Goal: Task Accomplishment & Management: Manage account settings

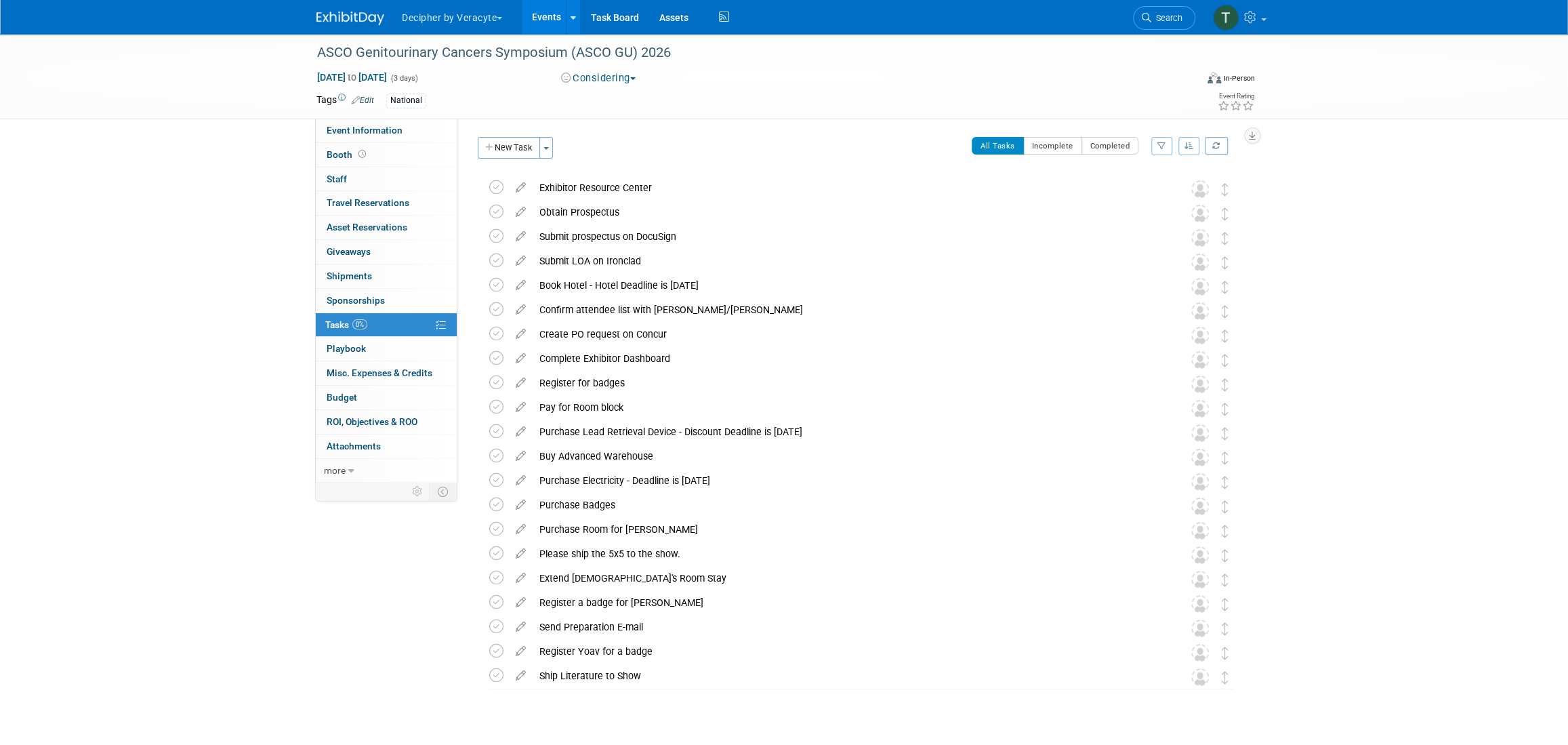
click at [547, 23] on link "Events" at bounding box center [547, 17] width 50 height 34
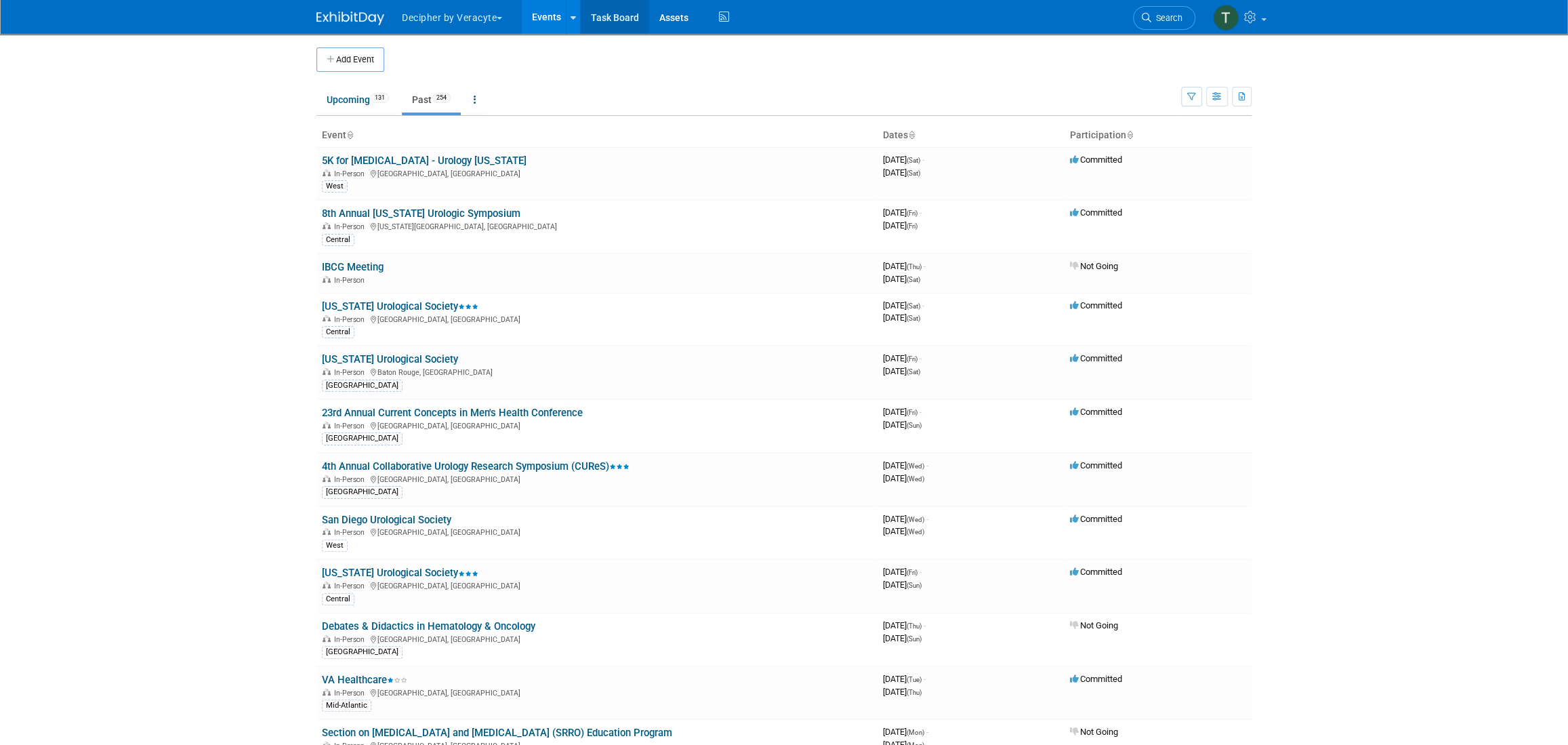
click at [618, 11] on link "Task Board" at bounding box center [615, 17] width 69 height 34
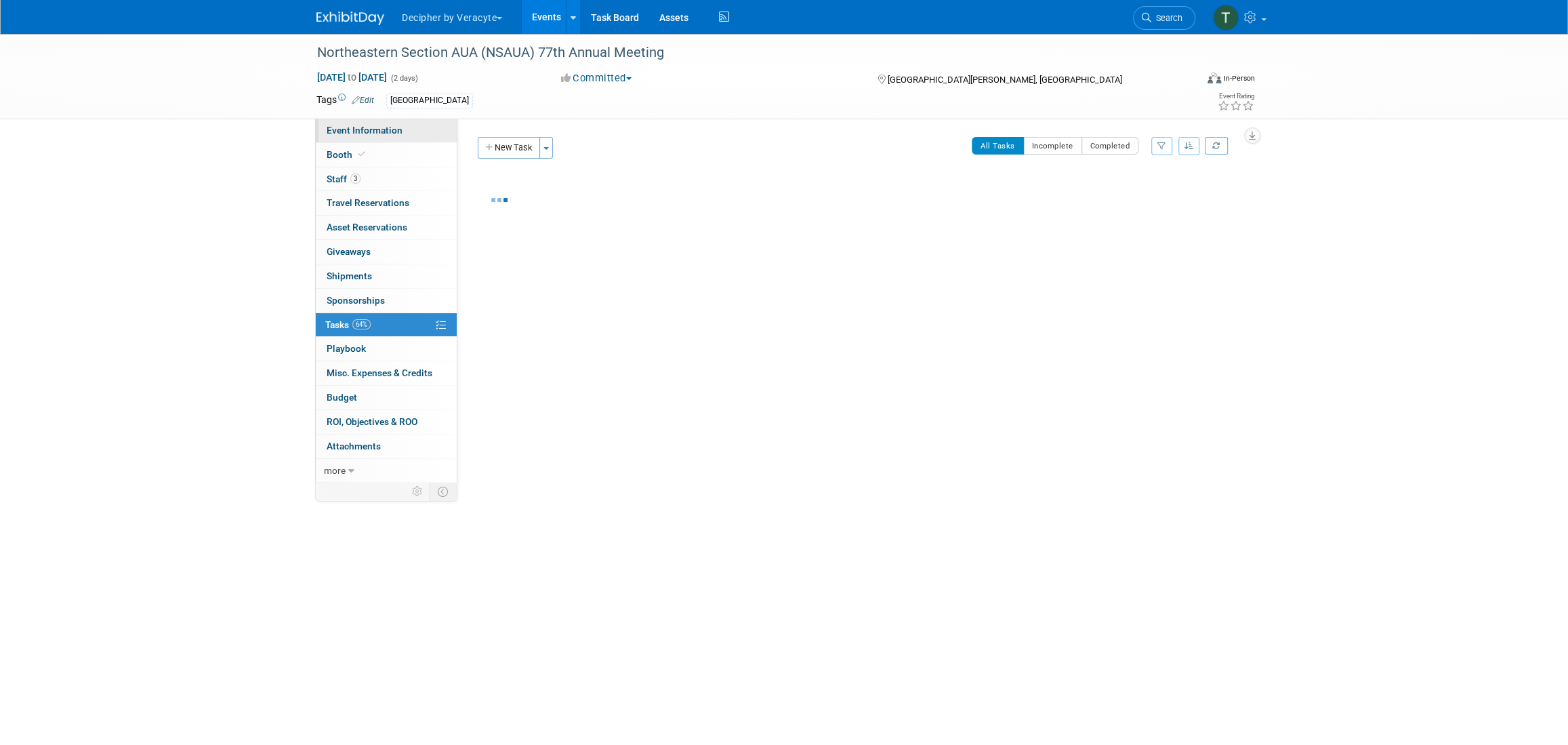
click at [394, 133] on span "Event Information" at bounding box center [364, 130] width 76 height 11
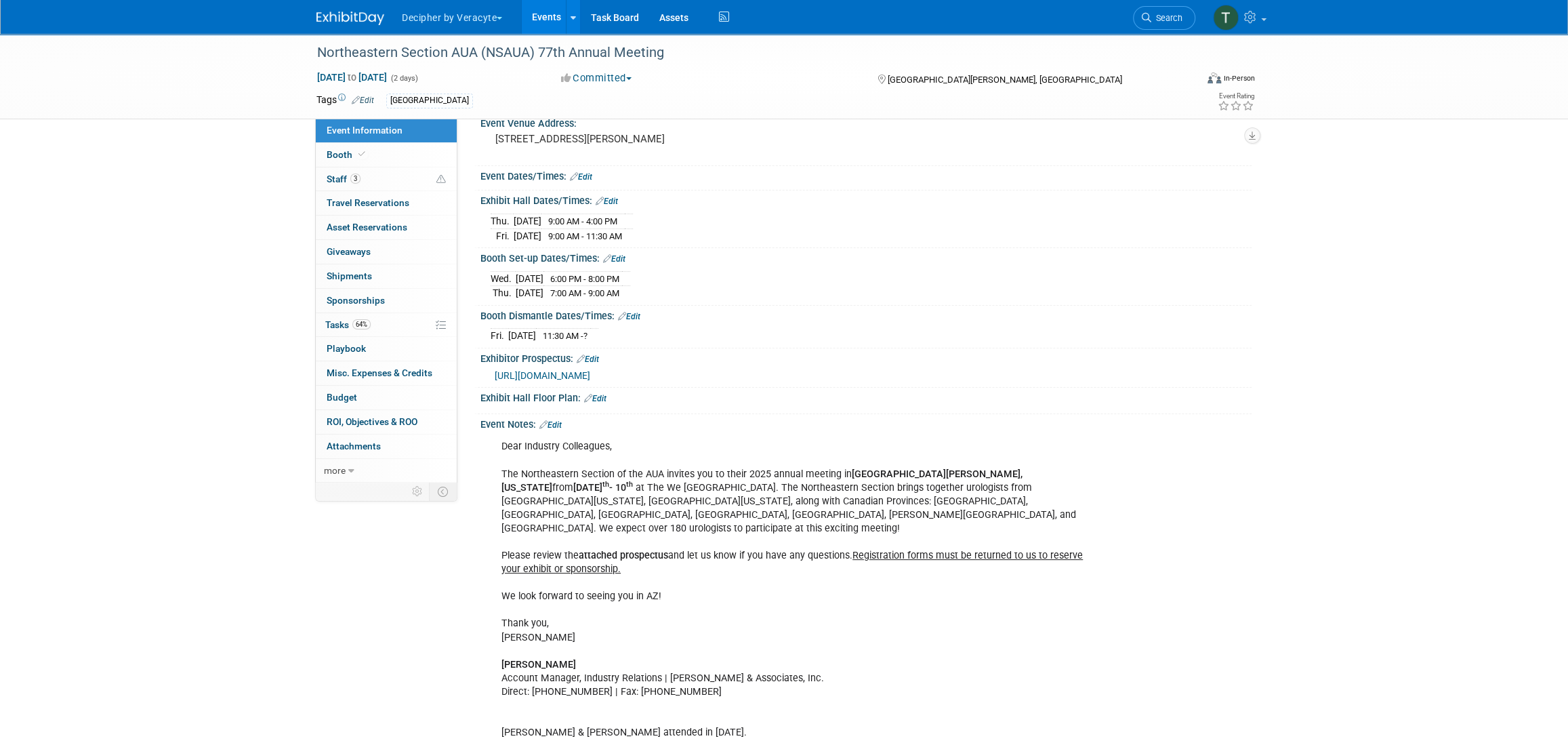
scroll to position [133, 0]
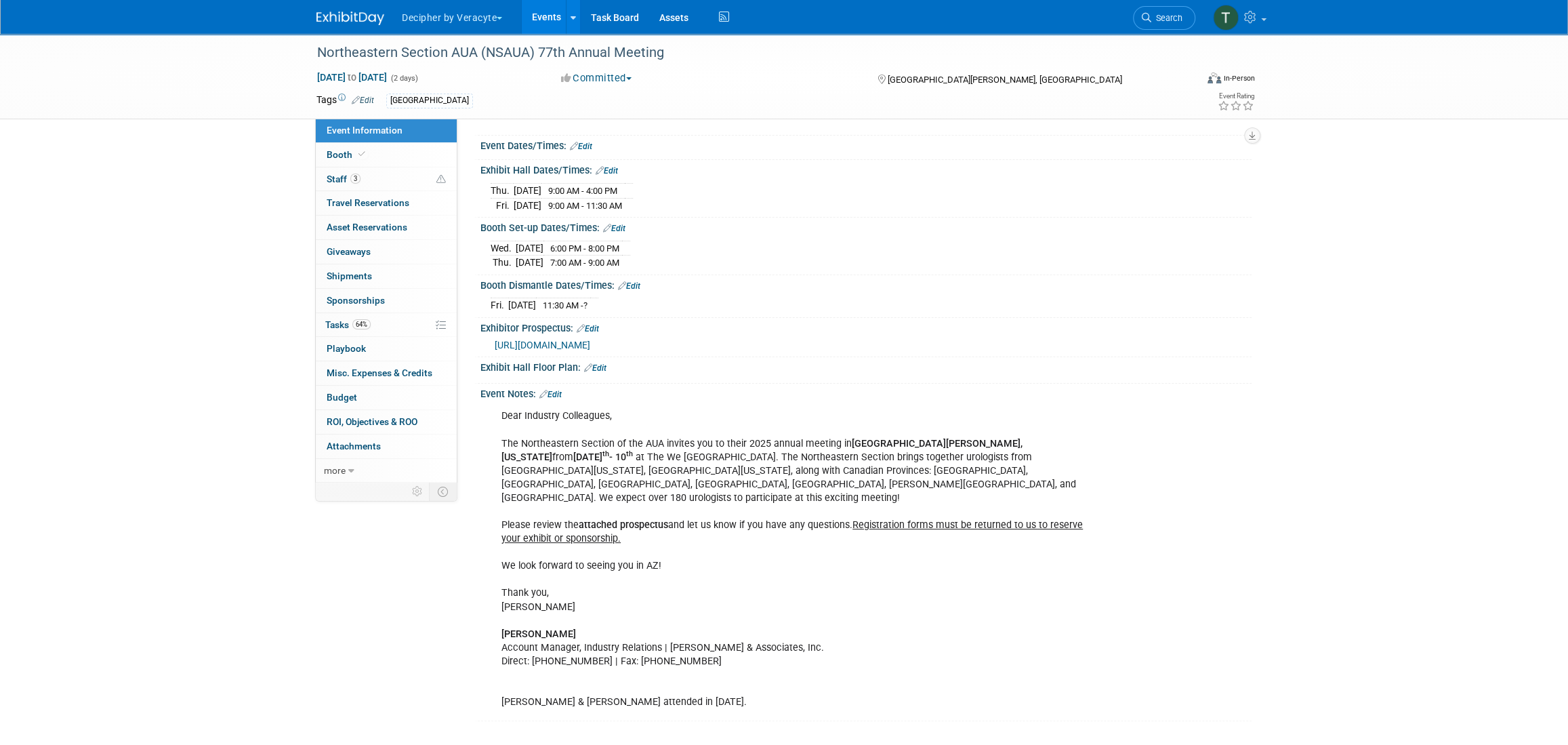
click at [561, 399] on link "Edit" at bounding box center [551, 394] width 23 height 9
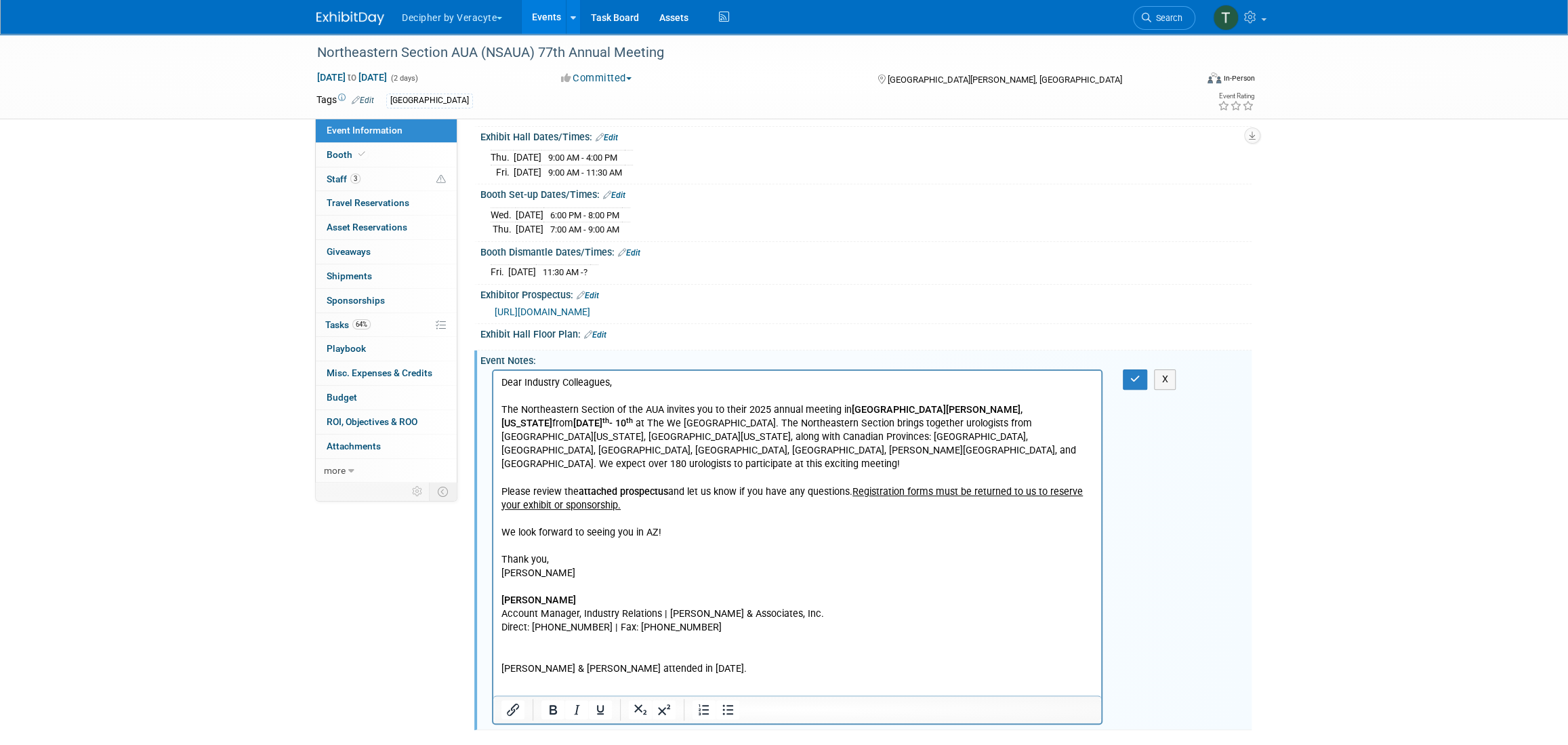
scroll to position [167, 0]
click at [740, 666] on html "Dear Industry Colleagues, The Northeastern Section of the AUA invites you to th…" at bounding box center [797, 522] width 608 height 305
drag, startPoint x: 740, startPoint y: 666, endPoint x: 747, endPoint y: 1016, distance: 350.1
click at [493, 638] on html "Dear Industry Colleagues, The Northeastern Section of the AUA invites you to th…" at bounding box center [797, 522] width 608 height 305
drag, startPoint x: 658, startPoint y: 650, endPoint x: 366, endPoint y: 656, distance: 292.1
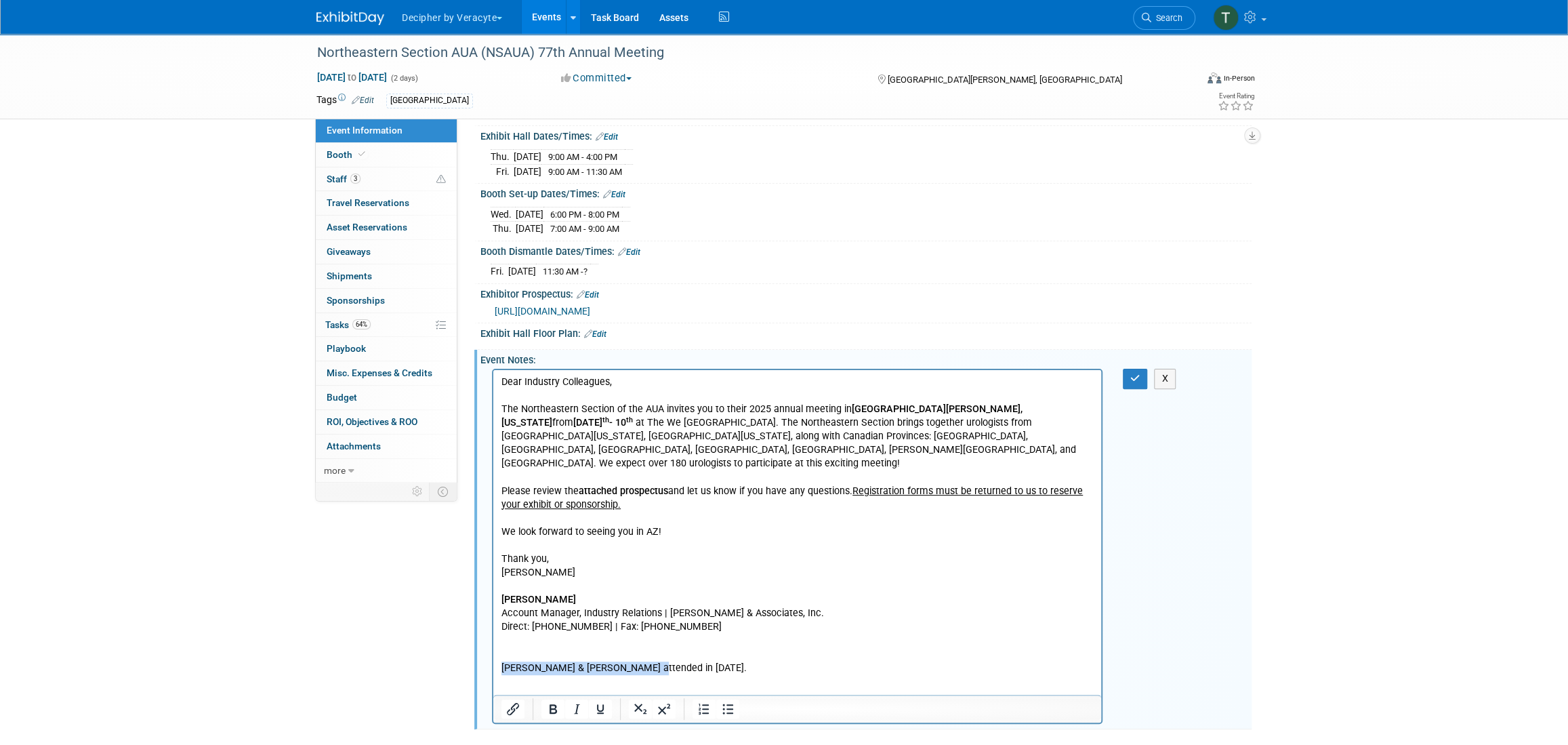
click at [493, 656] on html "Dear Industry Colleagues, The Northeastern Section of the AUA invites you to th…" at bounding box center [797, 522] width 608 height 305
paste body "Rich Text Area. Press ALT-0 for help."
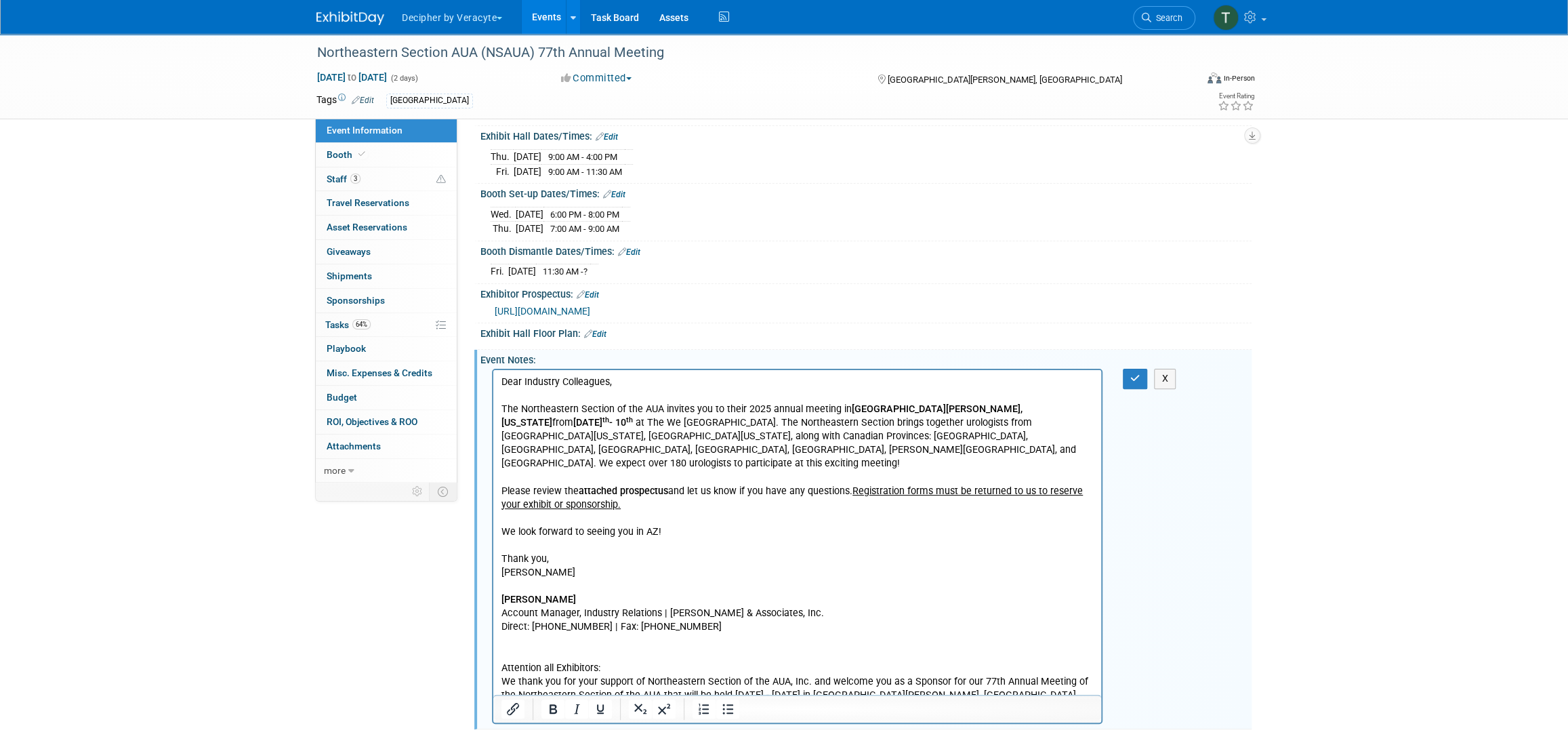
scroll to position [339, 0]
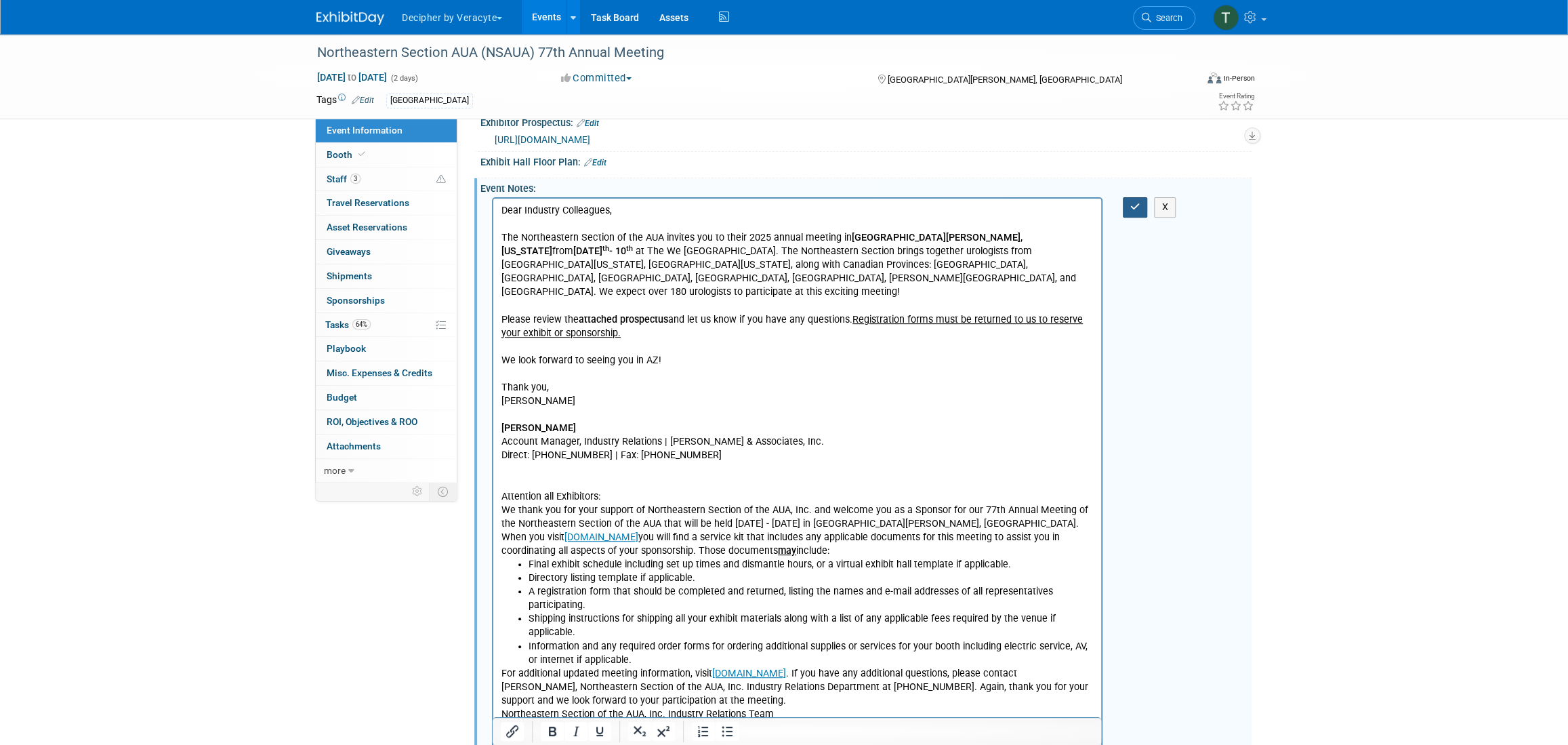
click at [1133, 208] on button "button" at bounding box center [1135, 207] width 25 height 20
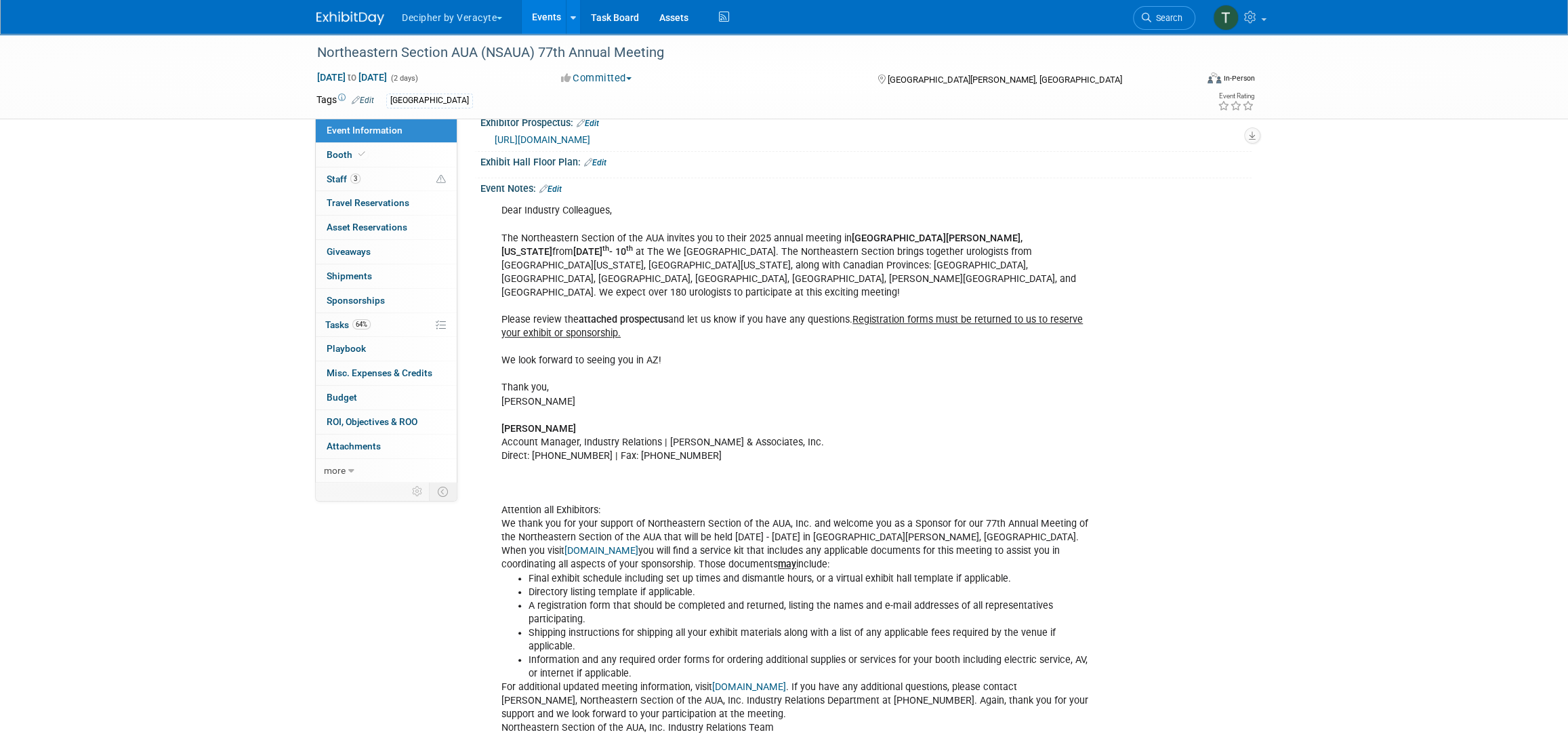
click at [539, 30] on link "Events" at bounding box center [547, 17] width 50 height 34
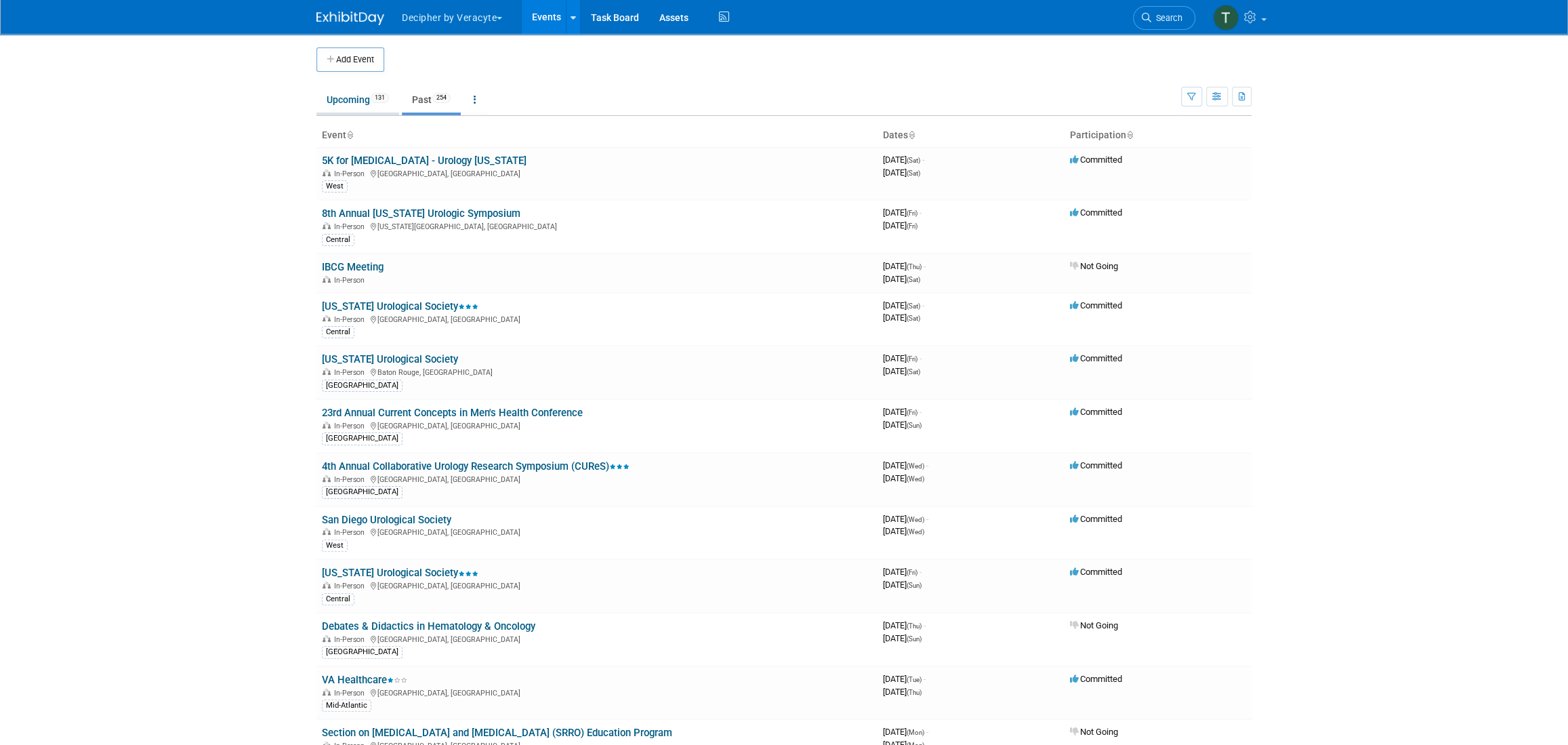
click at [350, 91] on link "Upcoming 131" at bounding box center [358, 99] width 83 height 26
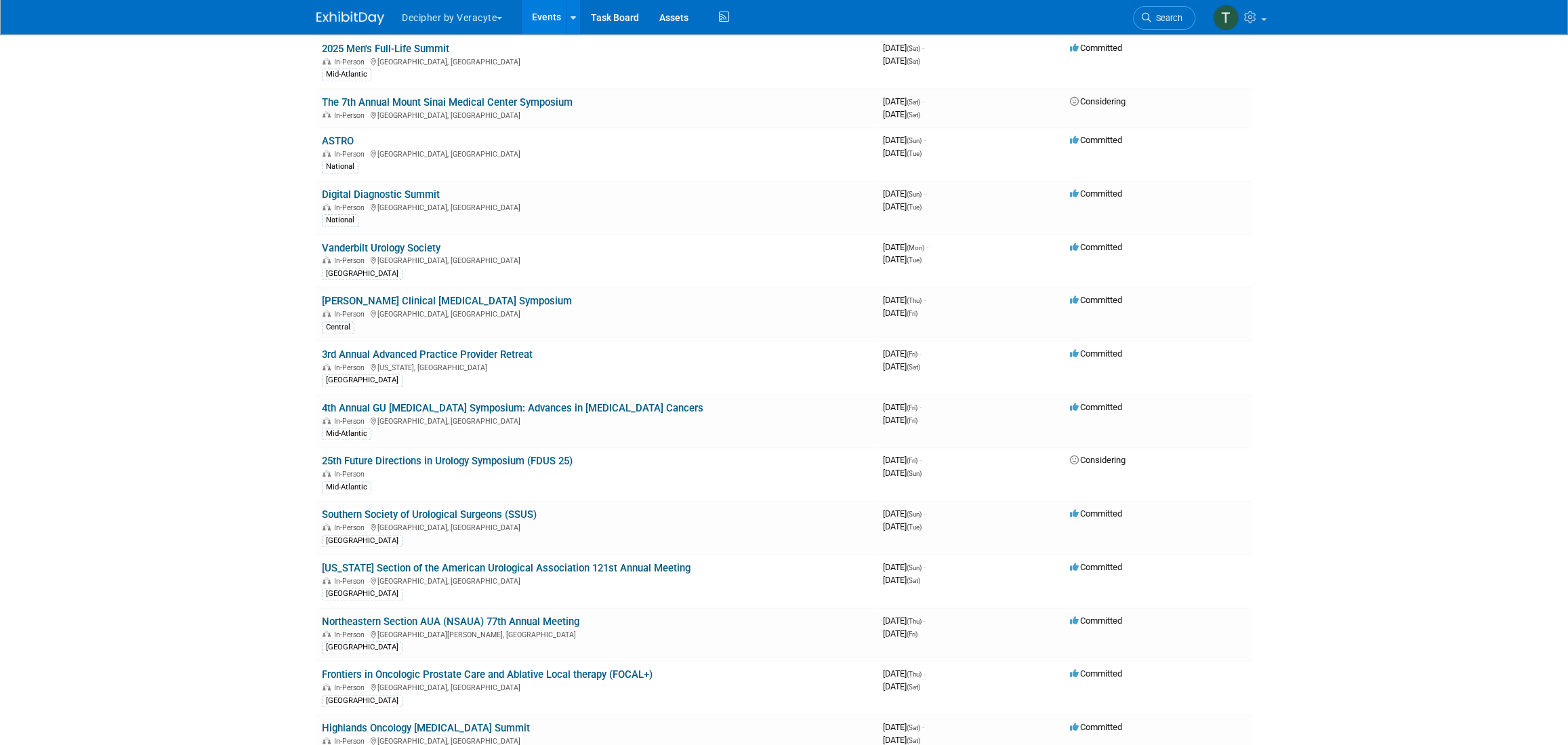
scroll to position [1709, 0]
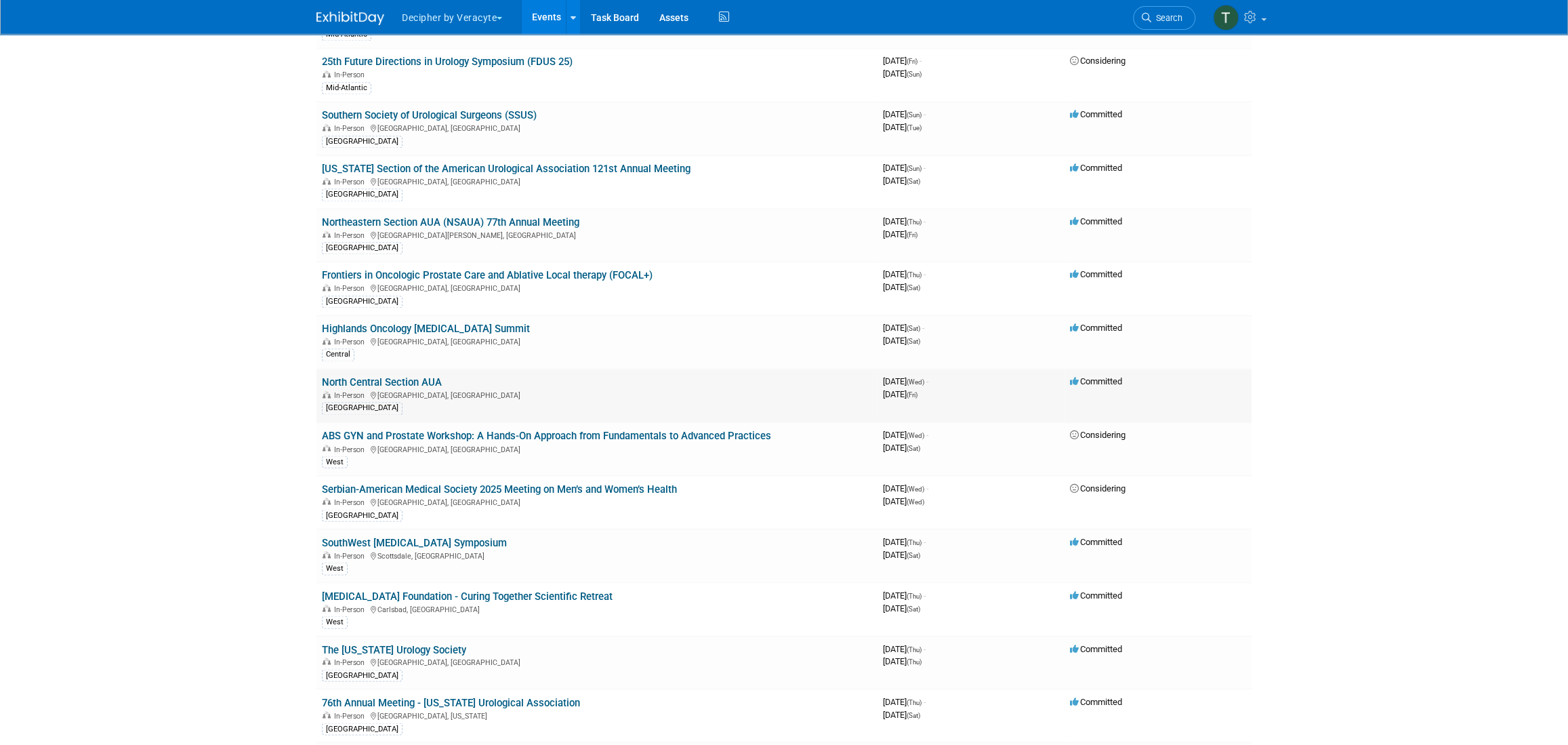
click at [413, 389] on div "In-Person [GEOGRAPHIC_DATA], [GEOGRAPHIC_DATA]" at bounding box center [597, 394] width 550 height 11
click at [416, 378] on td "North Central Section AUA In-Person [GEOGRAPHIC_DATA], [GEOGRAPHIC_DATA] [GEOGR…" at bounding box center [598, 396] width 561 height 54
click at [426, 376] on link "North Central Section AUA" at bounding box center [381, 382] width 120 height 12
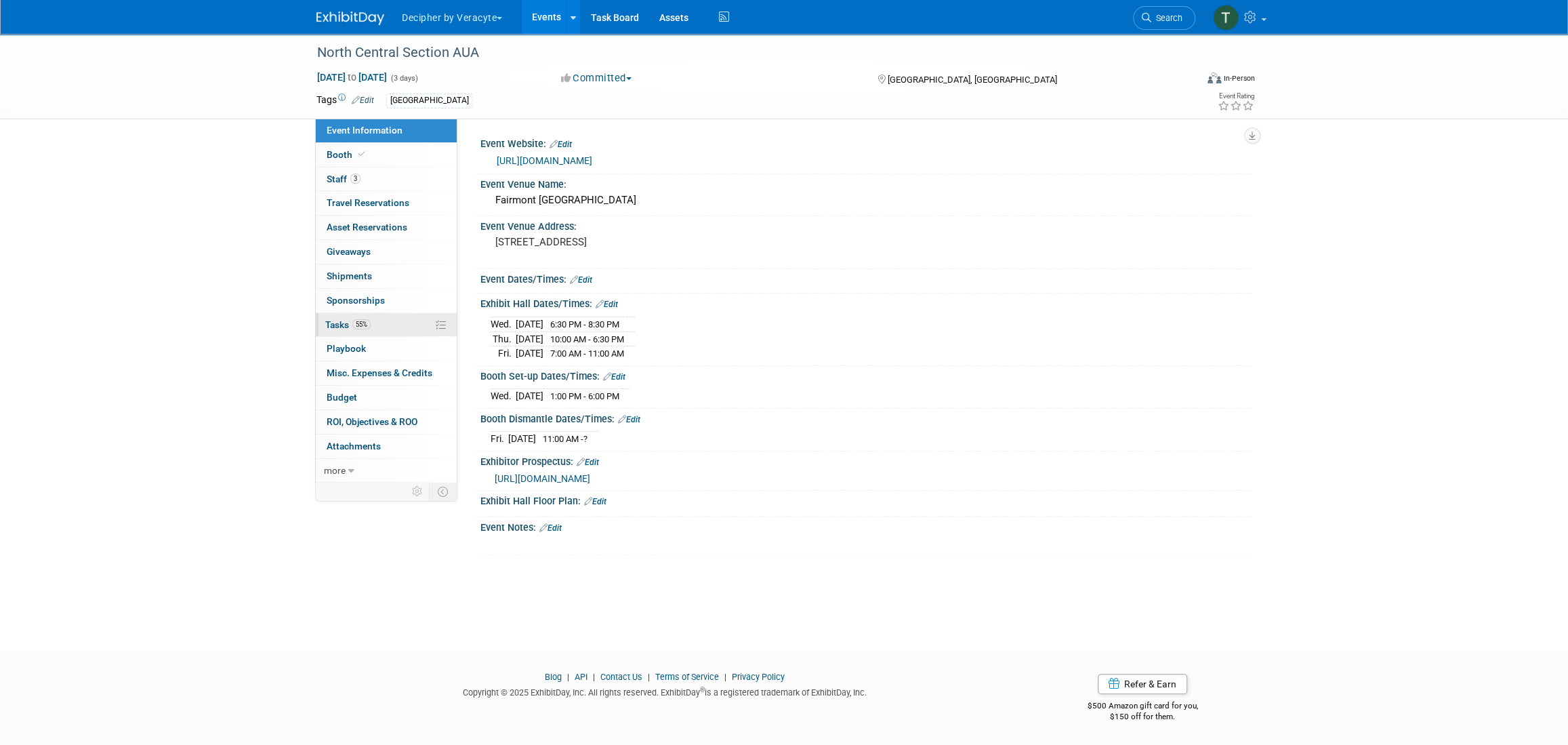
click at [393, 313] on link "55% Tasks 55%" at bounding box center [386, 325] width 141 height 23
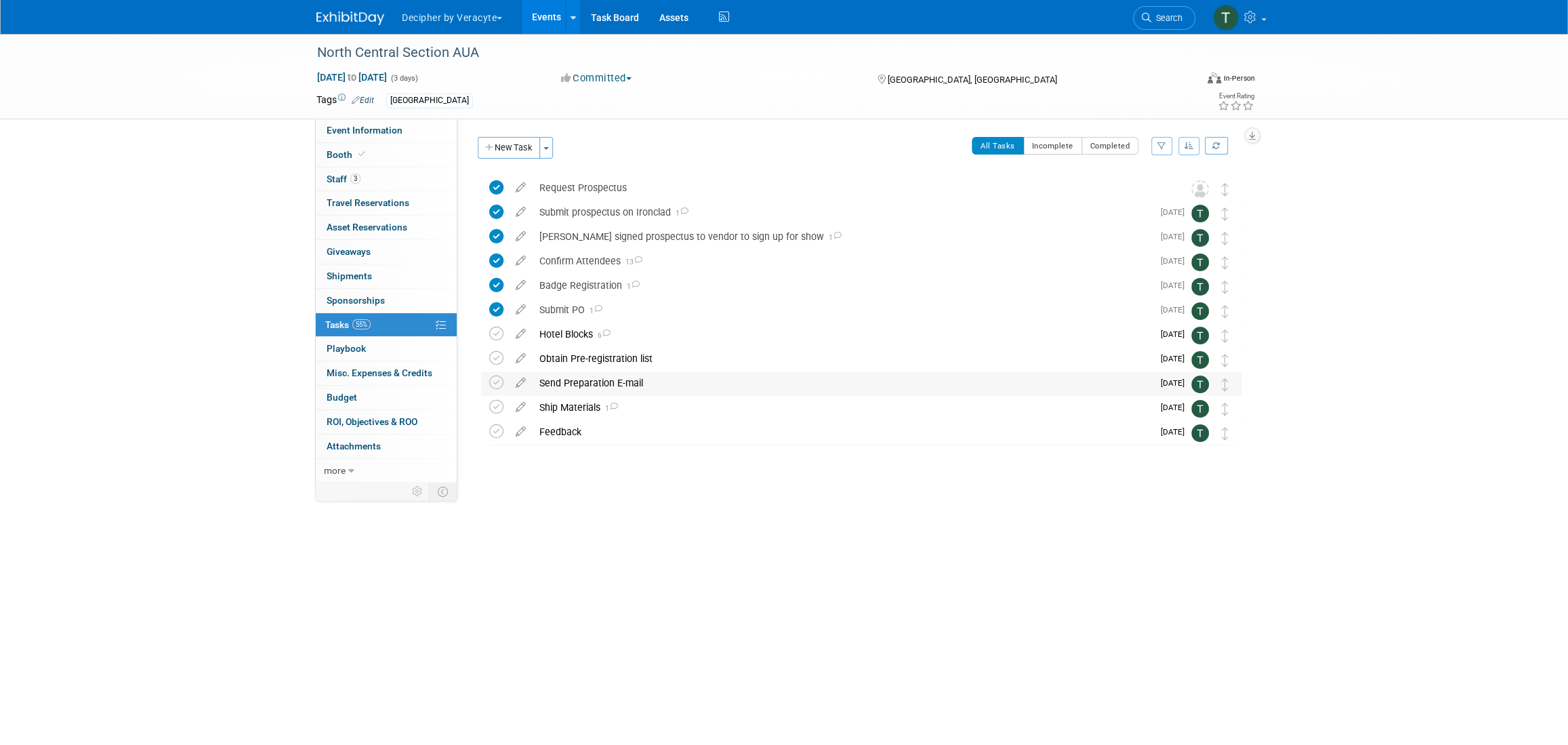
click at [605, 379] on div "Send Preparation E-mail" at bounding box center [843, 383] width 620 height 23
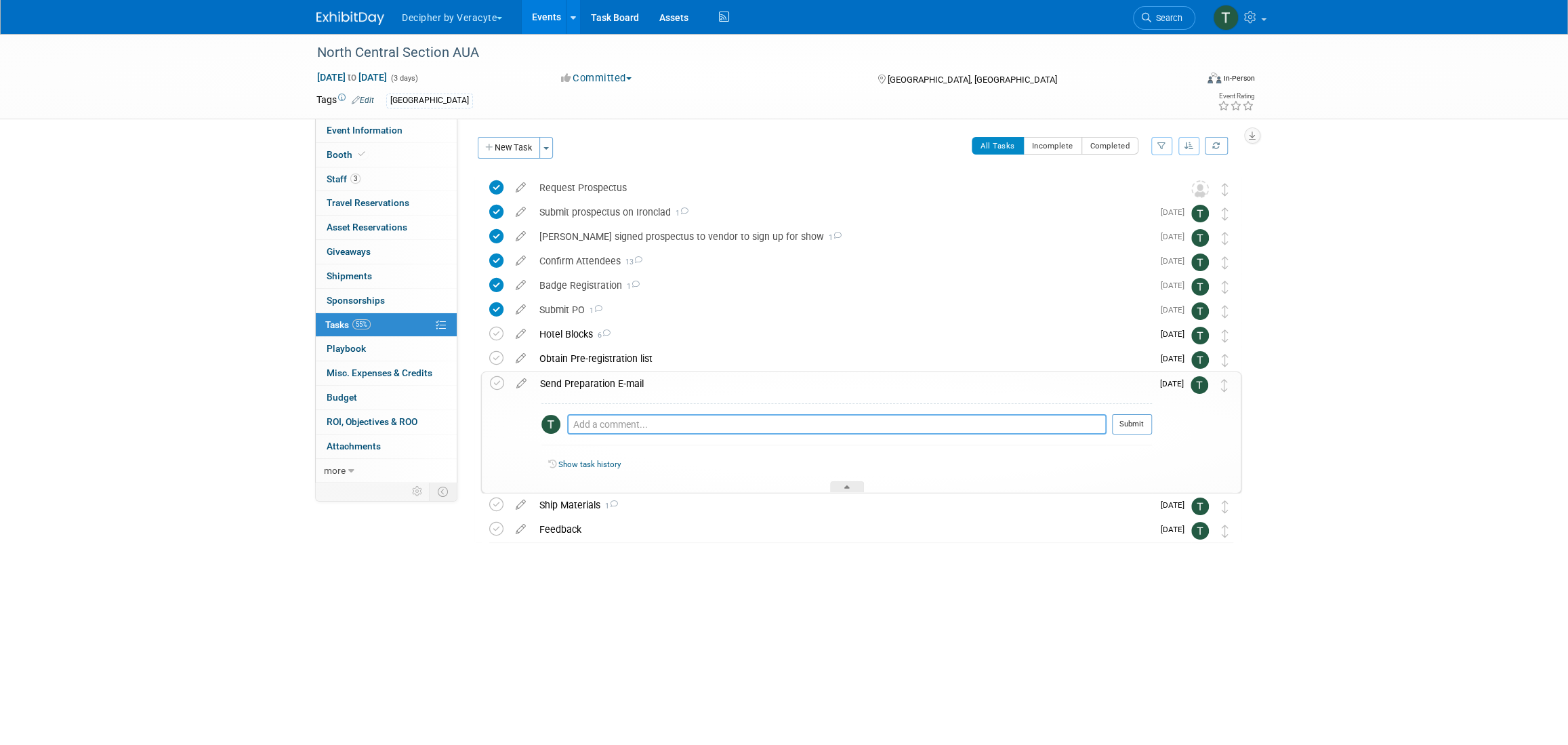
click at [661, 431] on textarea at bounding box center [836, 424] width 539 height 21
type textarea "send to Andy once obtained."
click at [1136, 422] on button "Submit" at bounding box center [1132, 424] width 40 height 21
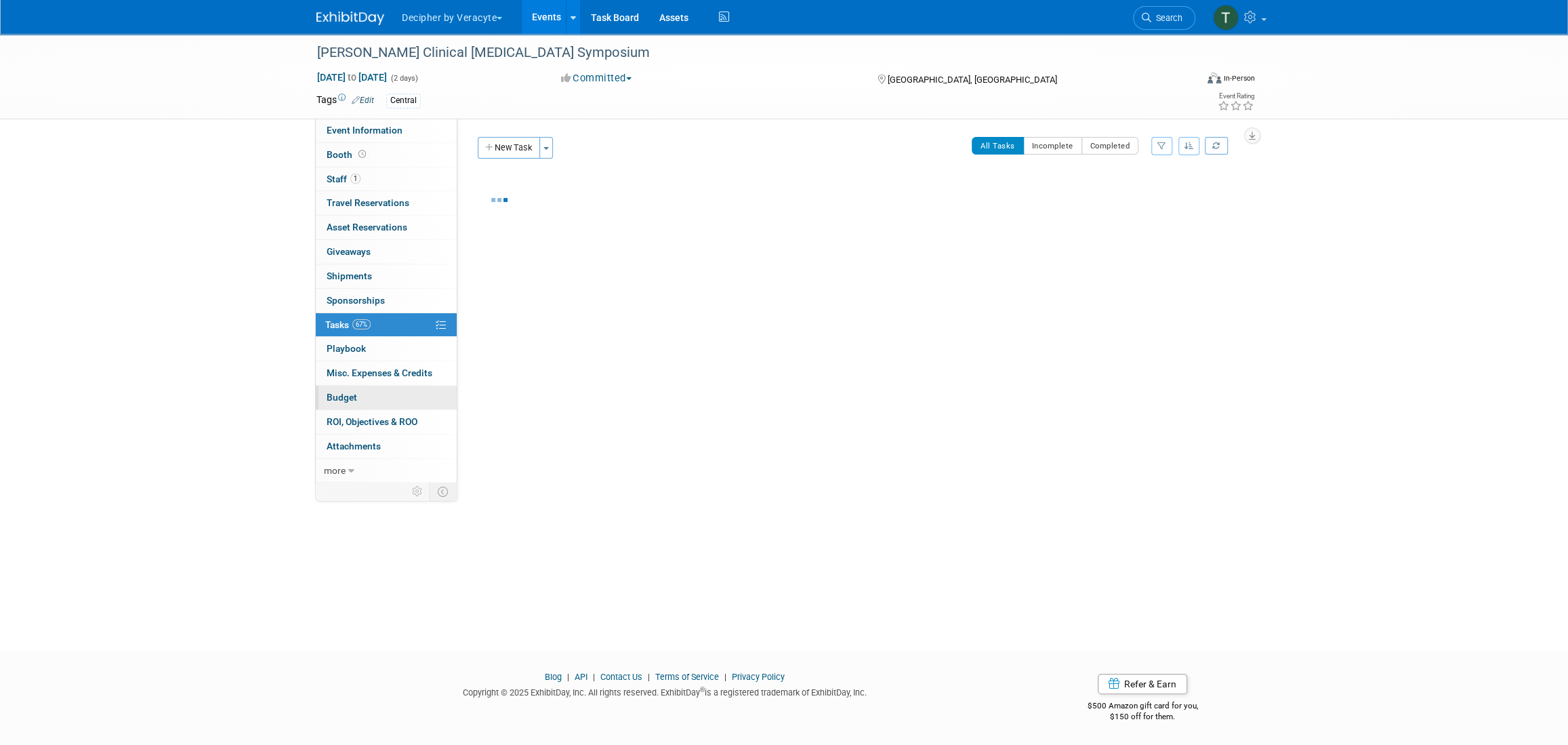
click at [405, 403] on link "Budget" at bounding box center [386, 397] width 141 height 23
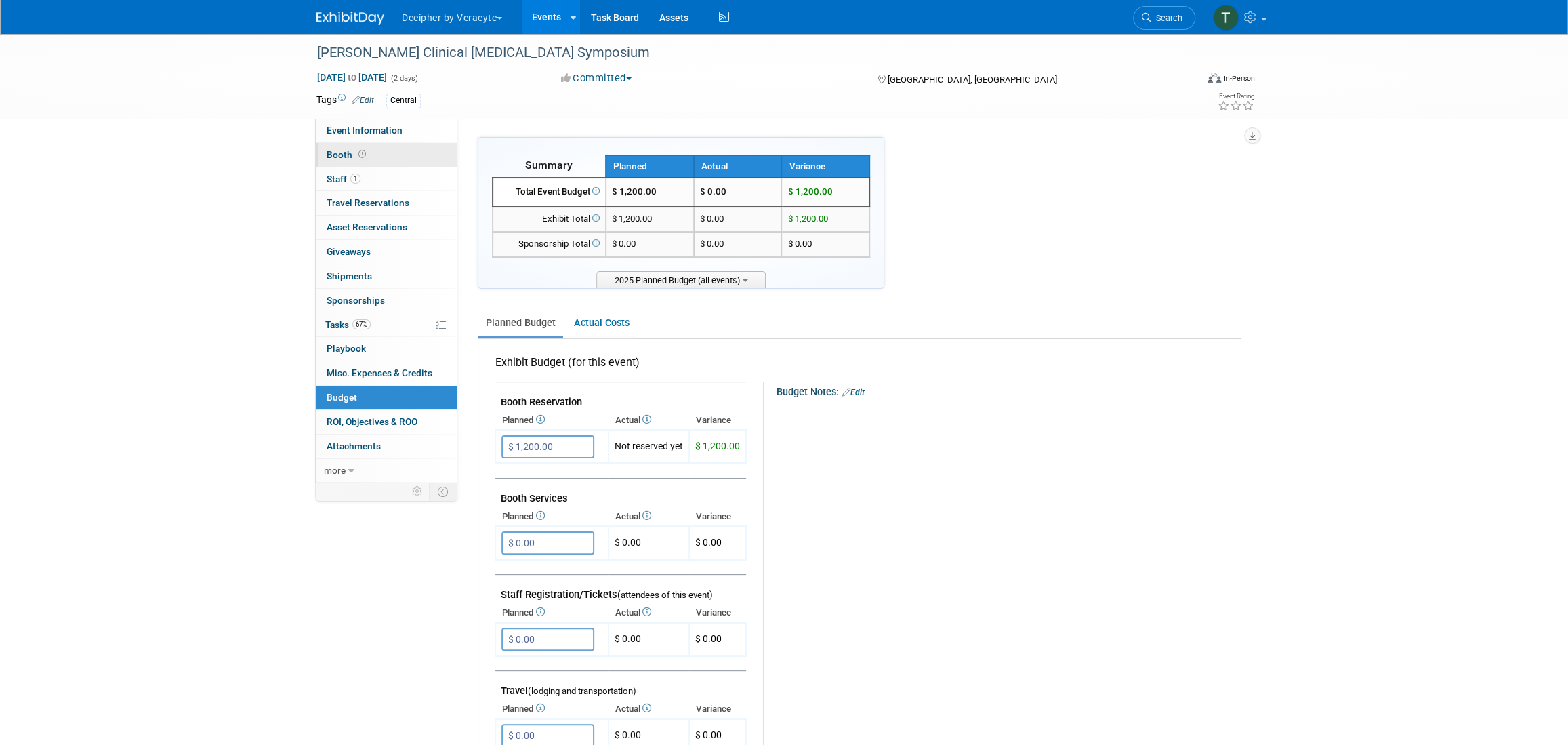
click at [360, 152] on icon at bounding box center [362, 154] width 8 height 8
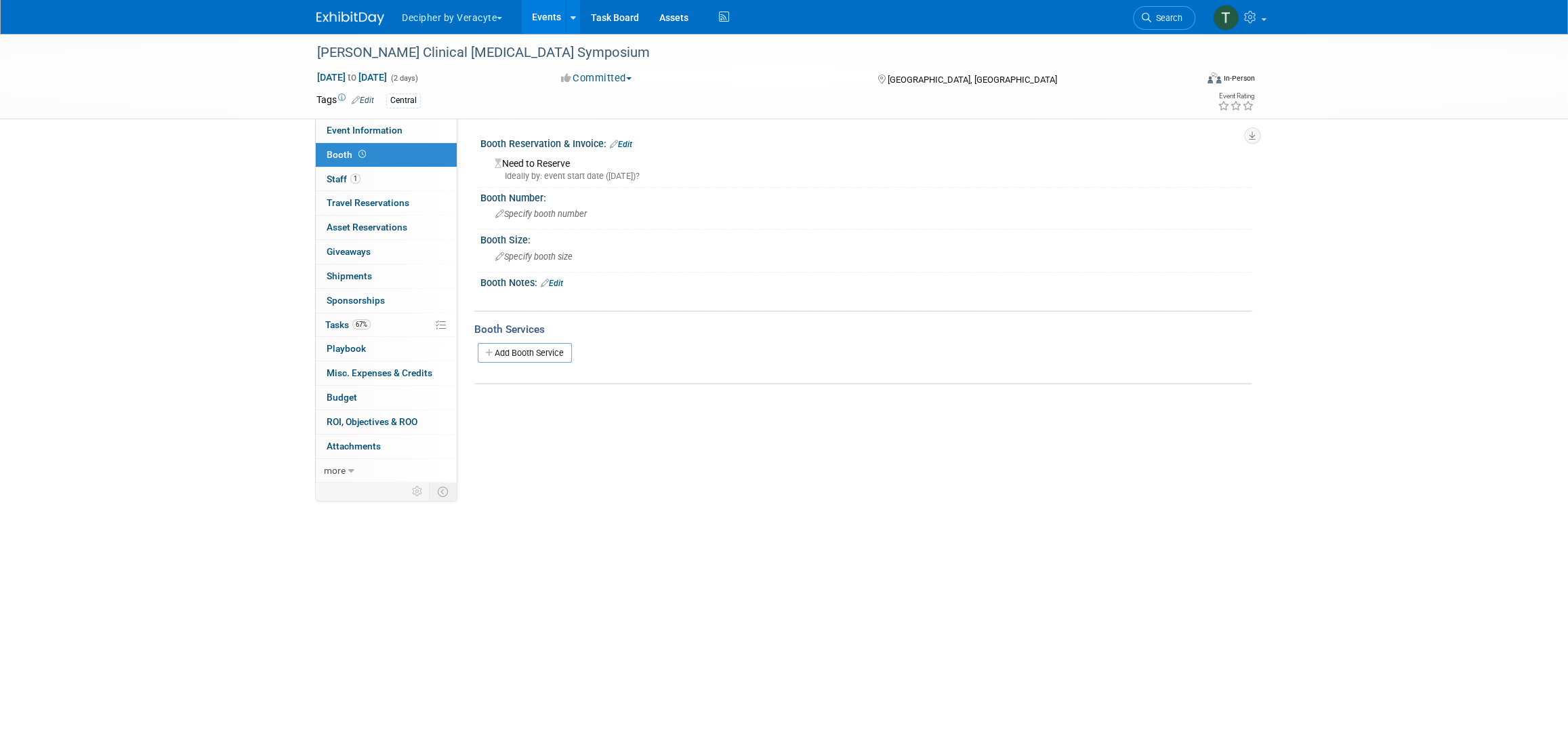
click at [632, 150] on div "Need to Reserve Ideally by: event start date (Thu. Oct 2, 2025)?" at bounding box center [866, 167] width 771 height 34
click at [629, 145] on link "Edit" at bounding box center [622, 144] width 23 height 9
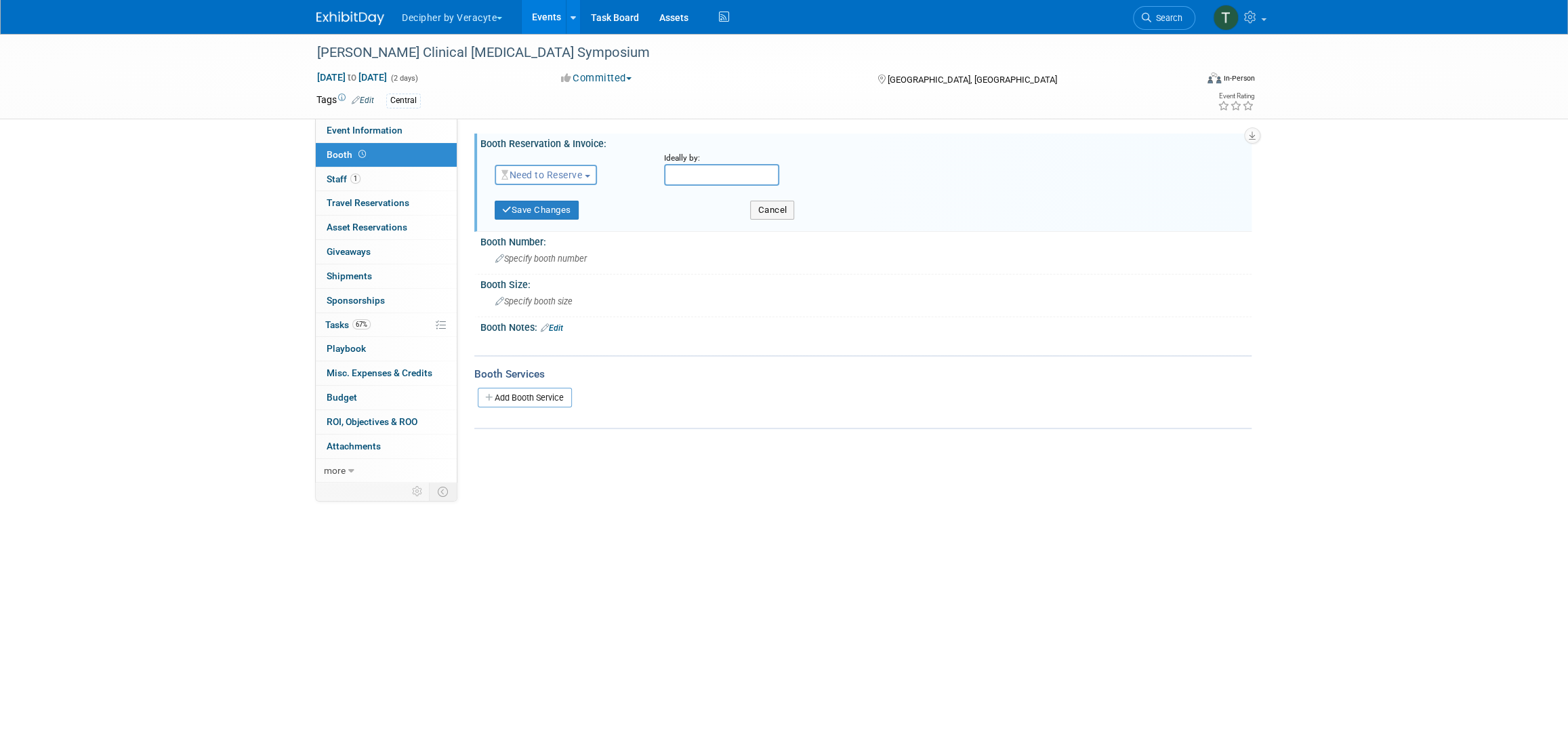
click at [515, 174] on span "Need to Reserve" at bounding box center [542, 174] width 81 height 11
click at [542, 211] on link "Reserved" at bounding box center [568, 217] width 145 height 19
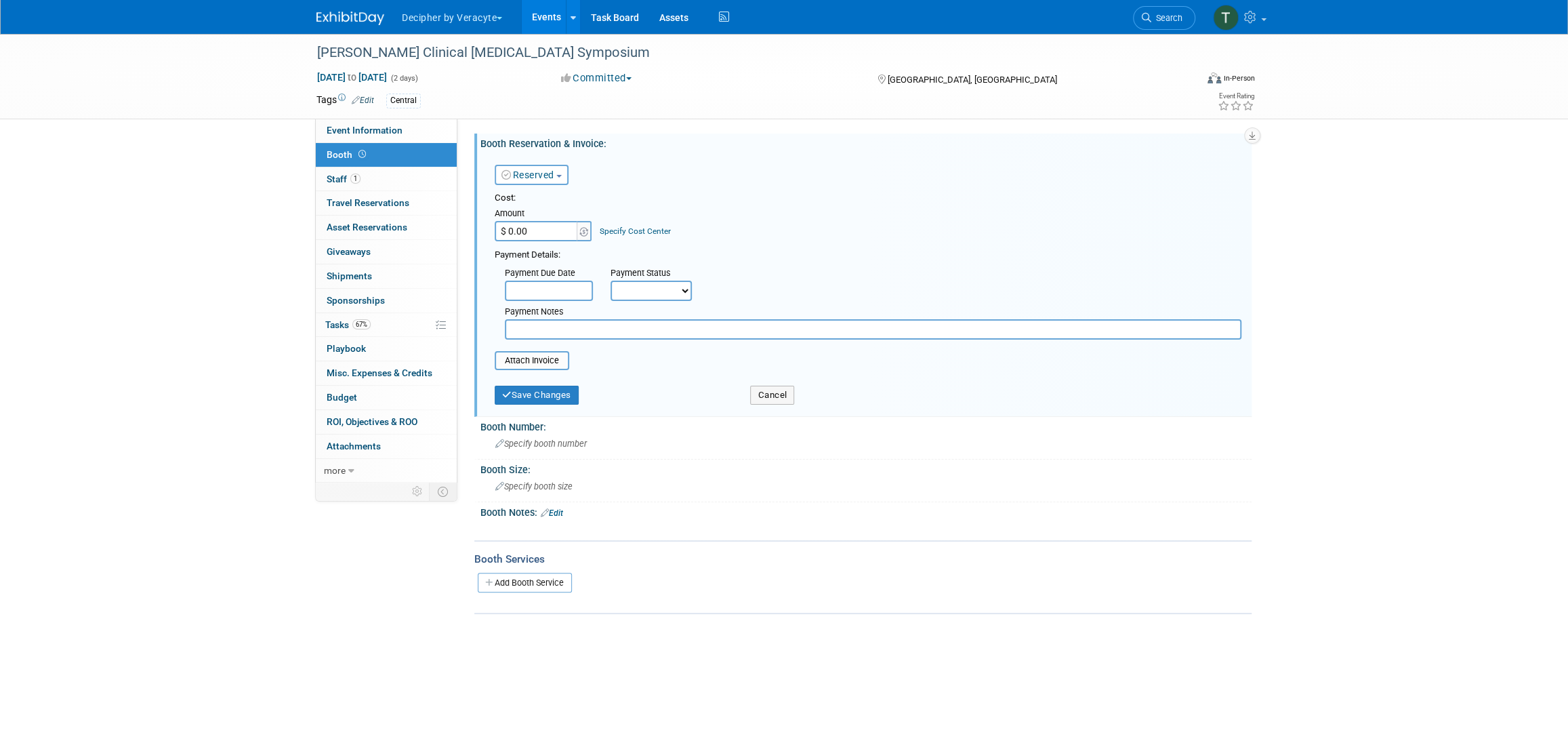
click at [546, 231] on input "$ 0.00" at bounding box center [537, 231] width 85 height 21
type input "$ 1,200.00"
click at [571, 391] on button "Save Changes" at bounding box center [537, 395] width 84 height 19
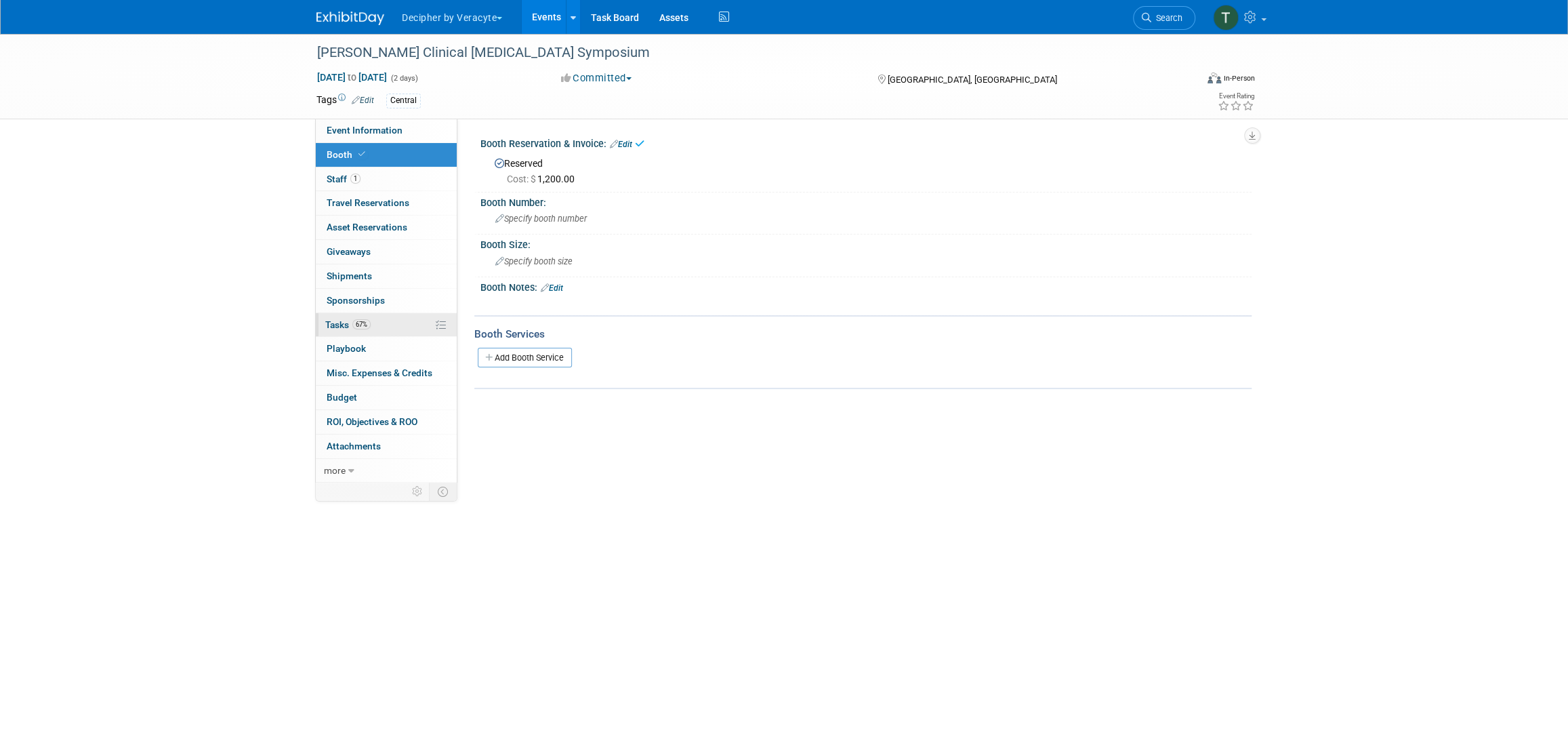
click at [369, 324] on span "67%" at bounding box center [362, 324] width 18 height 10
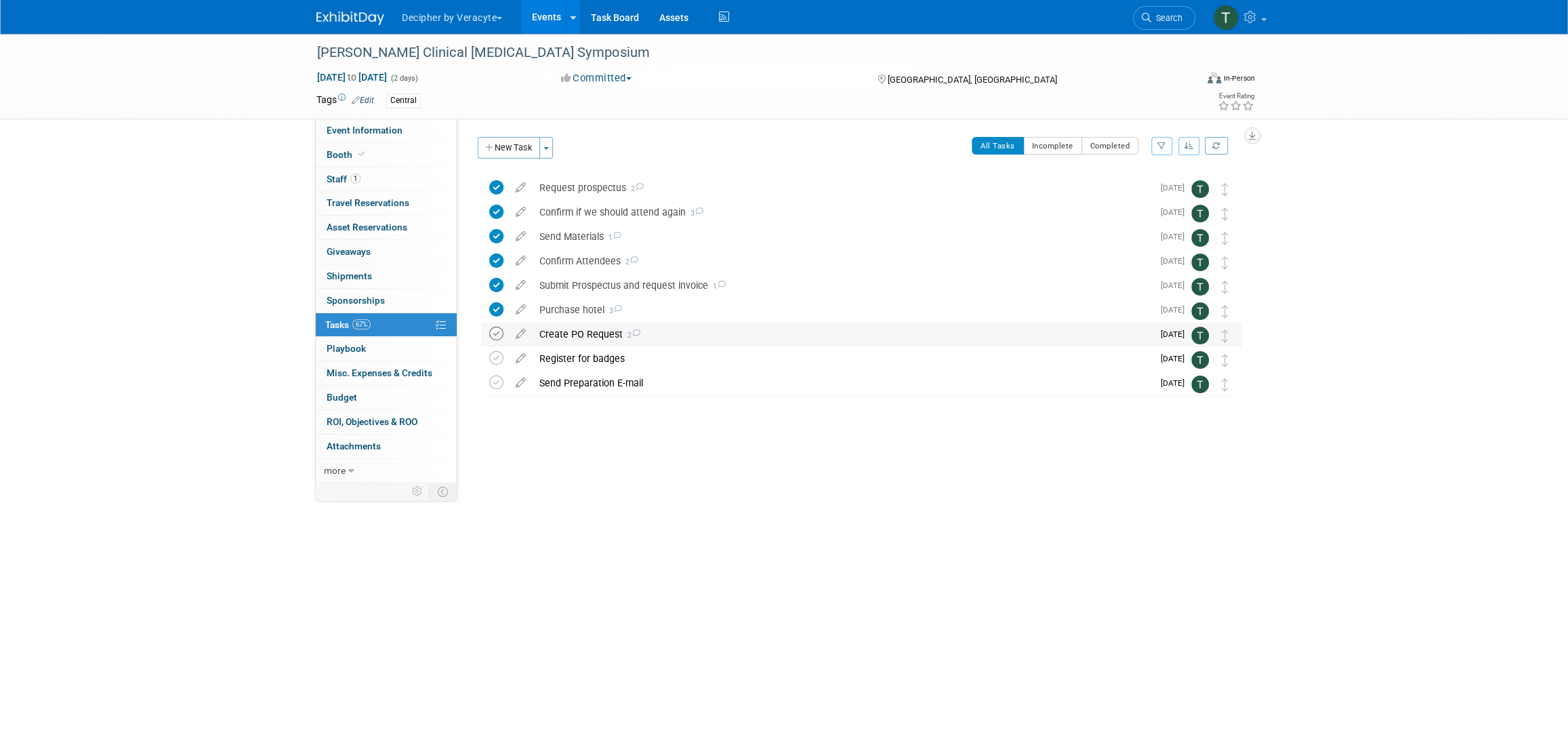
click at [498, 332] on icon at bounding box center [496, 334] width 14 height 14
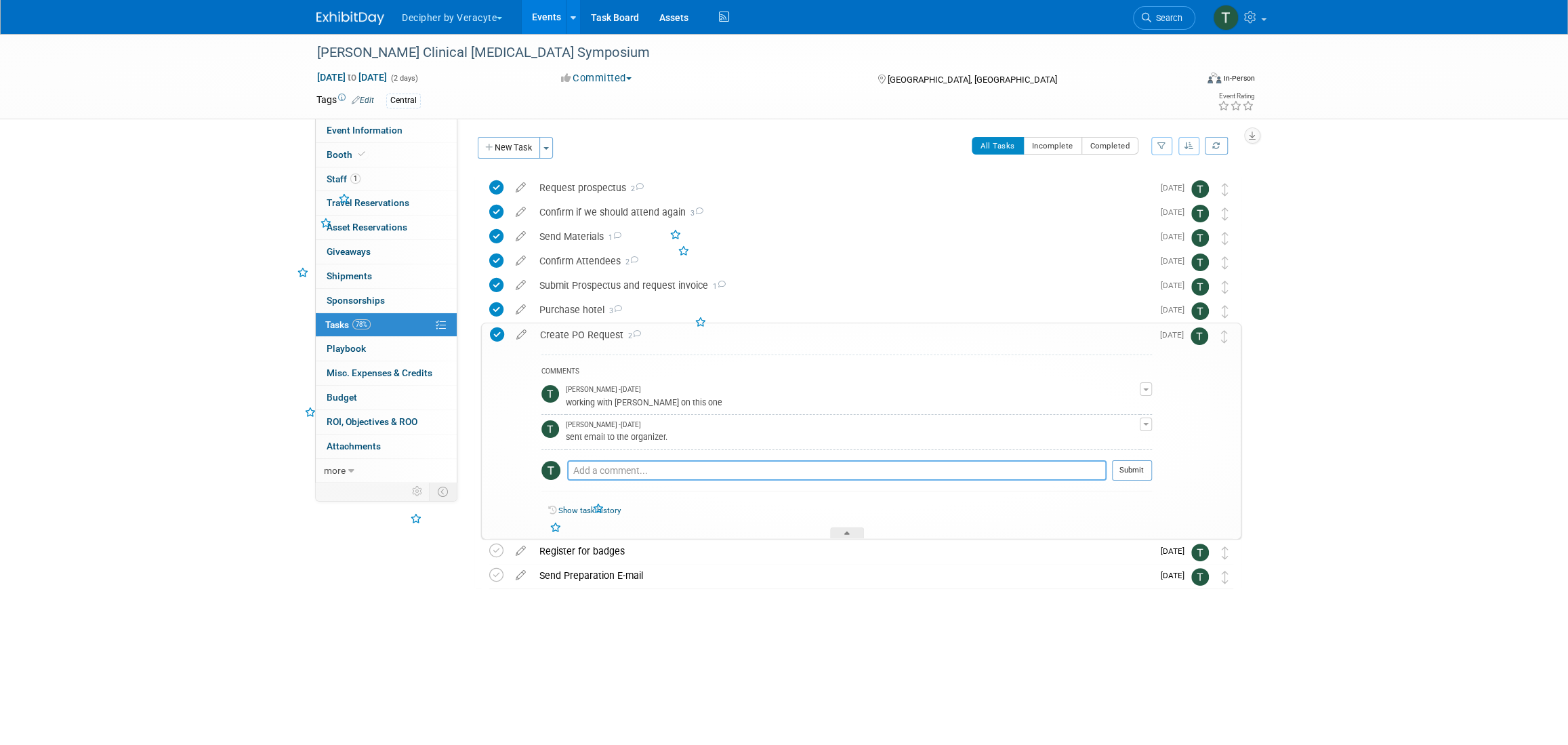
click at [600, 460] on textarea at bounding box center [836, 470] width 539 height 21
click at [600, 460] on textarea at bounding box center [836, 470] width 539 height 21
type textarea "completed via email"
click at [1132, 460] on button "Submit" at bounding box center [1132, 470] width 40 height 21
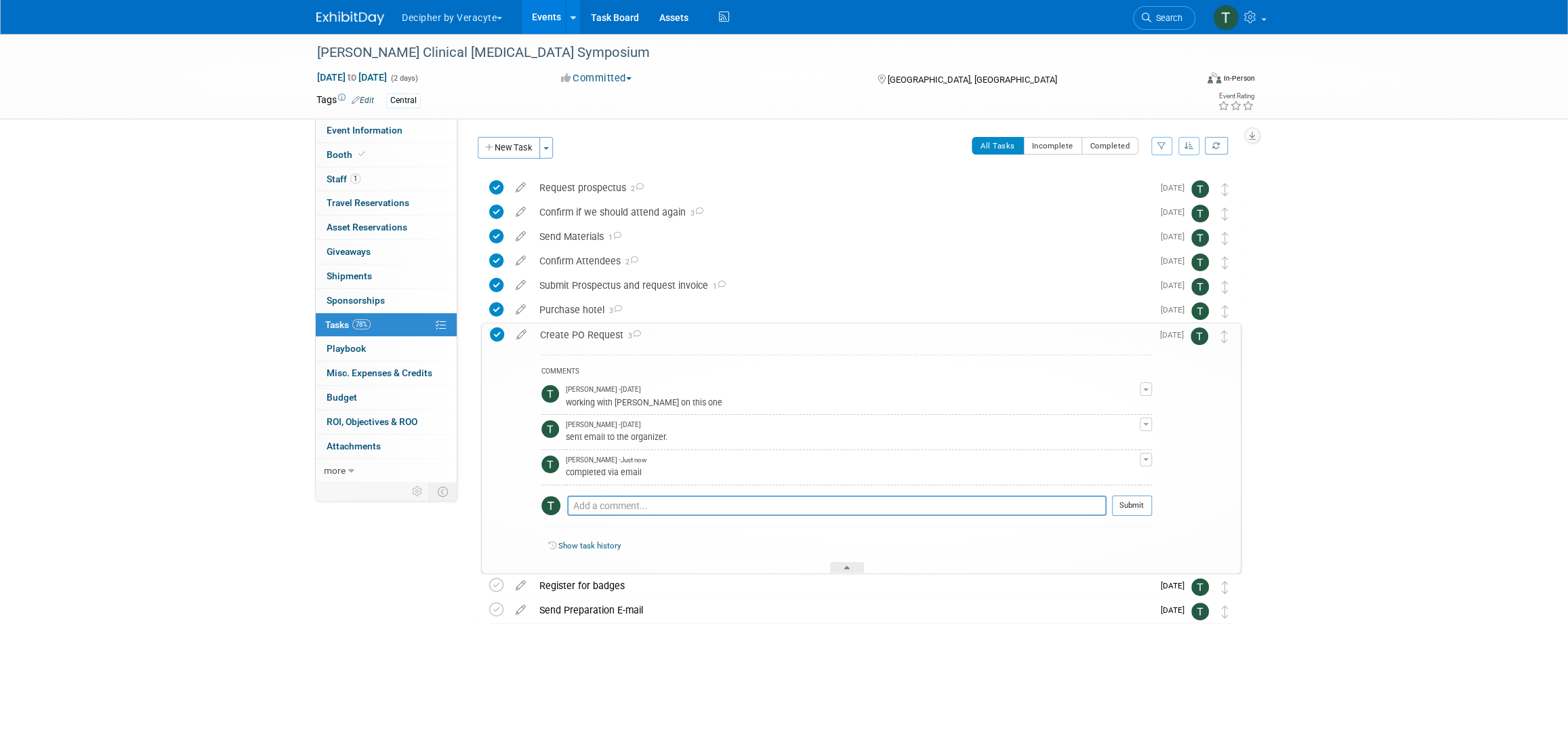
click at [542, 31] on link "Events" at bounding box center [547, 17] width 50 height 34
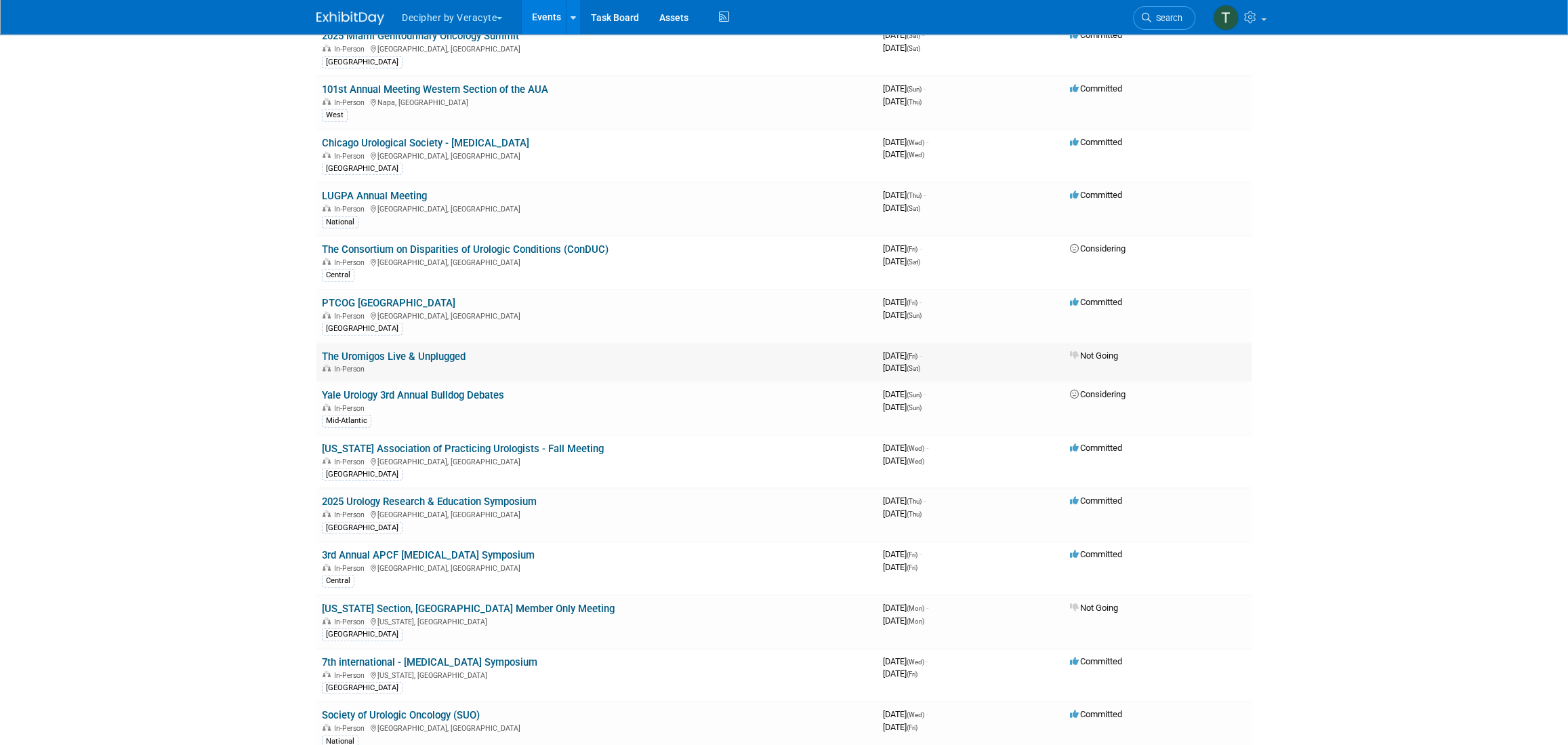
scroll to position [2823, 0]
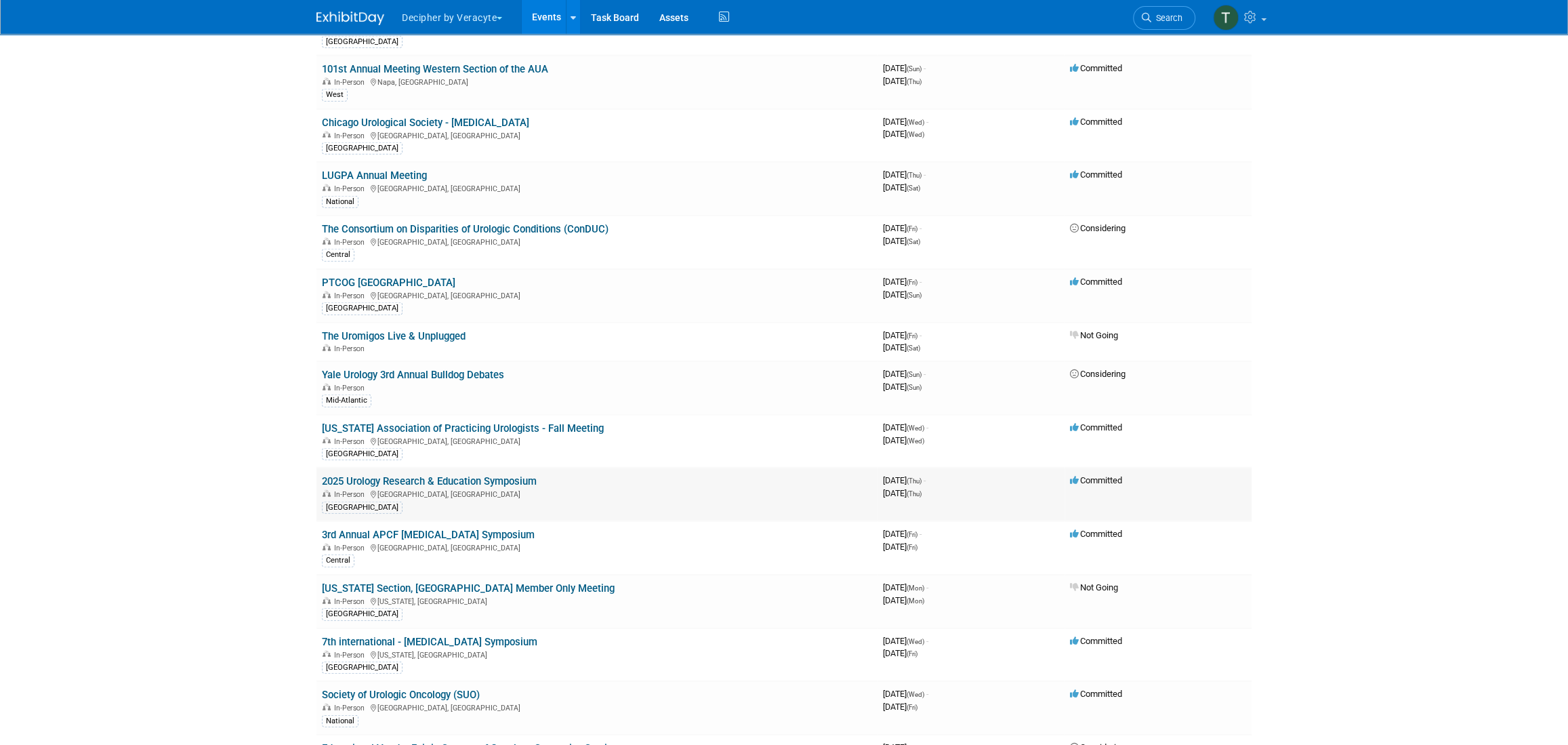
click at [379, 475] on link "2025 Urology Research & Education Symposium" at bounding box center [429, 481] width 215 height 12
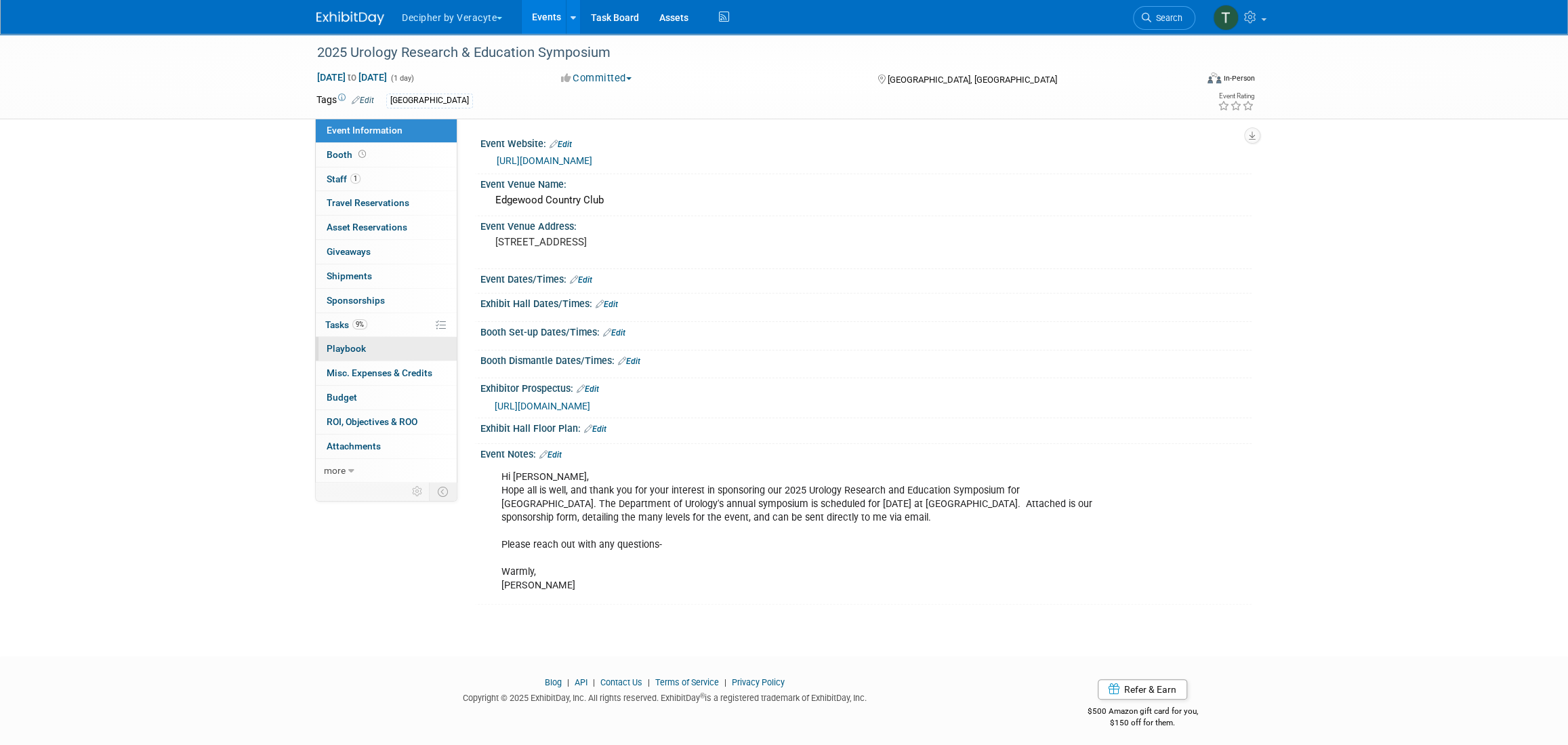
click at [373, 337] on link "0 Playbook 0" at bounding box center [386, 348] width 141 height 23
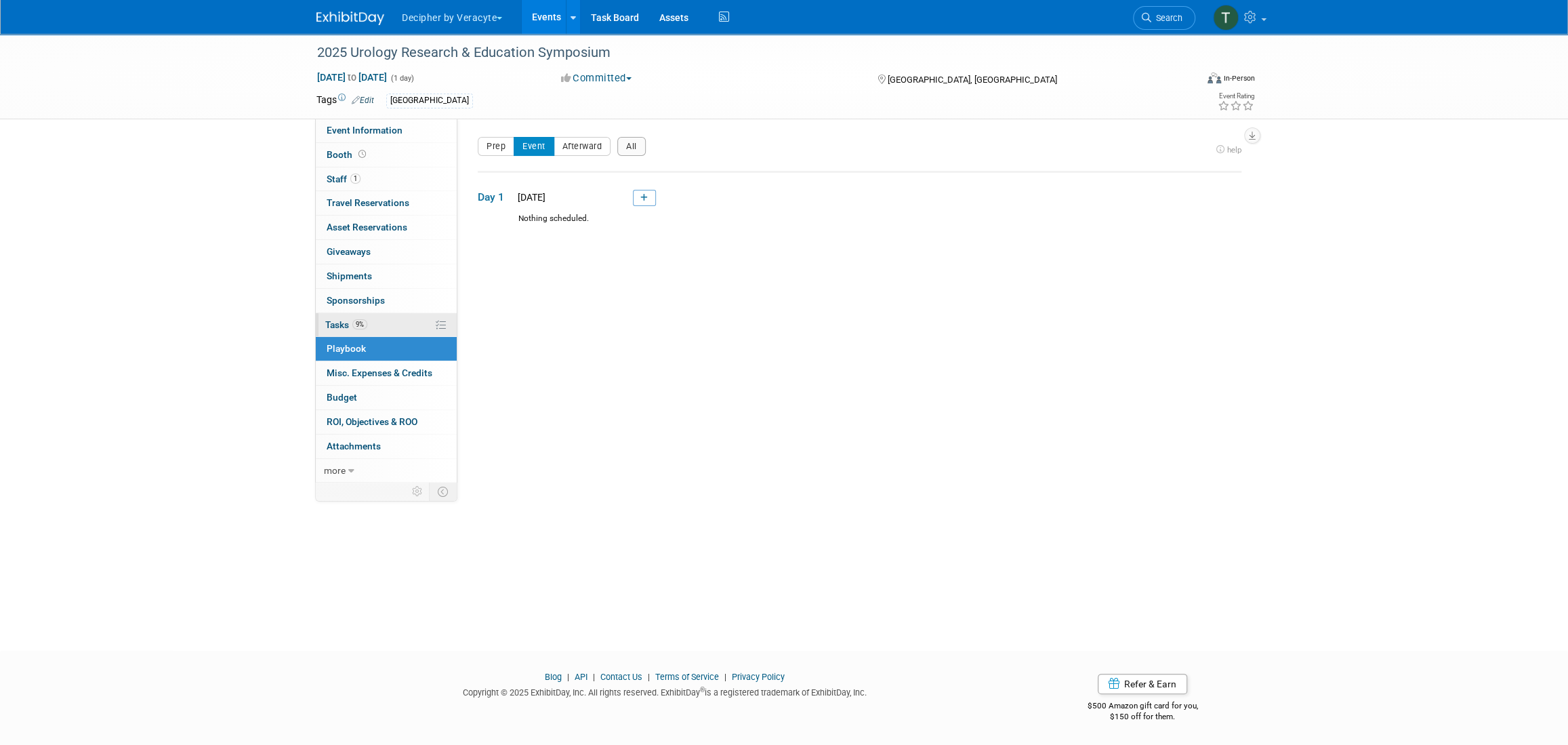
click at [374, 325] on link "9% Tasks 9%" at bounding box center [386, 325] width 141 height 23
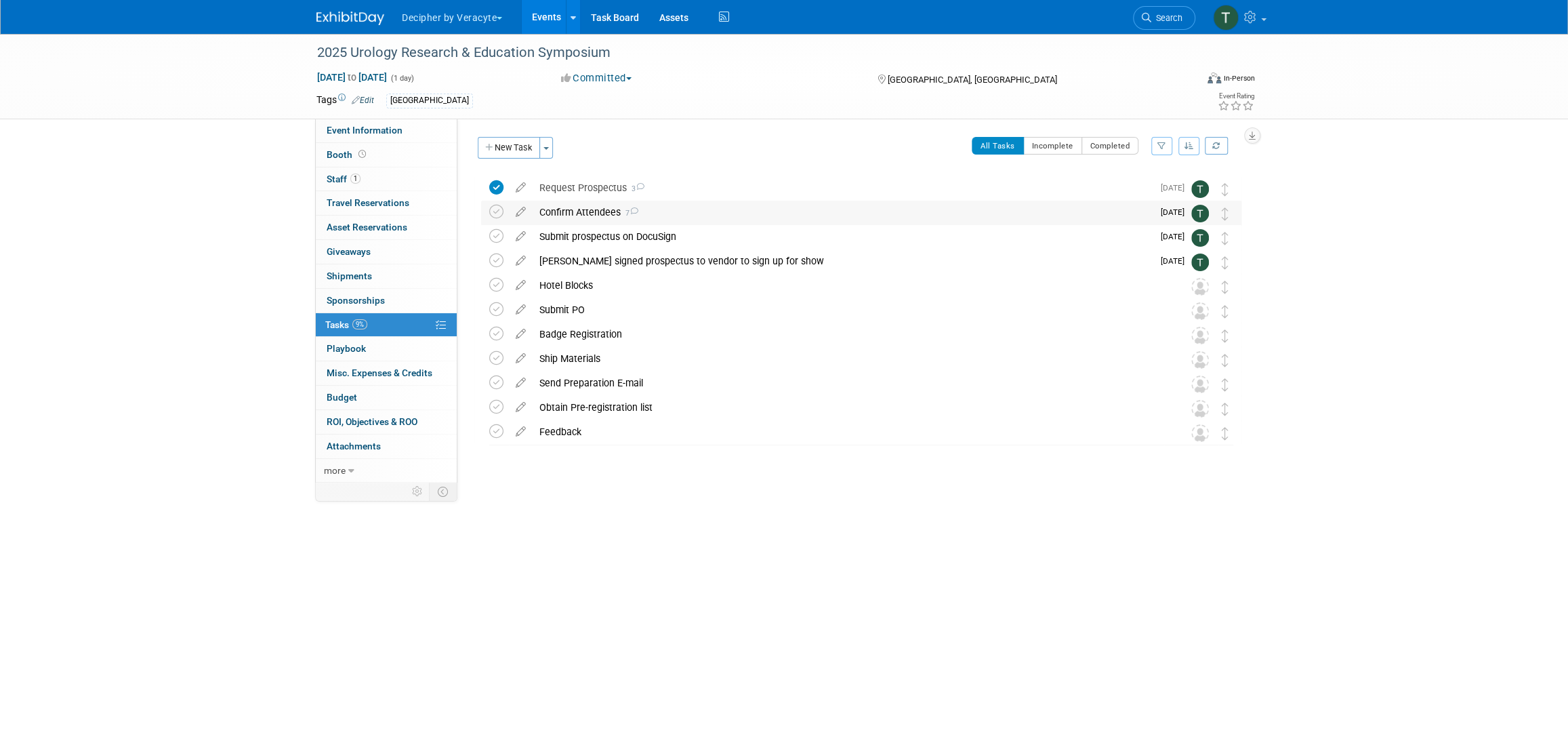
click at [563, 211] on div "Confirm Attendees 7" at bounding box center [843, 212] width 620 height 23
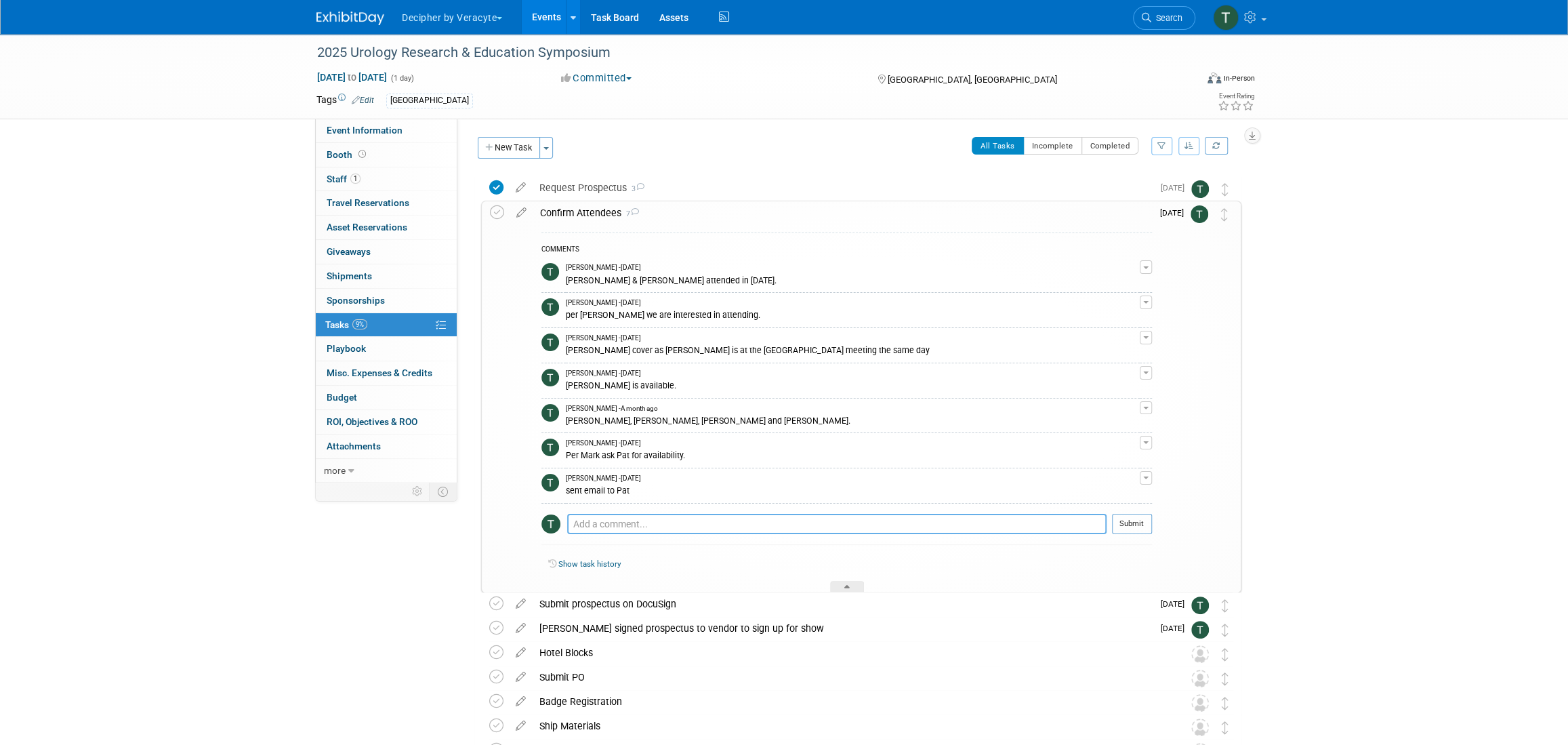
click at [624, 517] on textarea at bounding box center [836, 524] width 539 height 21
click at [624, 522] on textarea at bounding box center [836, 524] width 539 height 21
type textarea "T"
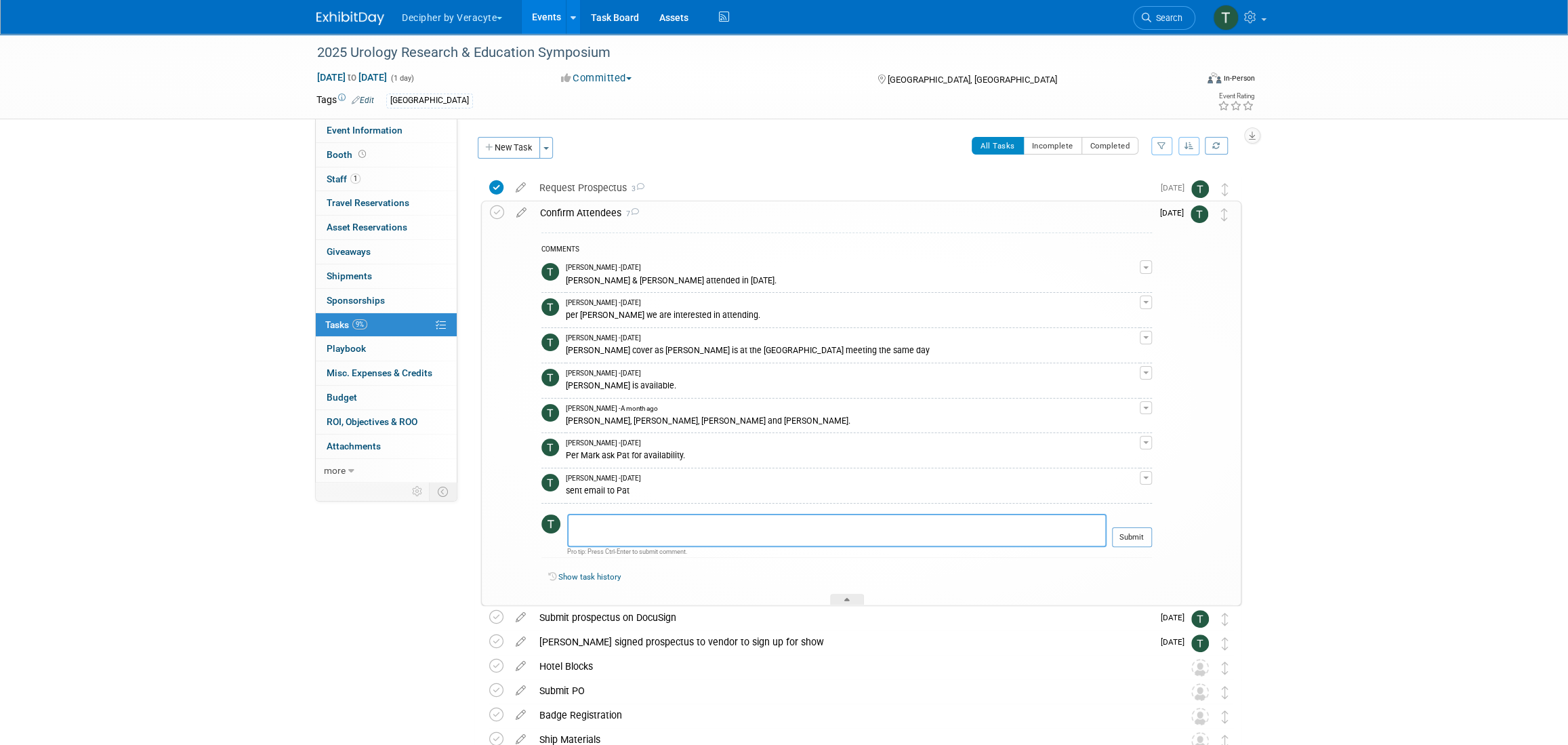
type textarea "T"
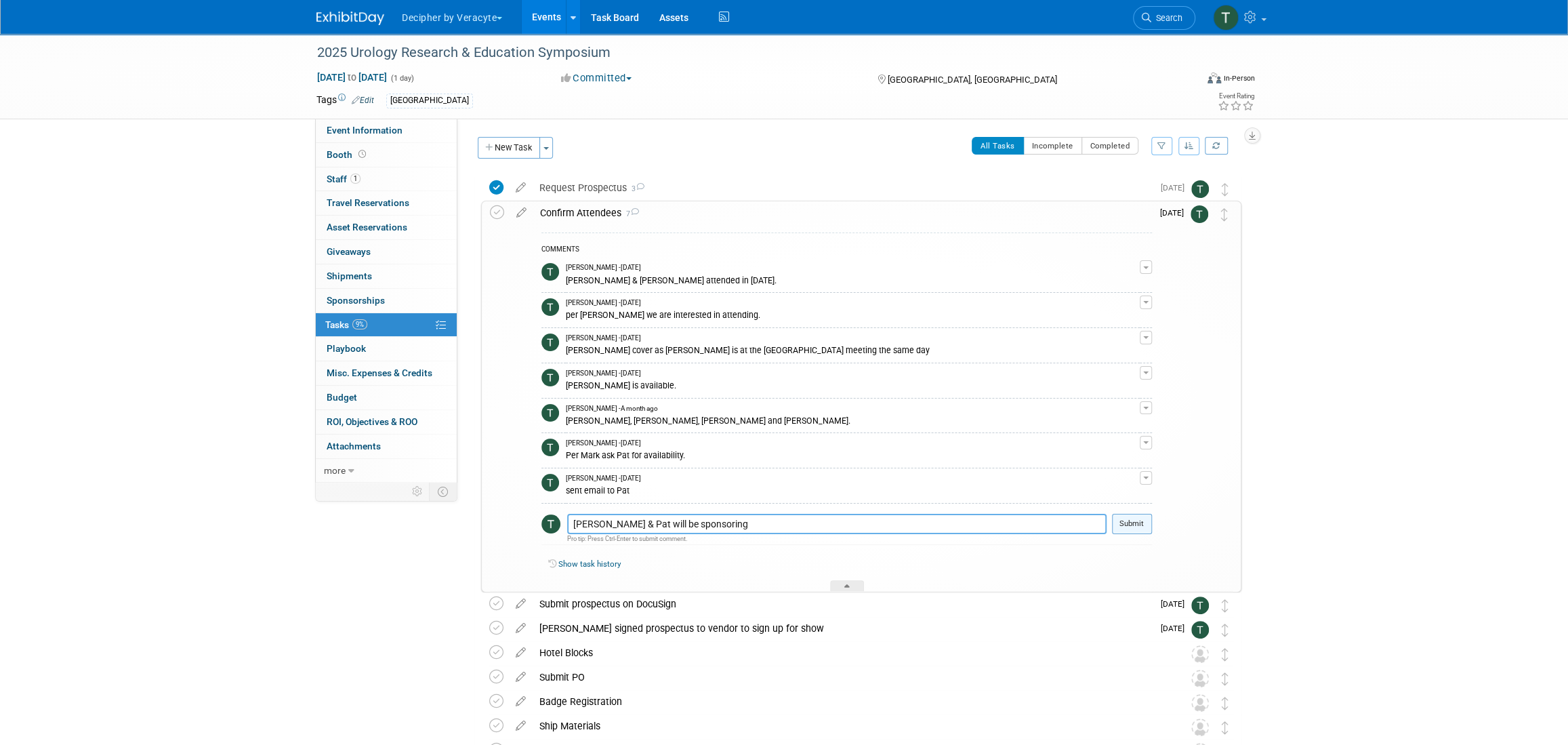
type textarea "Tracy & Pat will be sponsoring"
click at [1122, 526] on button "Submit" at bounding box center [1132, 524] width 40 height 21
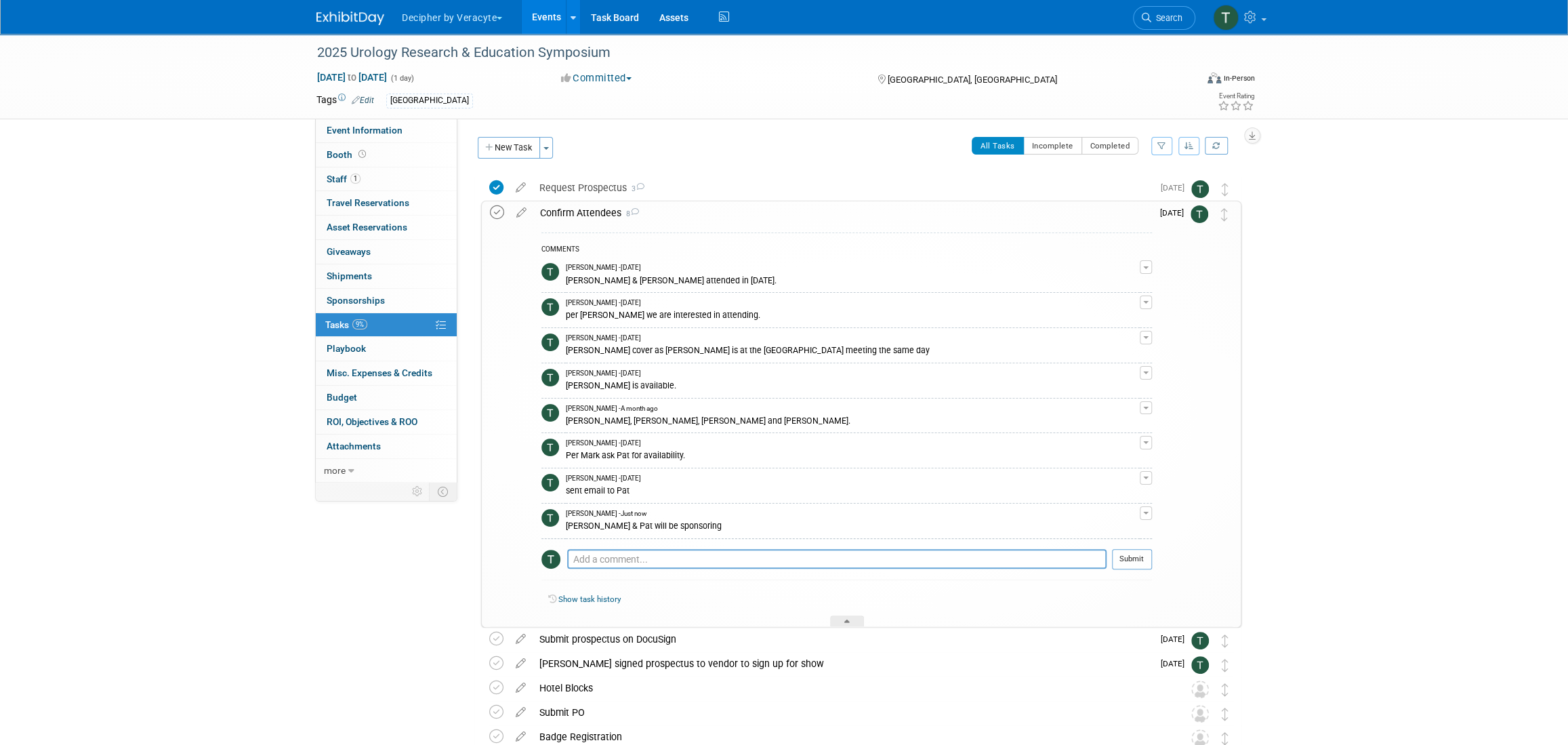
click at [502, 208] on icon at bounding box center [497, 213] width 14 height 14
click at [404, 186] on link "1 Staff 1" at bounding box center [386, 179] width 141 height 23
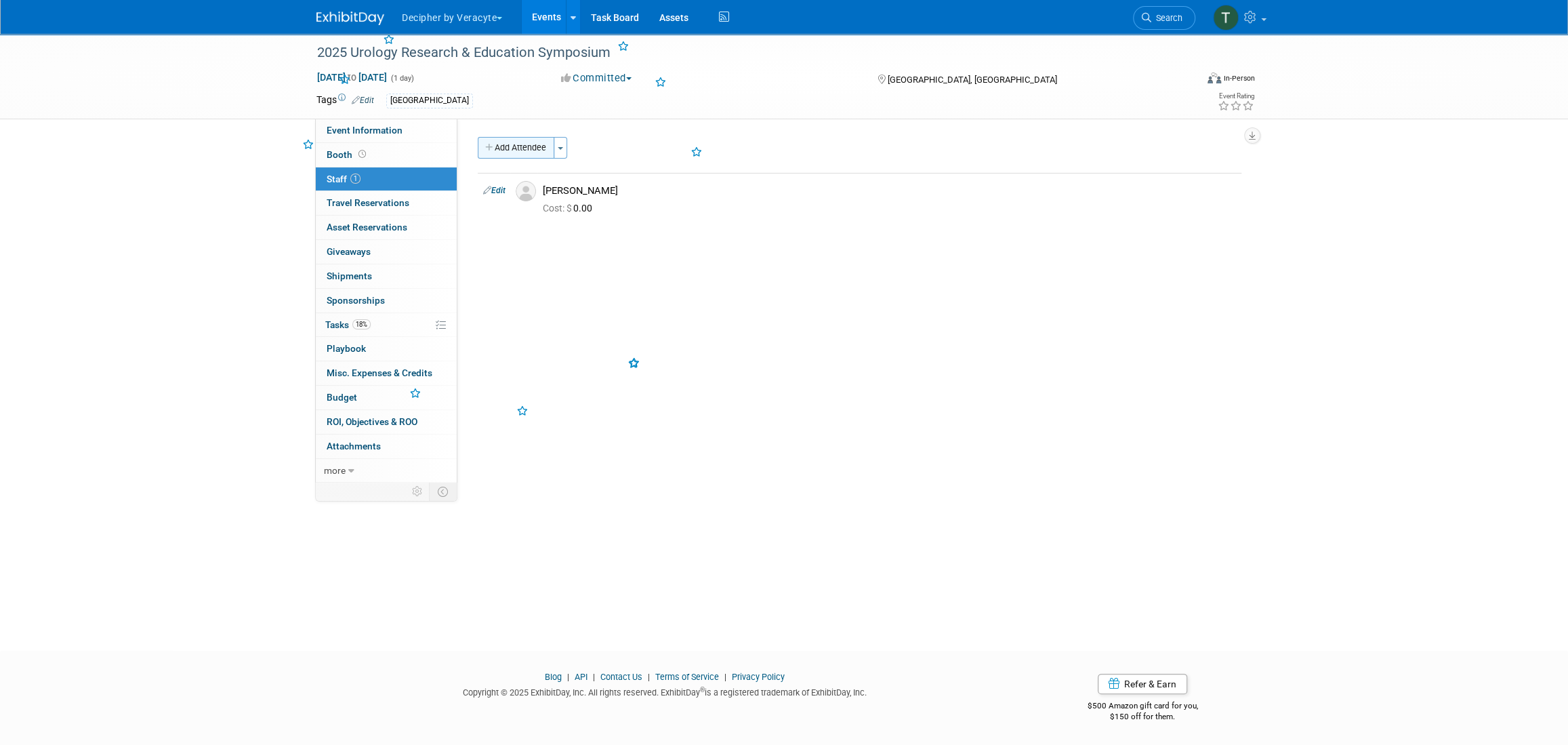
click at [497, 150] on button "Add Attendee" at bounding box center [516, 147] width 77 height 22
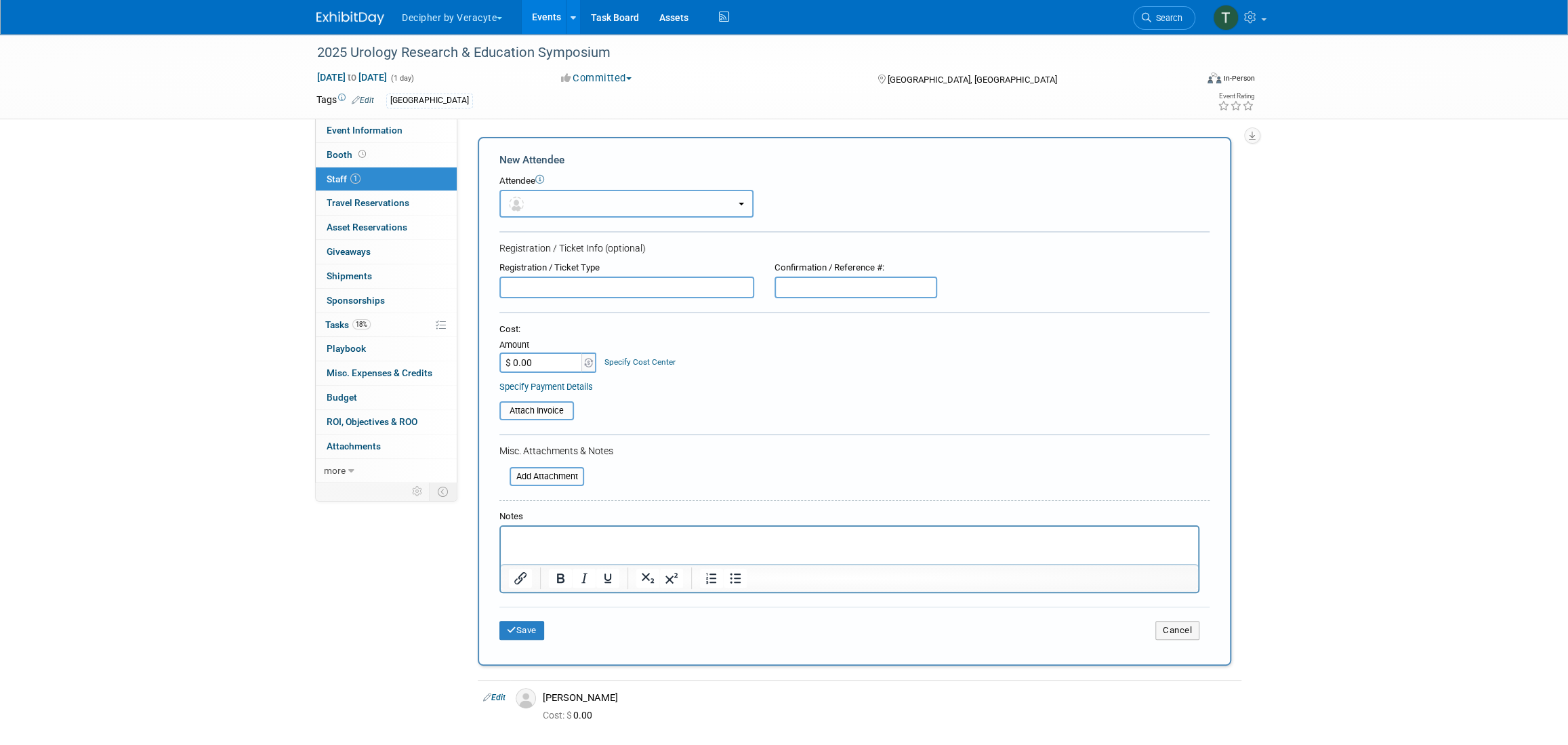
click at [529, 194] on button "button" at bounding box center [627, 203] width 254 height 28
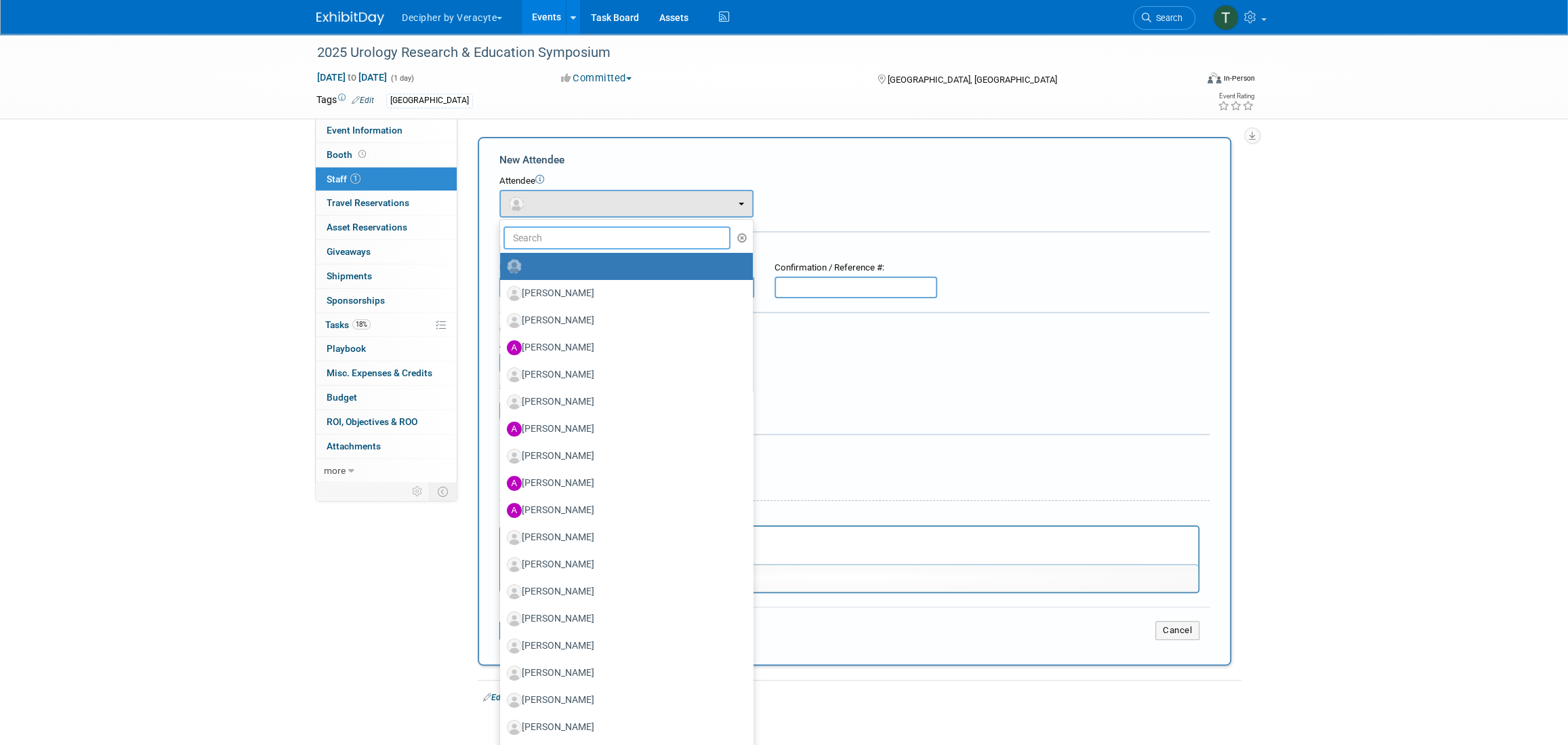
click at [550, 240] on input "text" at bounding box center [617, 237] width 227 height 23
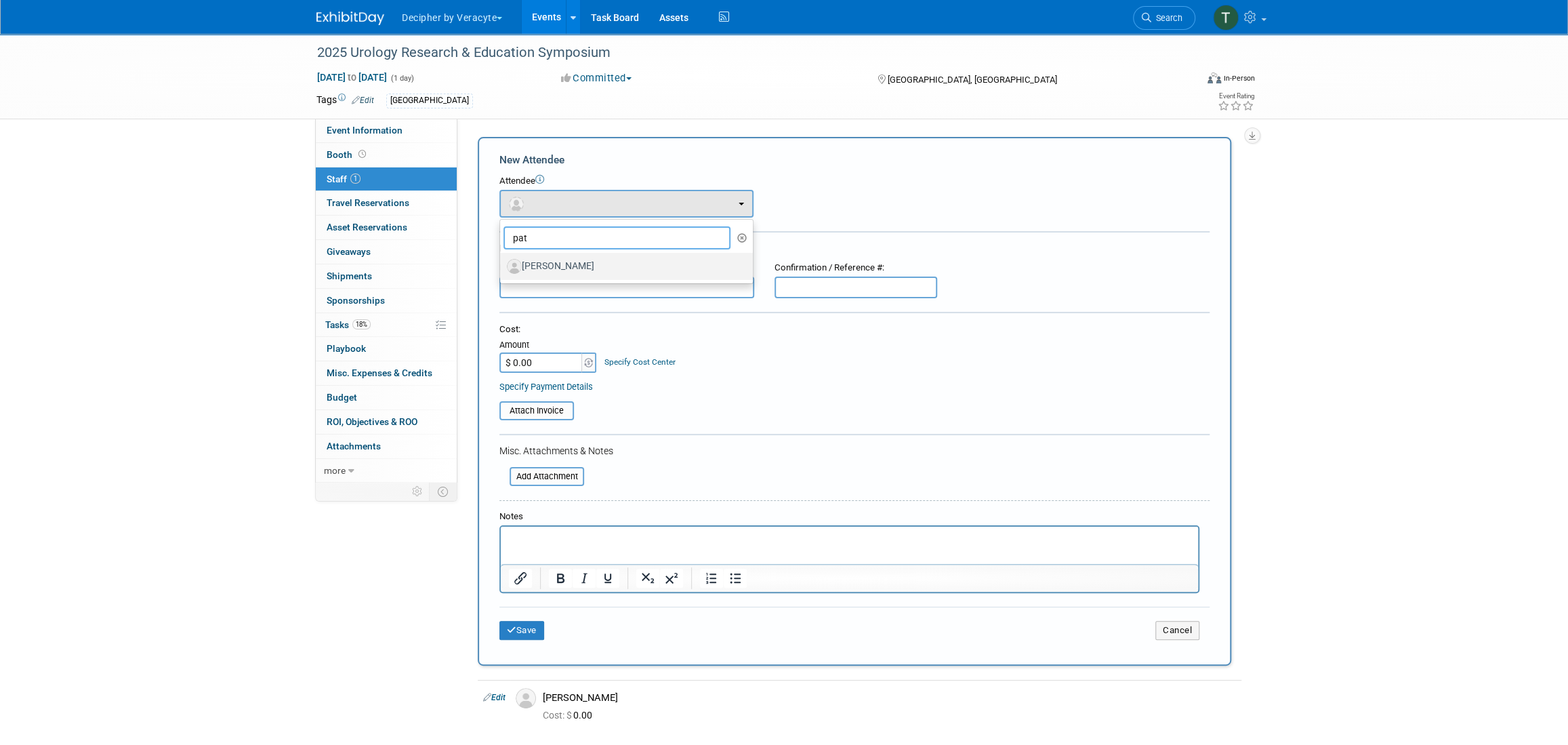
type input "pat"
click at [576, 269] on label "Patrick Stamato" at bounding box center [623, 266] width 233 height 22
click at [502, 269] on input "Patrick Stamato" at bounding box center [498, 264] width 9 height 9
select select "3c827641-9d52-4357-b644-29d5c4d0e40f"
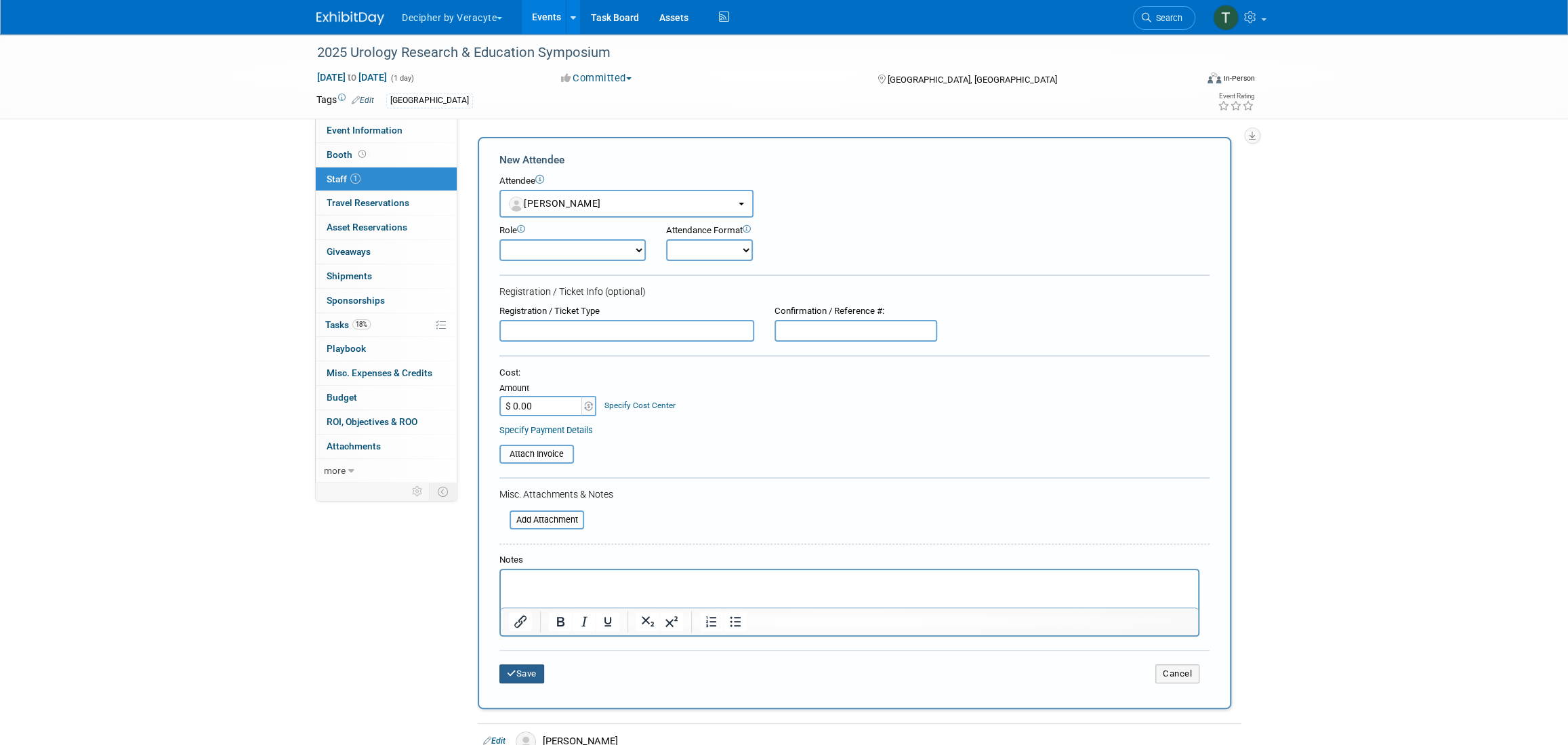
click at [533, 660] on div "Save Cancel" at bounding box center [855, 671] width 710 height 43
click at [534, 665] on button "Save" at bounding box center [522, 673] width 45 height 19
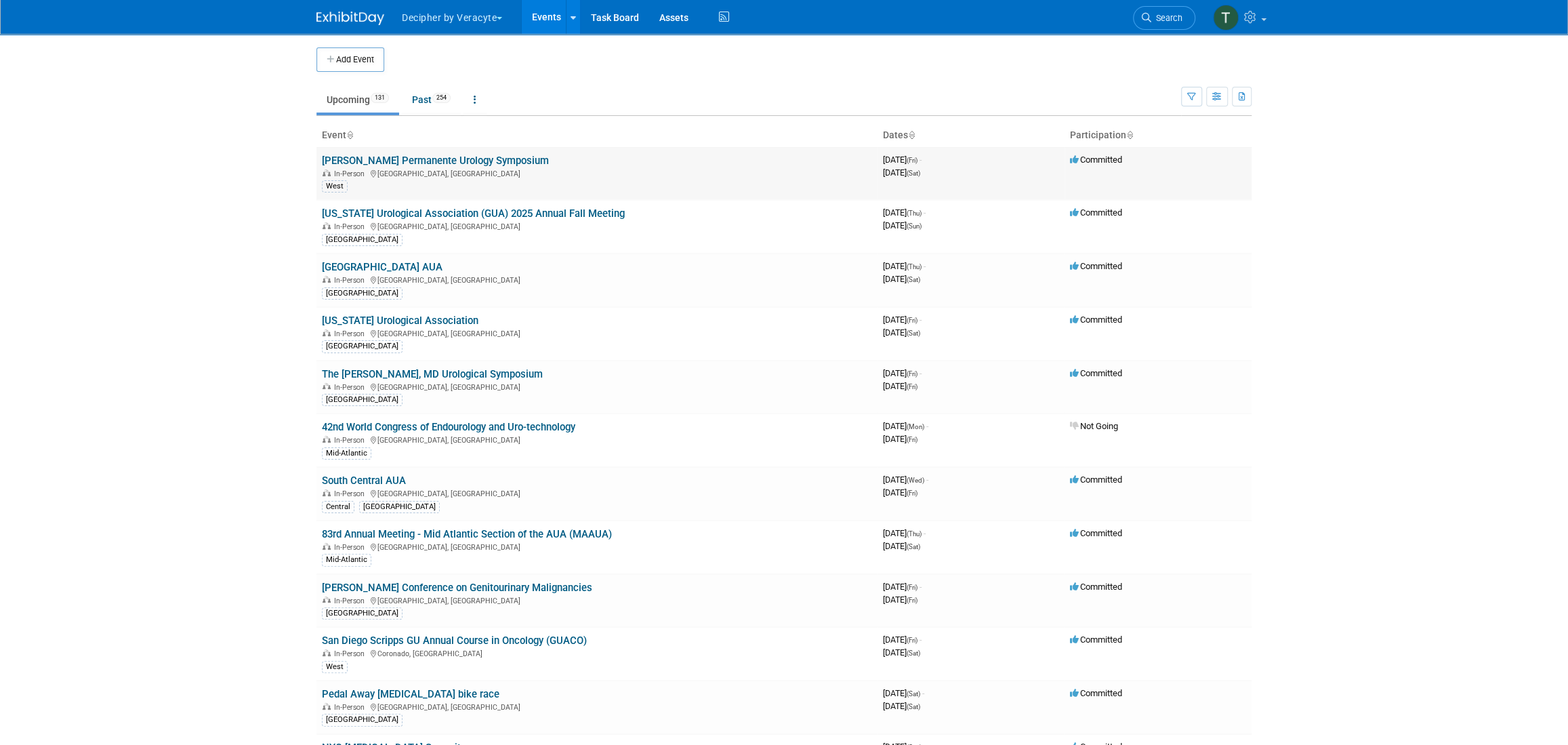
scroll to position [2612, 0]
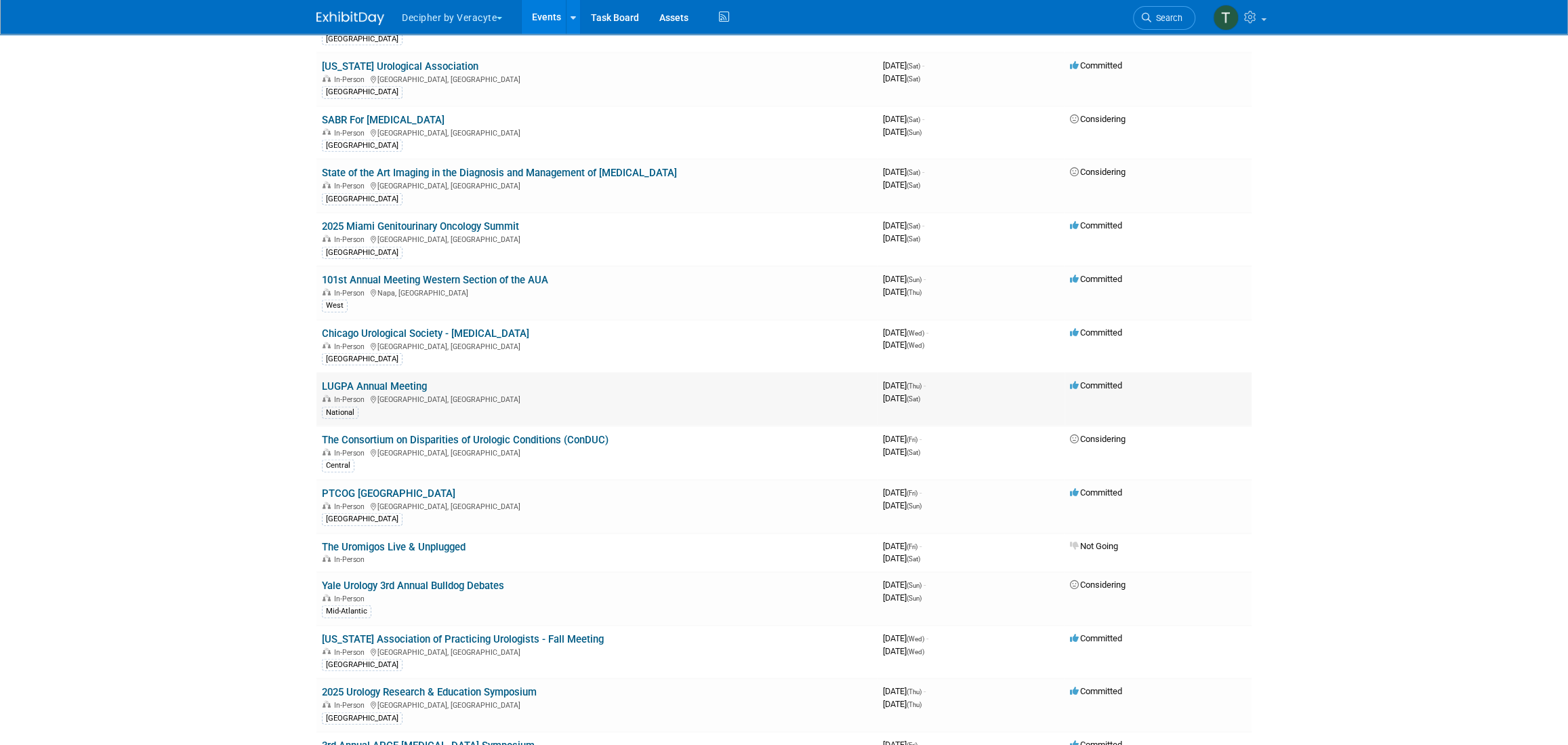
click at [410, 380] on link "LUGPA Annual Meeting" at bounding box center [374, 386] width 105 height 12
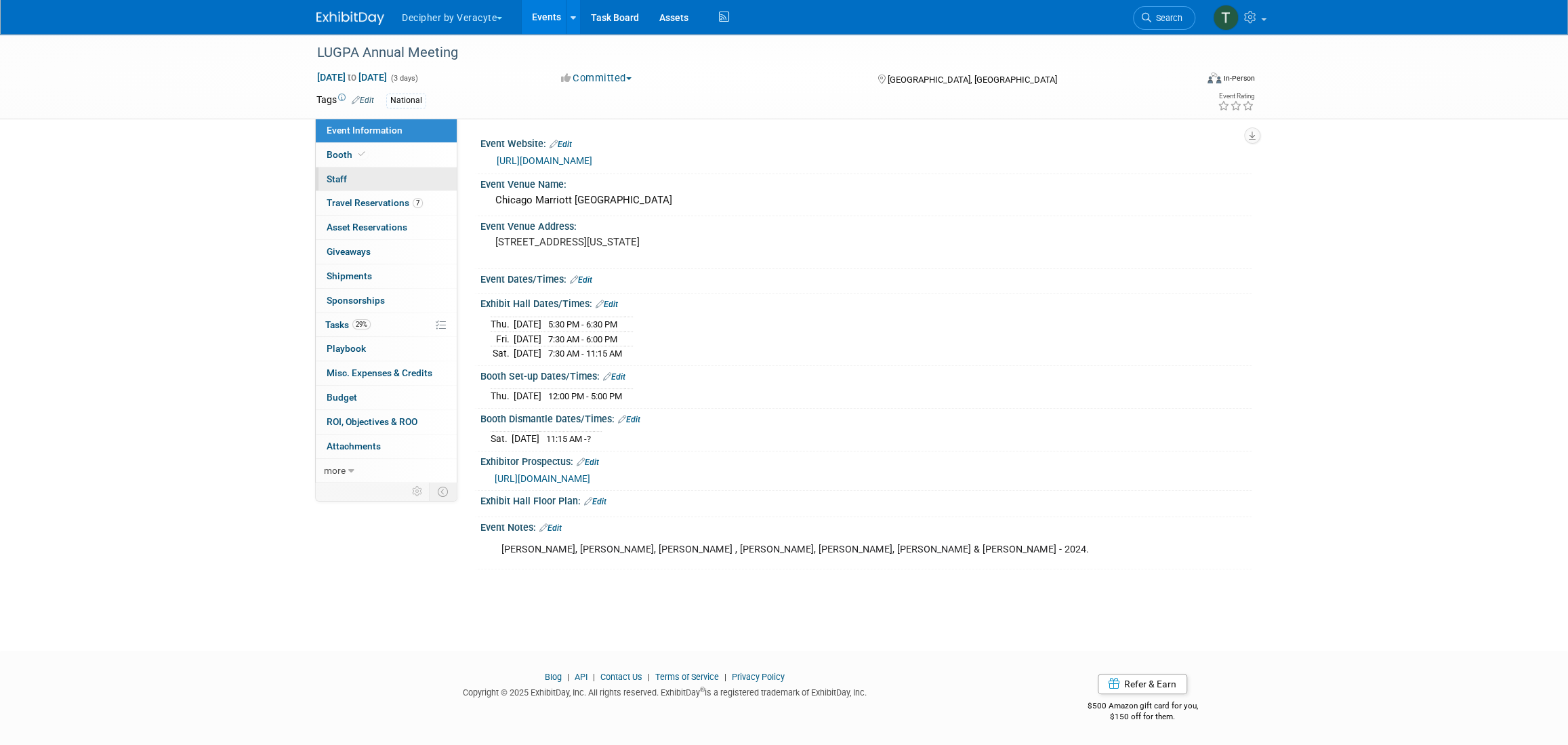
click at [392, 178] on link "0 Staff 0" at bounding box center [386, 179] width 141 height 23
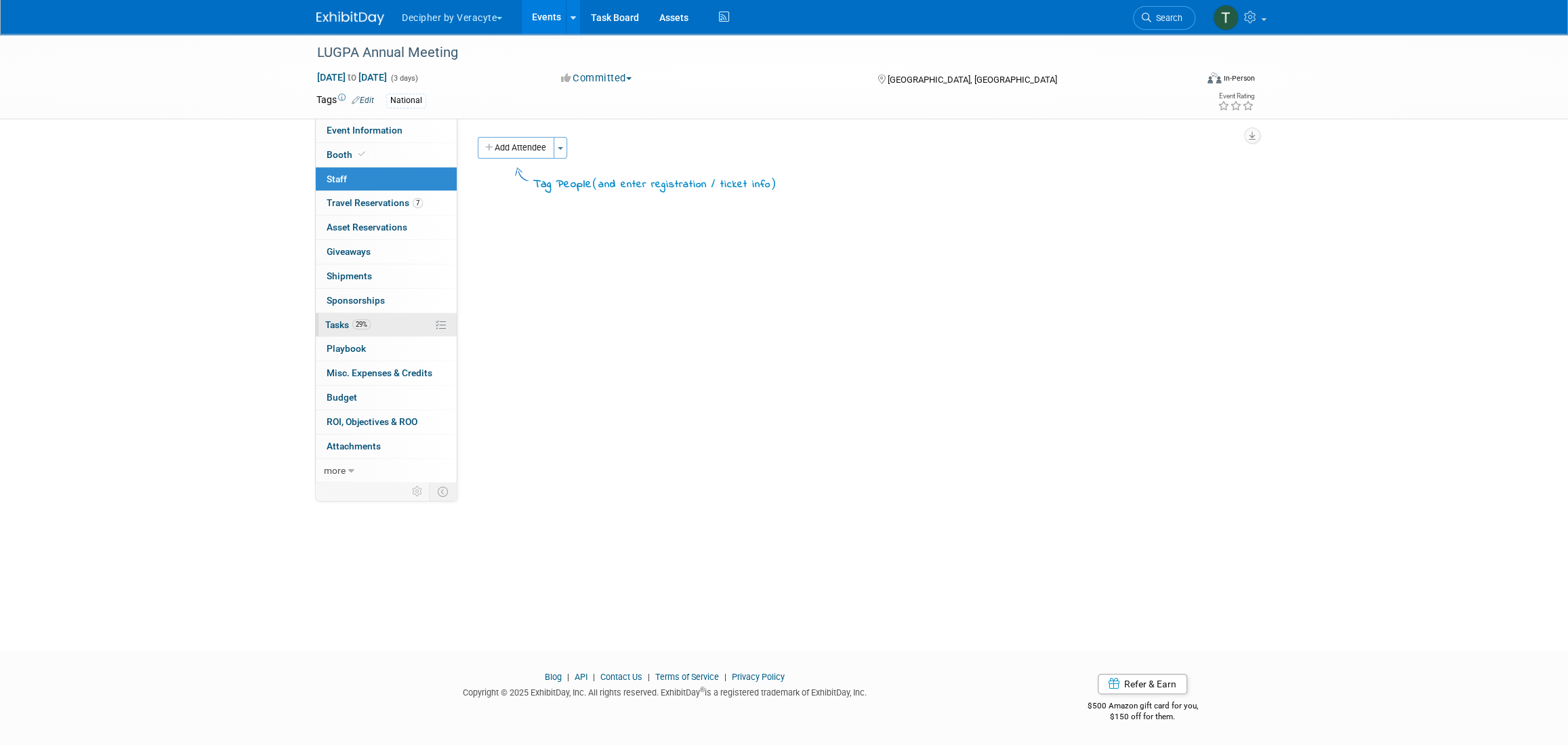
click at [344, 332] on link "29% Tasks 29%" at bounding box center [386, 325] width 141 height 23
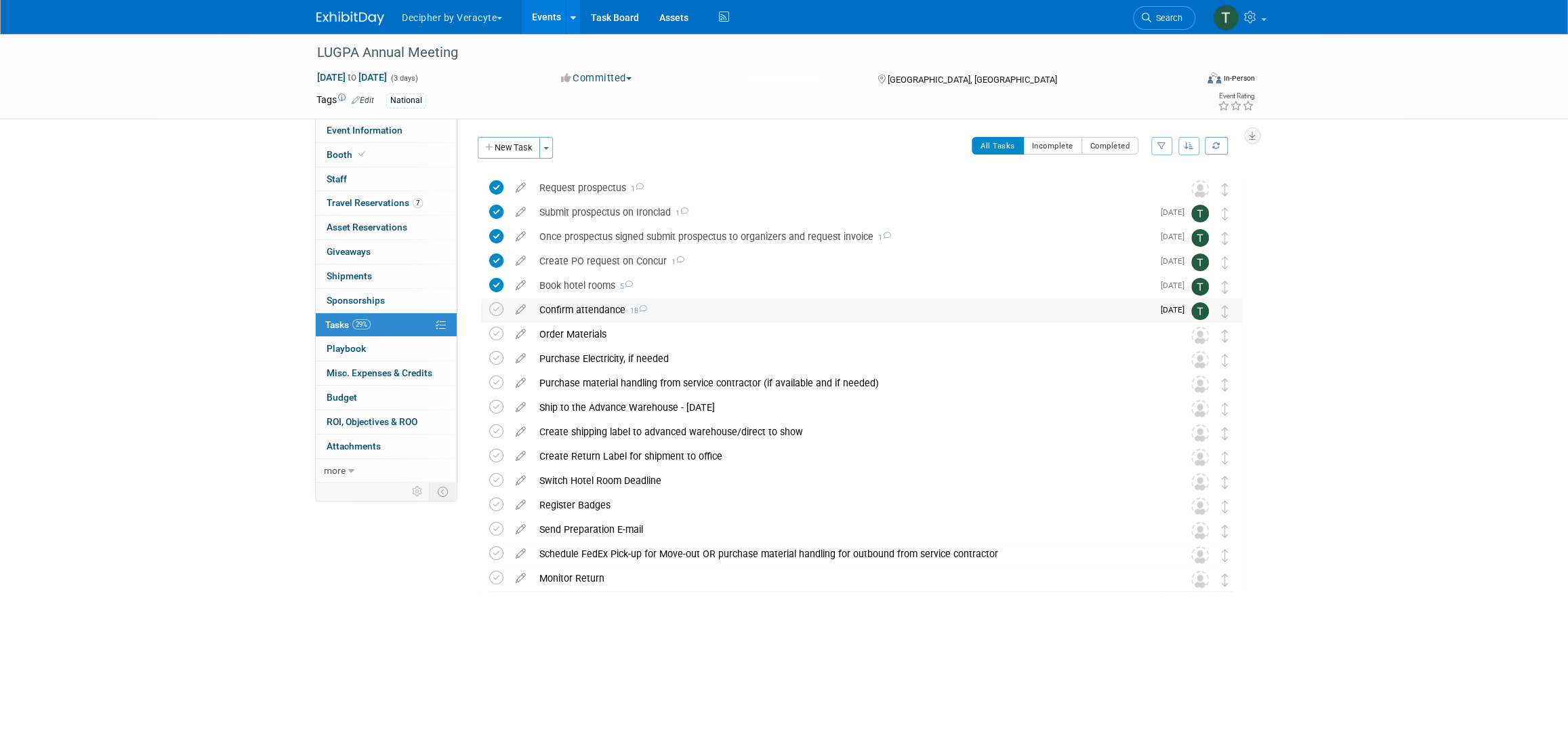
click at [581, 308] on div "Confirm attendance 18" at bounding box center [843, 310] width 620 height 23
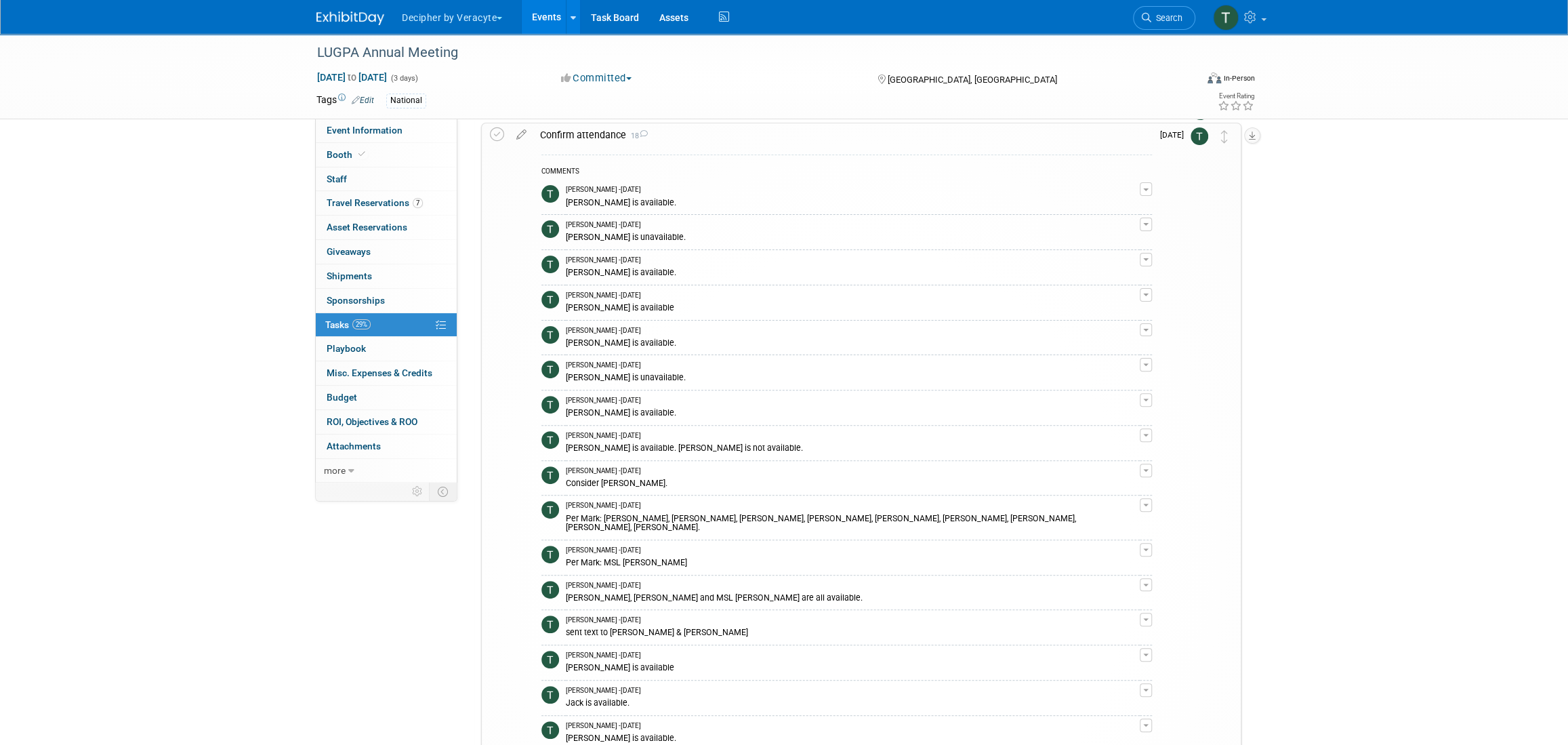
scroll to position [607, 0]
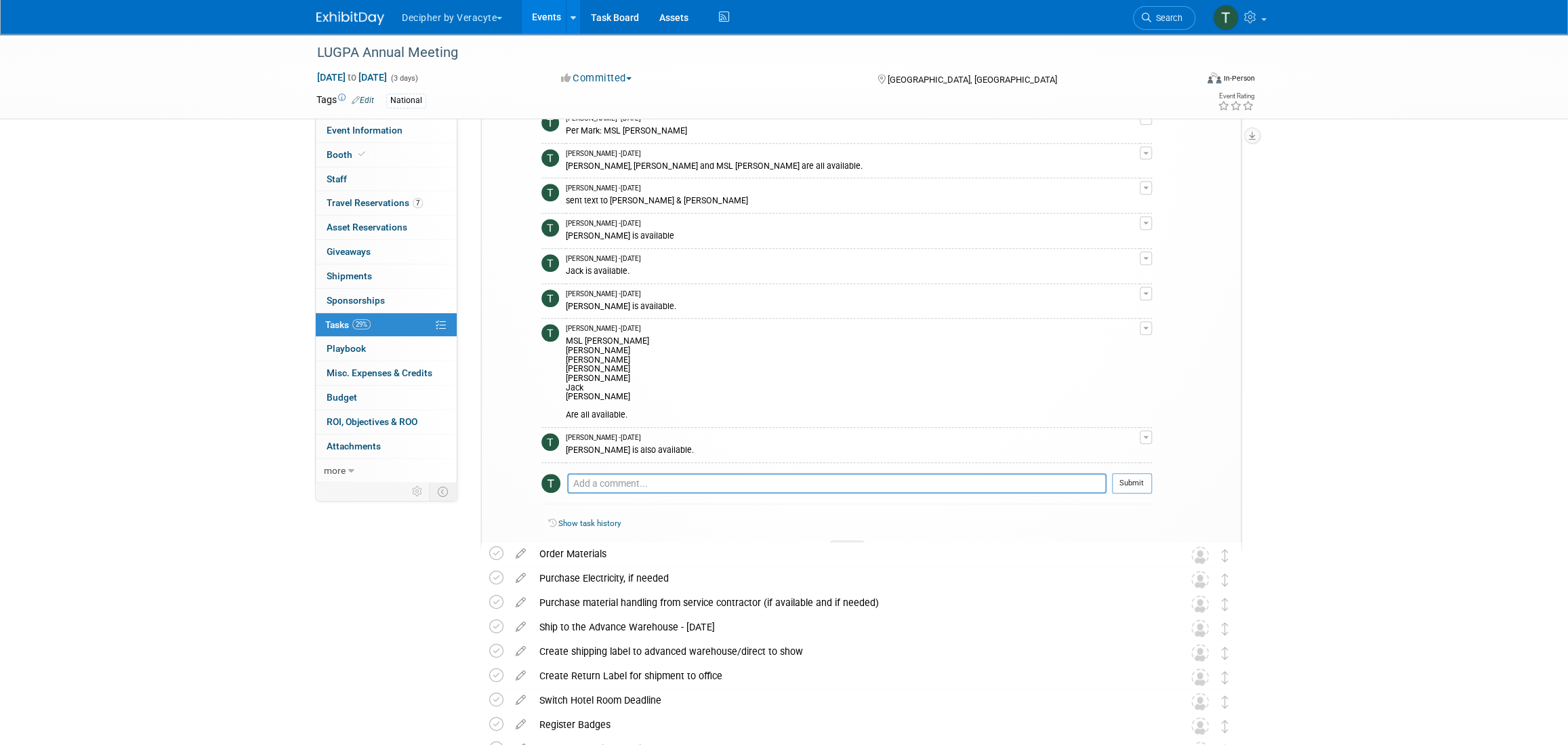
click at [529, 21] on link "Events" at bounding box center [547, 17] width 50 height 34
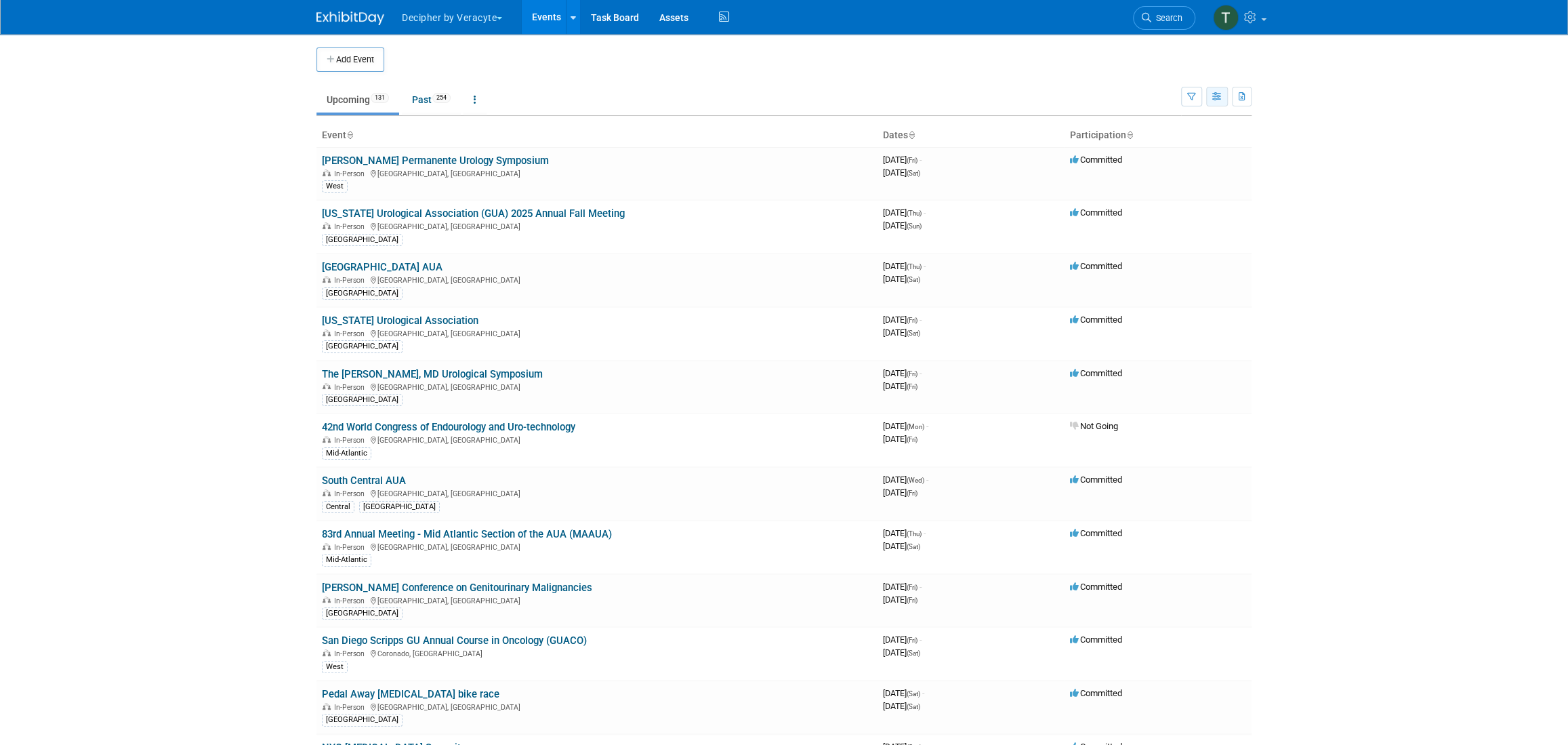
click at [1214, 99] on icon "button" at bounding box center [1217, 97] width 10 height 9
click at [1153, 194] on link "Calendar View" at bounding box center [1160, 186] width 114 height 19
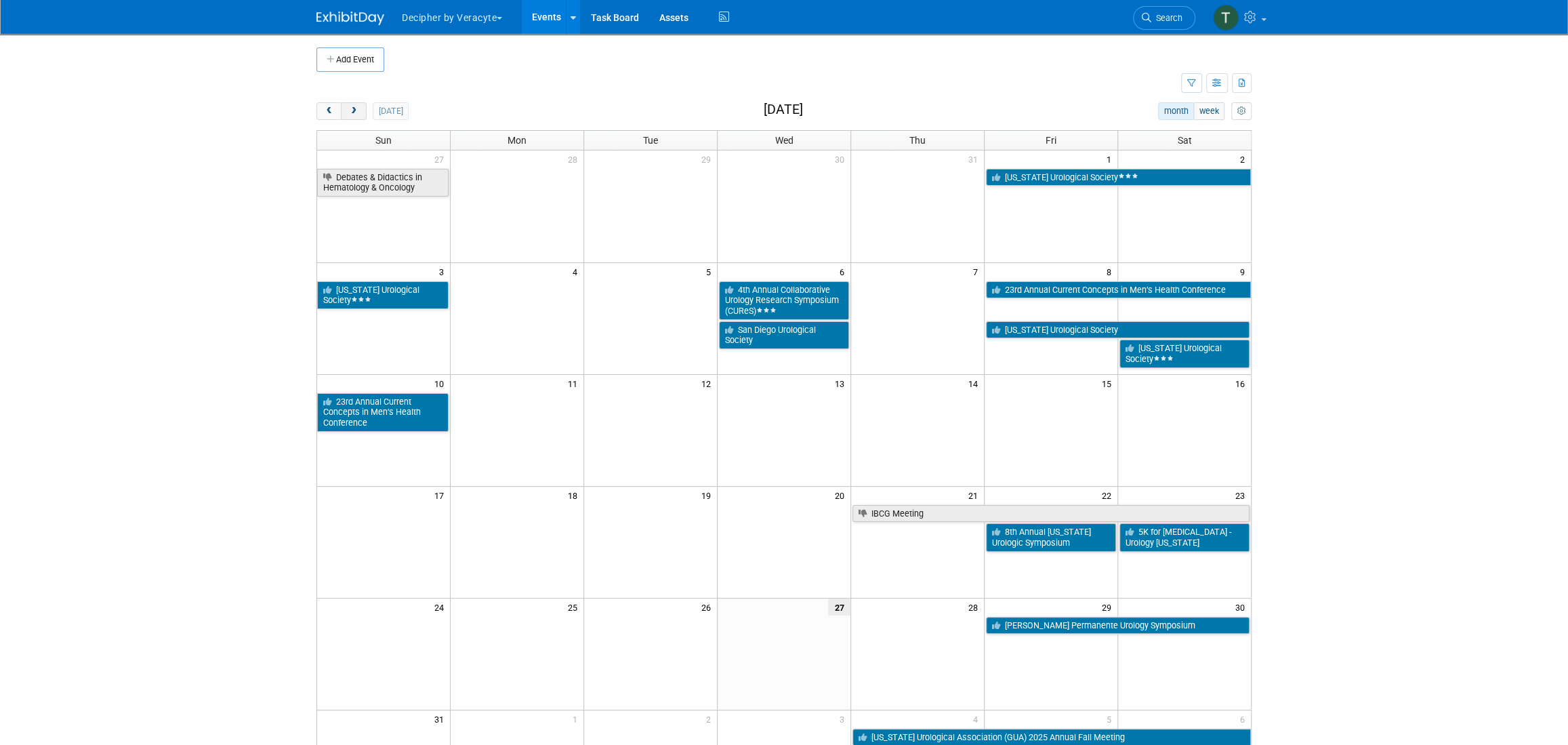
click at [355, 113] on span "next" at bounding box center [353, 111] width 10 height 9
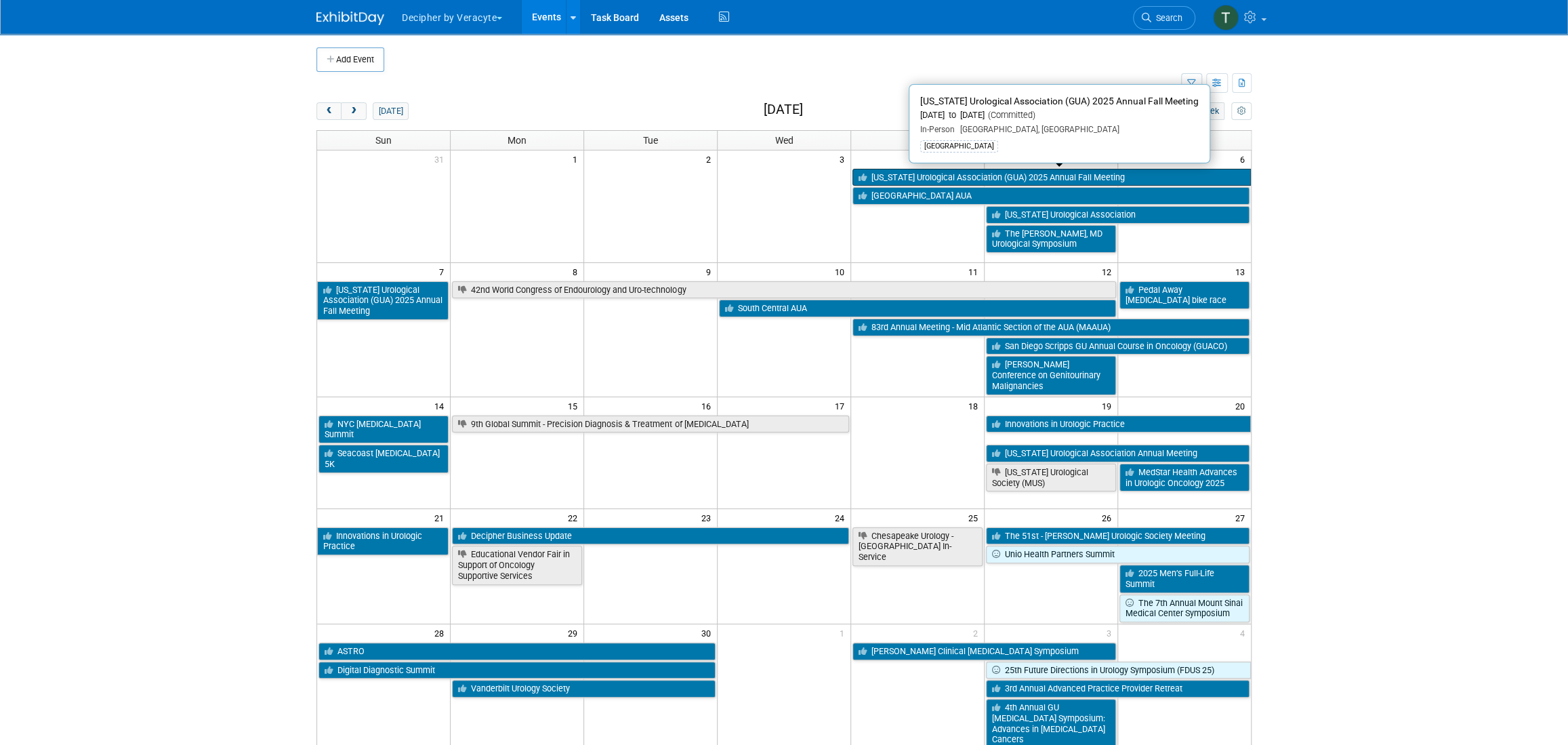
click at [963, 175] on link "[US_STATE] Urological Association (GUA) 2025 Annual Fall Meeting" at bounding box center [1052, 177] width 398 height 18
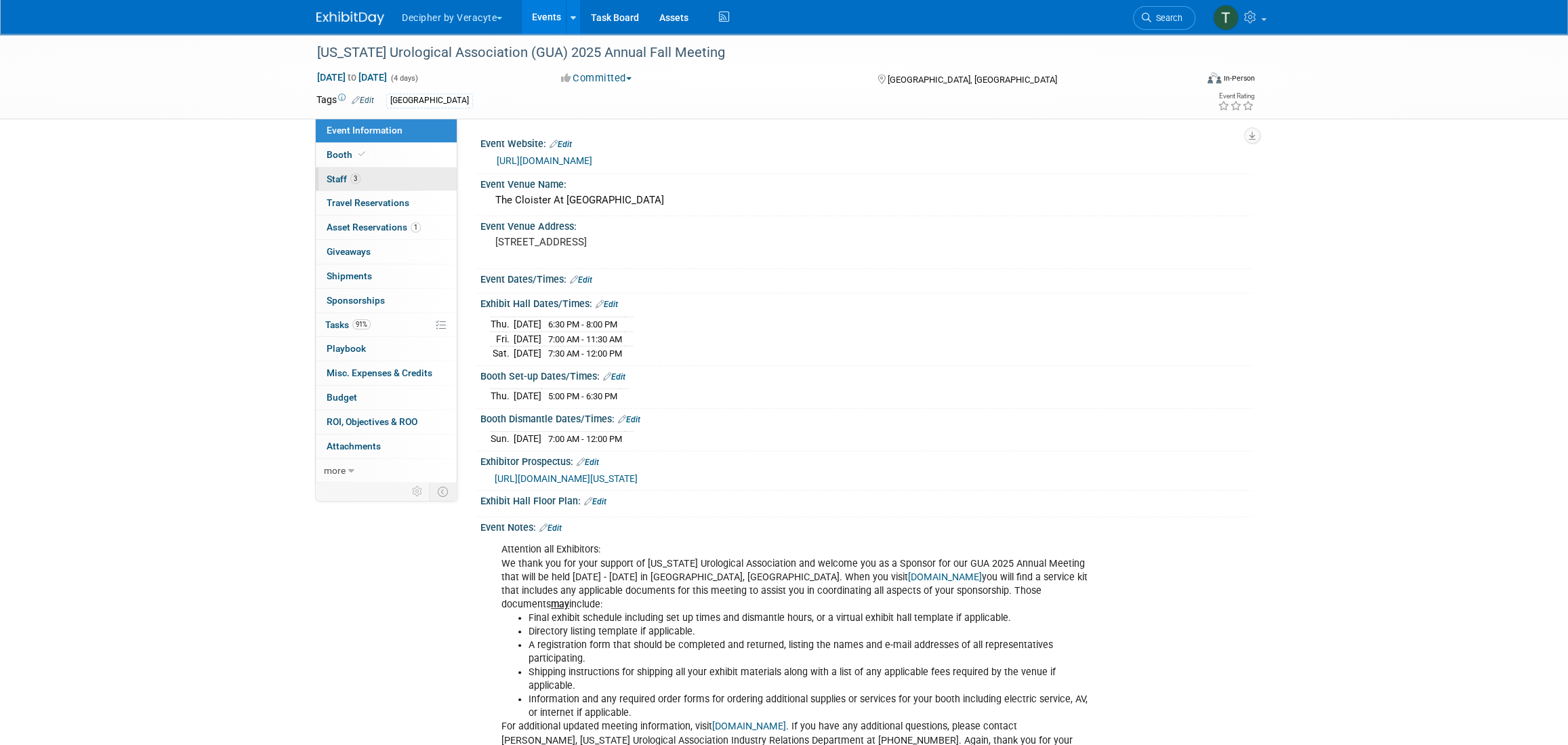
click at [379, 175] on link "3 Staff 3" at bounding box center [386, 179] width 141 height 23
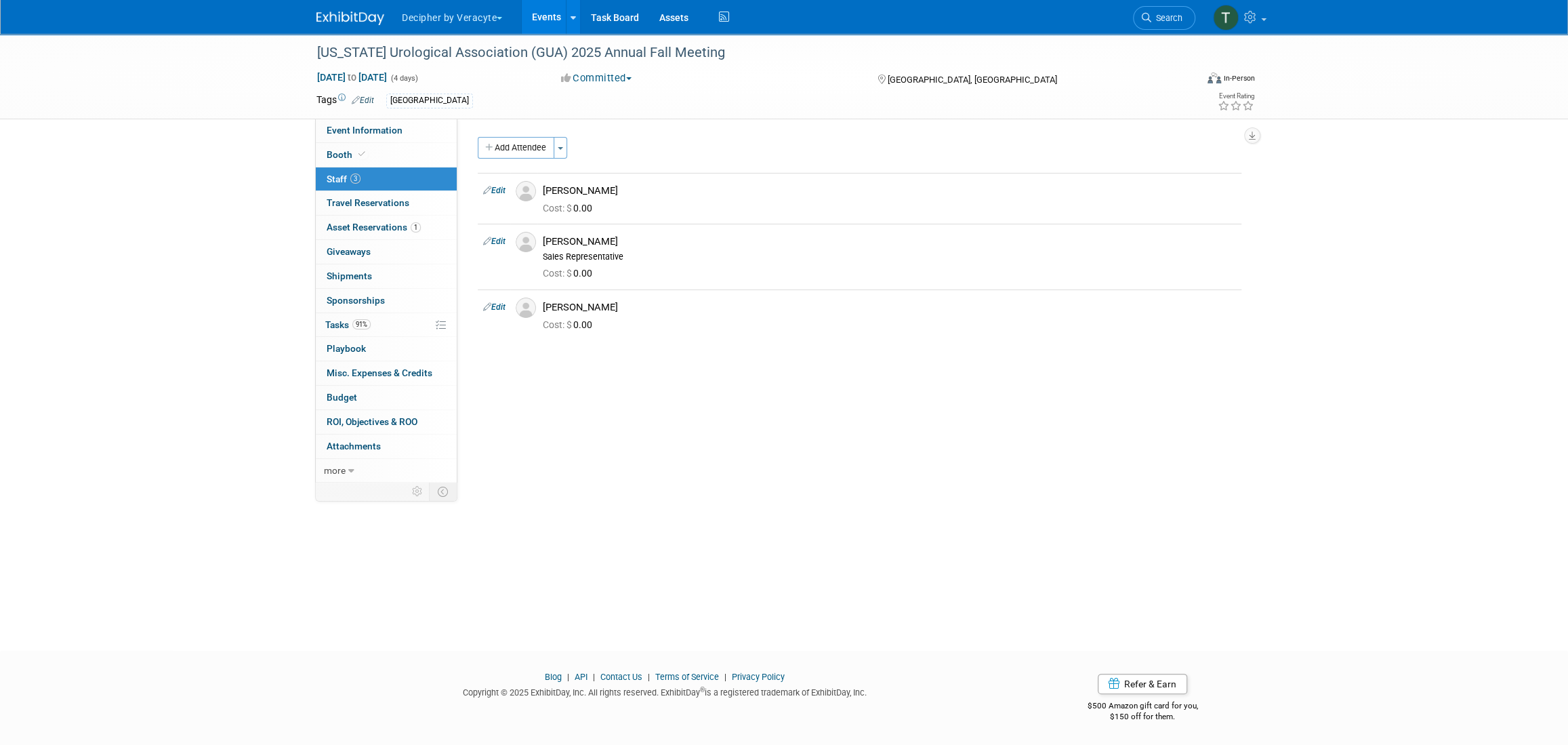
click at [530, 22] on link "Events" at bounding box center [547, 17] width 50 height 34
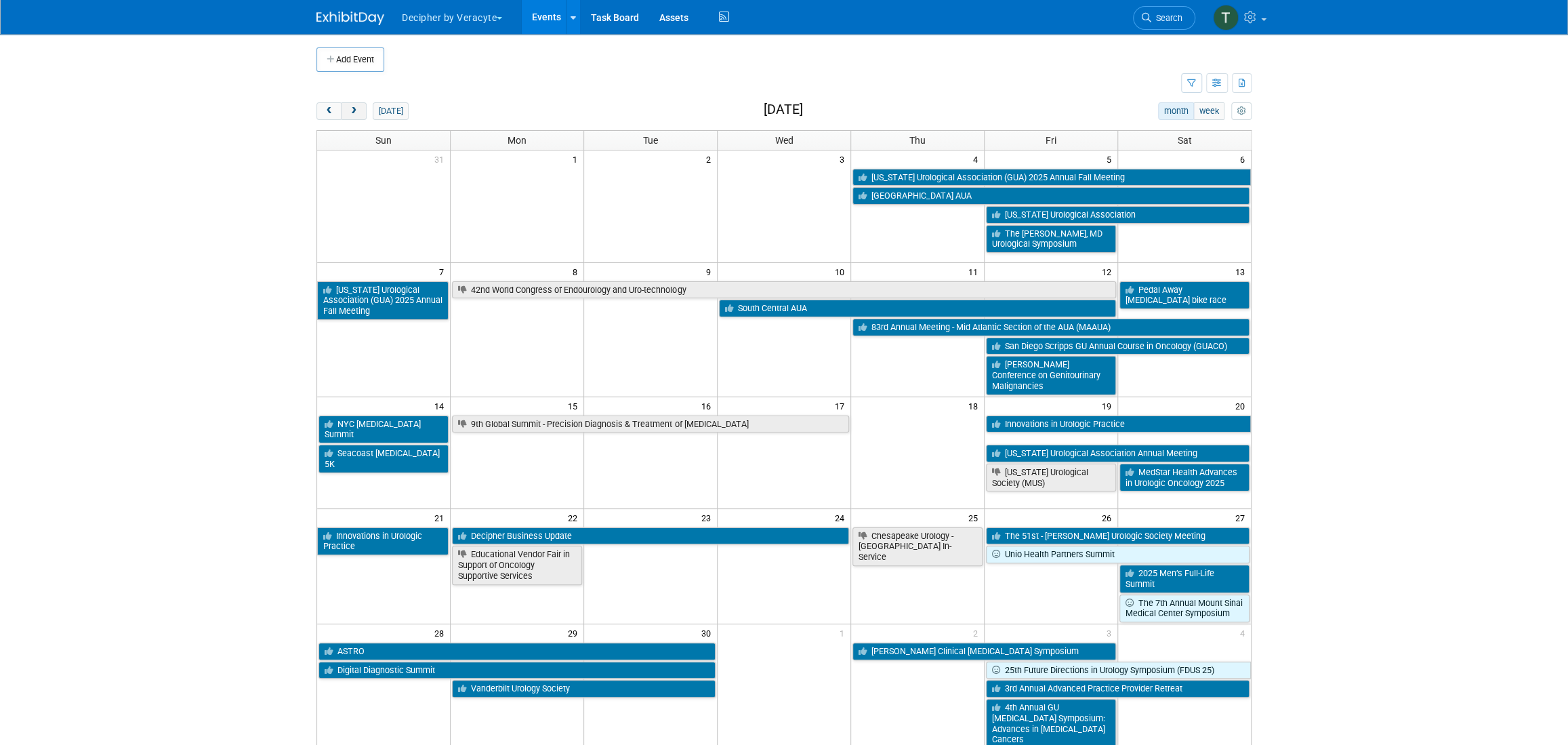
click at [347, 114] on button "next" at bounding box center [353, 111] width 25 height 18
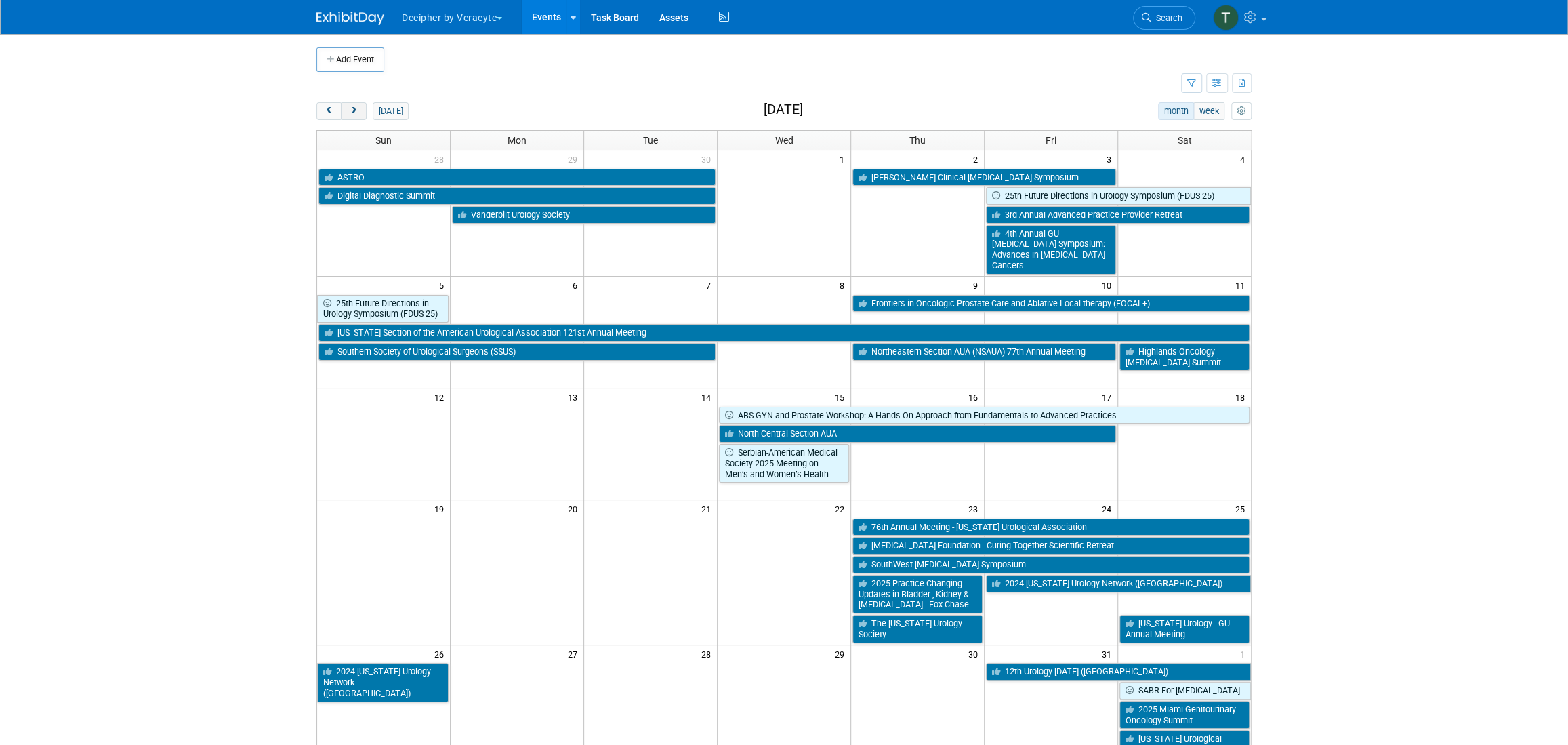
click at [347, 114] on button "next" at bounding box center [353, 111] width 25 height 18
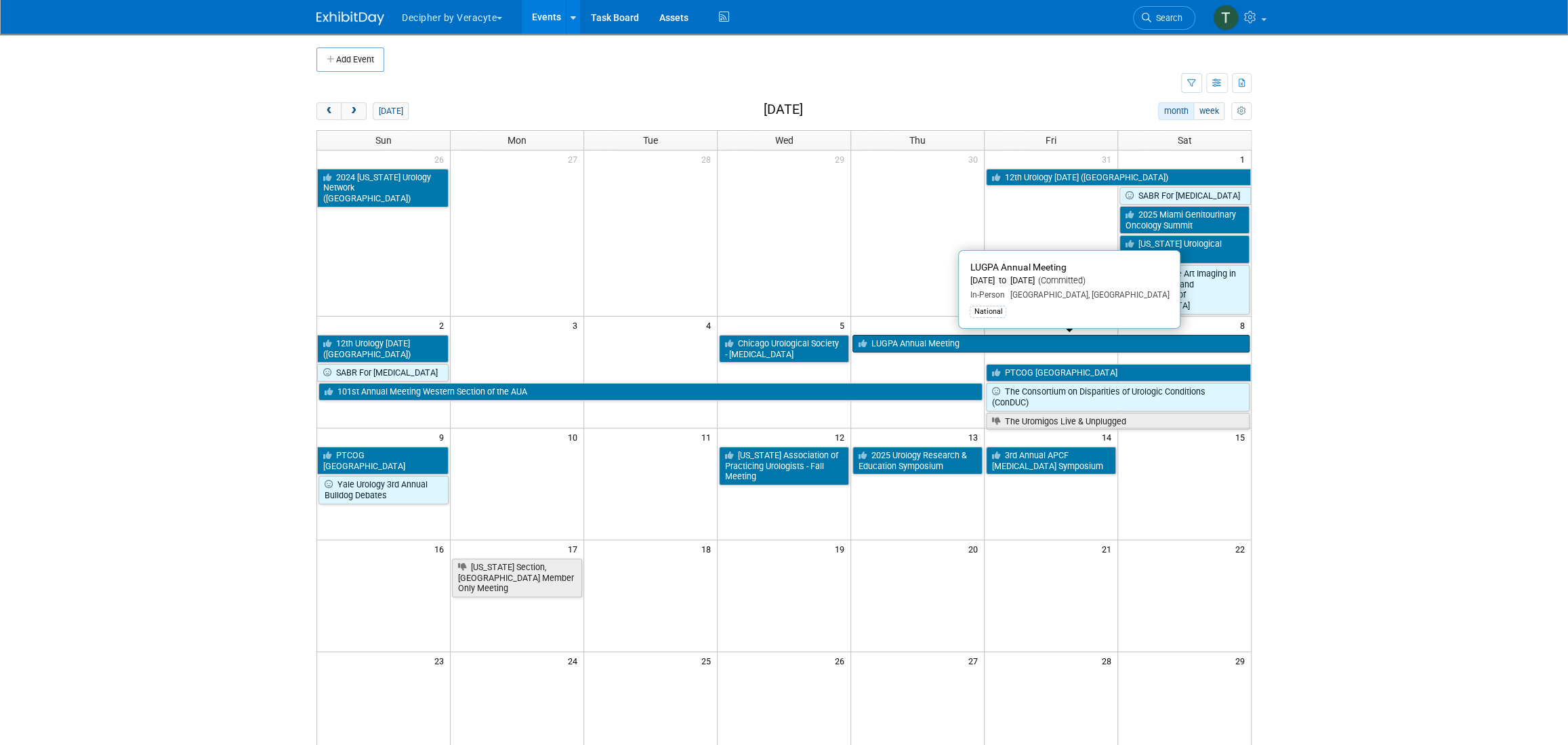
click at [967, 335] on link "LUGPA Annual Meeting" at bounding box center [1051, 343] width 397 height 18
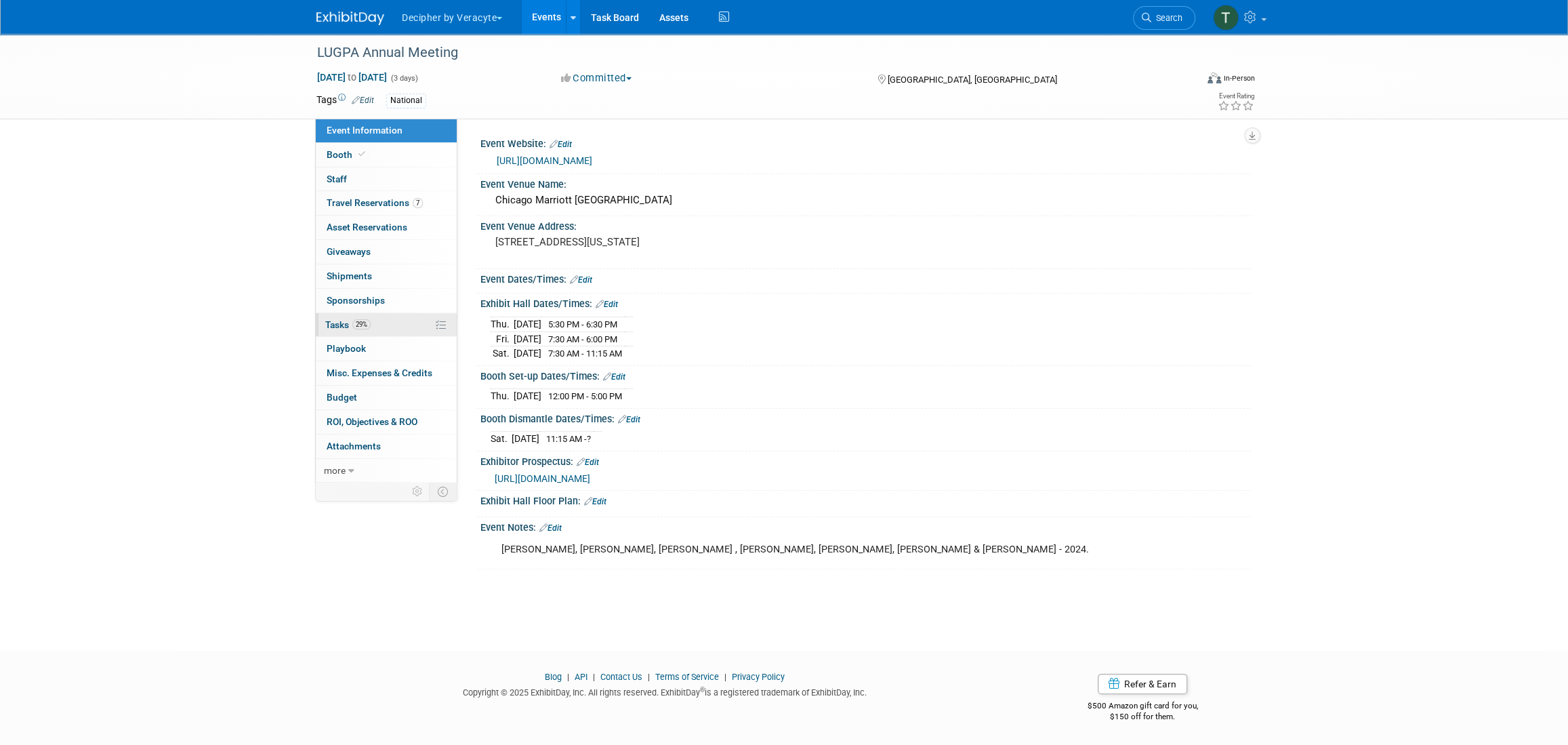
click at [347, 313] on link "29% Tasks 29%" at bounding box center [386, 325] width 141 height 23
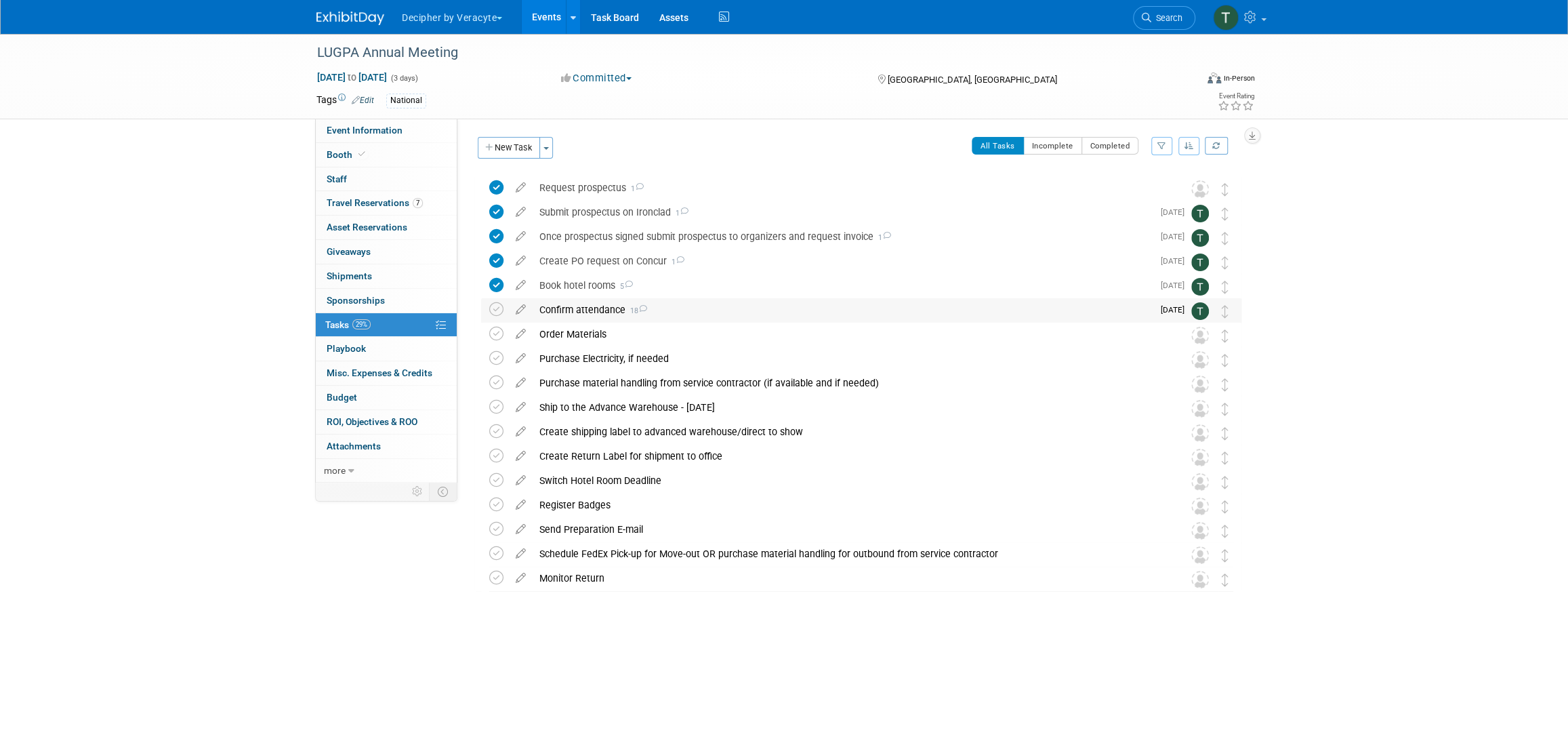
click at [595, 306] on div "Confirm attendance 18" at bounding box center [843, 310] width 620 height 23
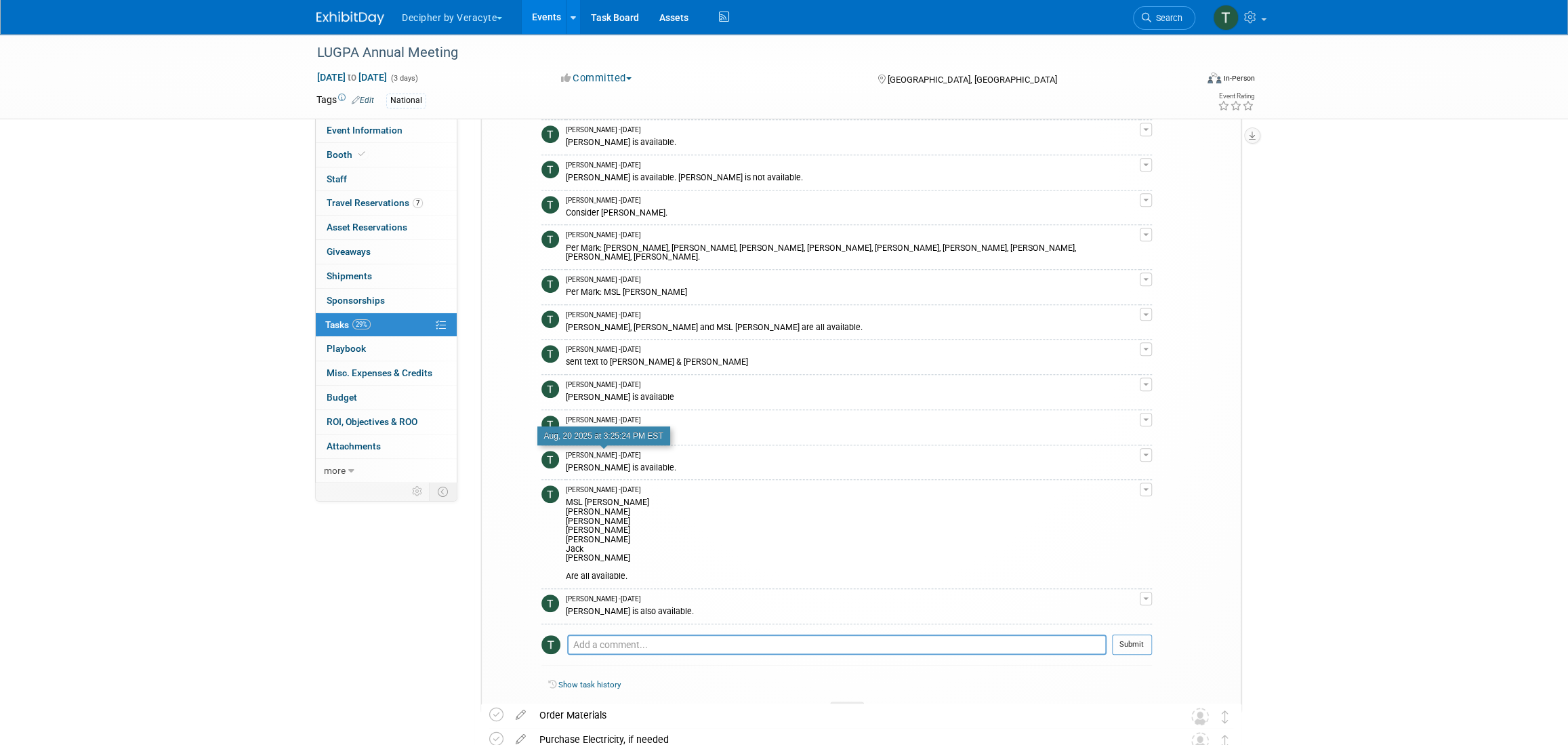
scroll to position [469, 0]
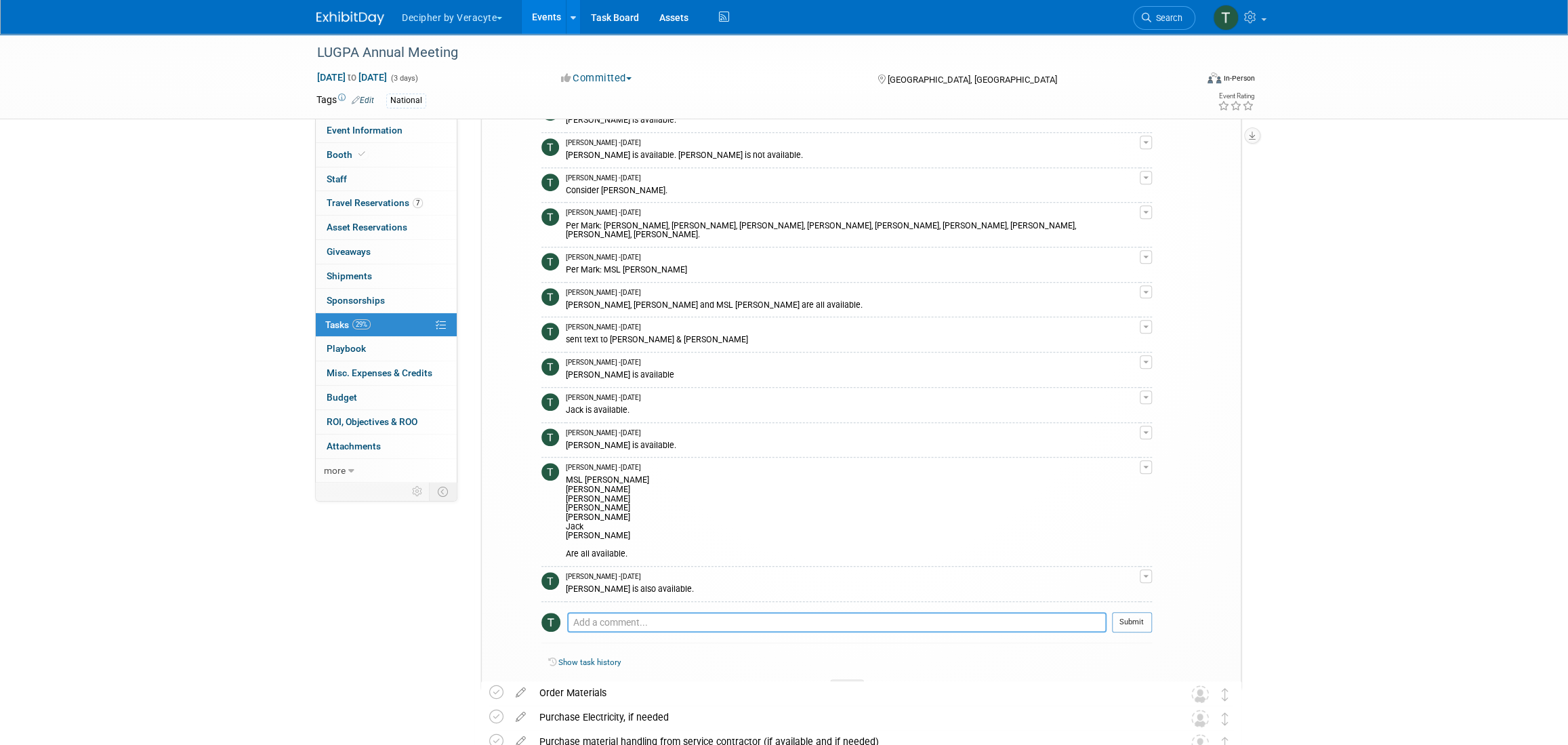
click at [626, 612] on textarea at bounding box center [836, 622] width 539 height 21
type textarea "Andy would like to attend"
click at [1123, 617] on button "Submit" at bounding box center [1132, 622] width 40 height 21
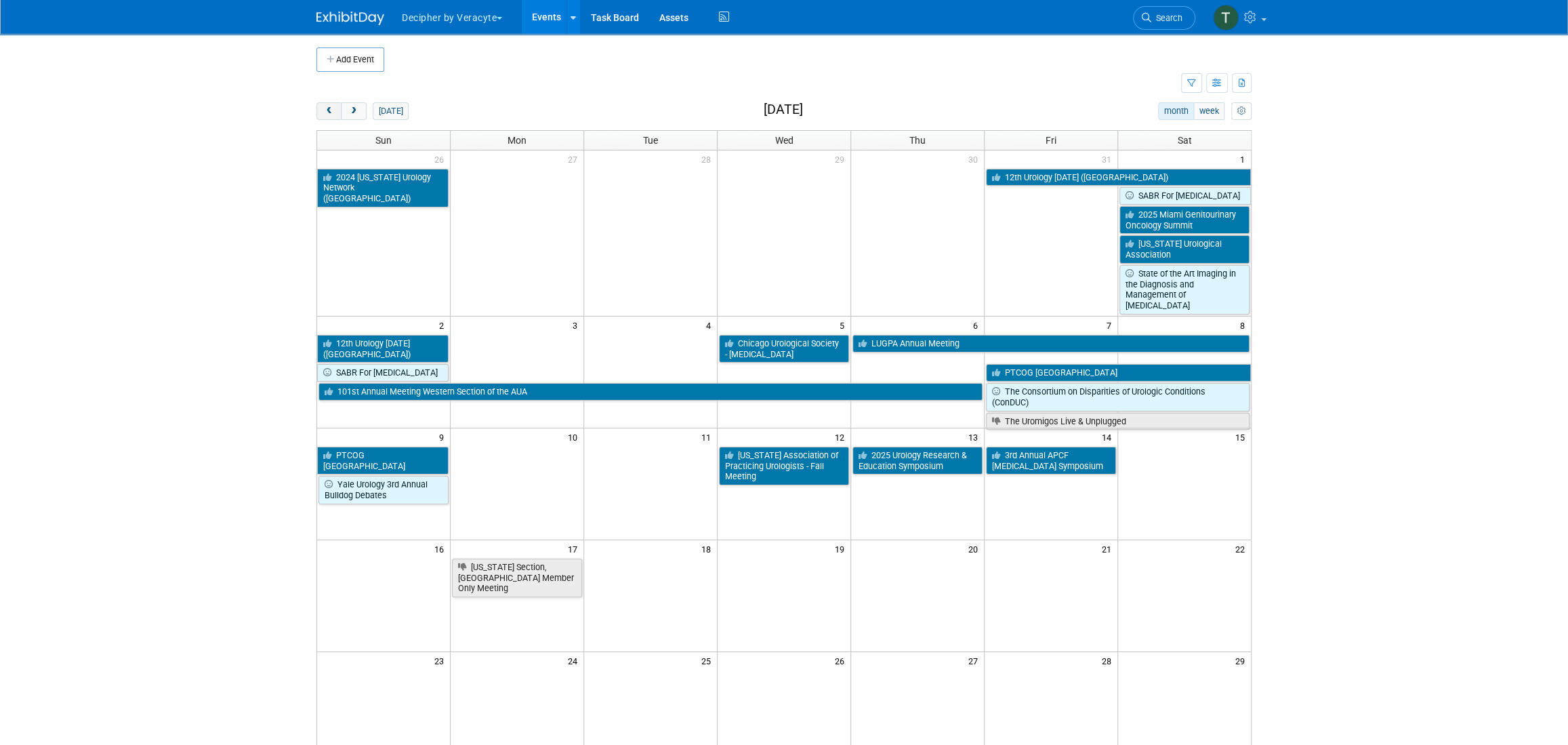
click at [325, 110] on span "prev" at bounding box center [329, 111] width 10 height 9
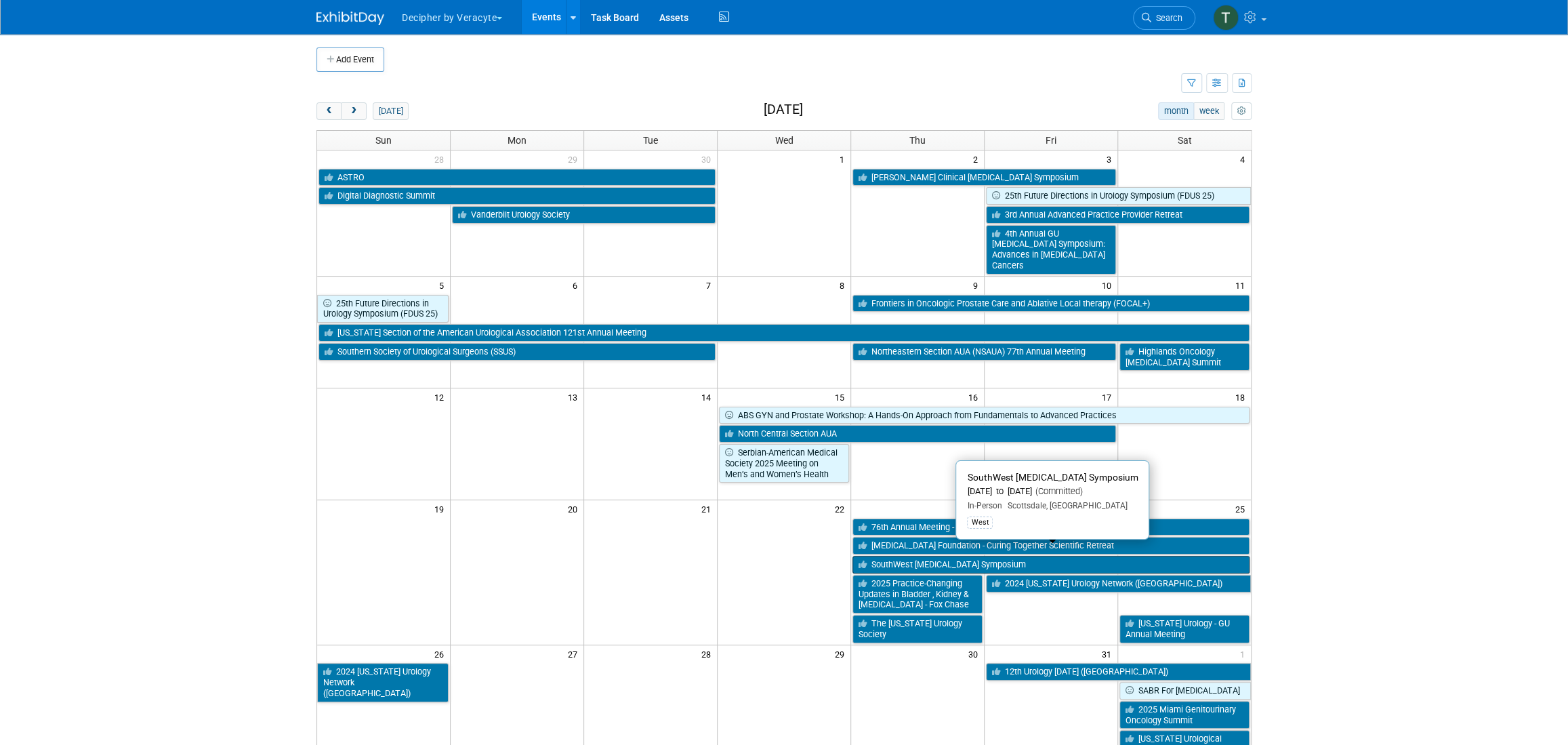
click at [937, 556] on link "SouthWest [MEDICAL_DATA] Symposium" at bounding box center [1051, 564] width 397 height 18
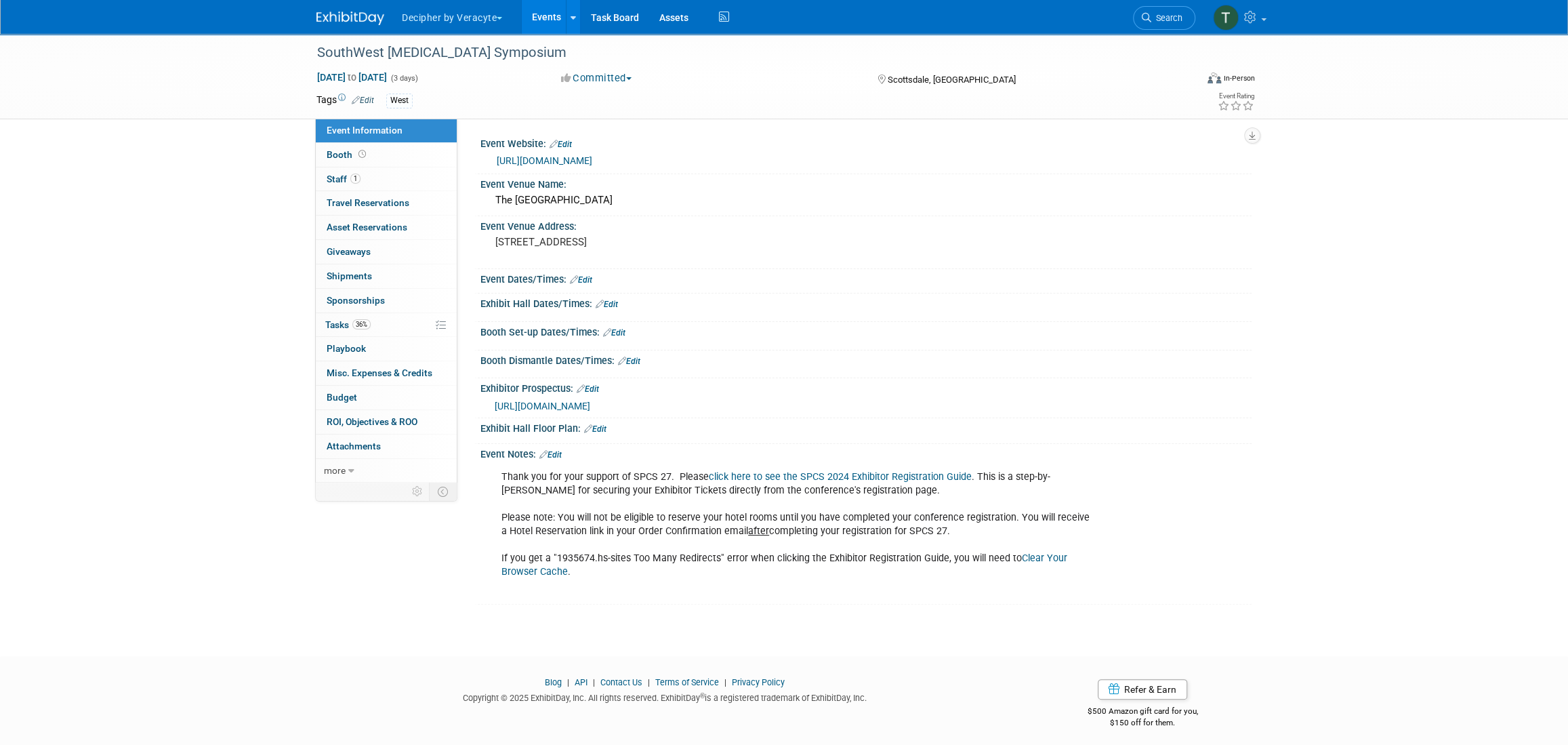
click at [590, 406] on span "[URL][DOMAIN_NAME]" at bounding box center [542, 405] width 96 height 11
click at [527, 159] on link "[URL][DOMAIN_NAME]" at bounding box center [544, 160] width 96 height 11
click at [390, 325] on link "36% Tasks 36%" at bounding box center [386, 325] width 141 height 23
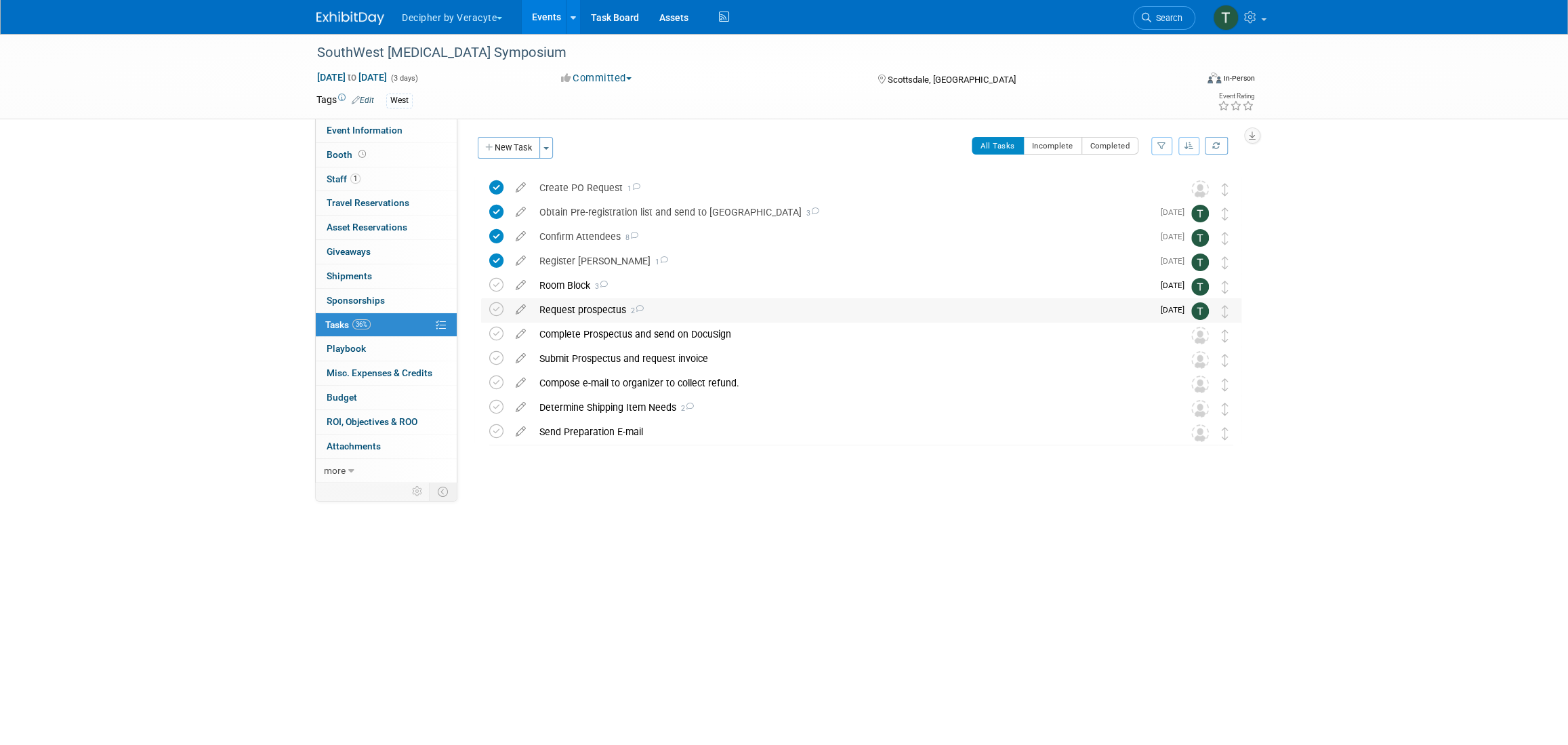
click at [597, 315] on div "Request prospectus 2" at bounding box center [843, 310] width 620 height 23
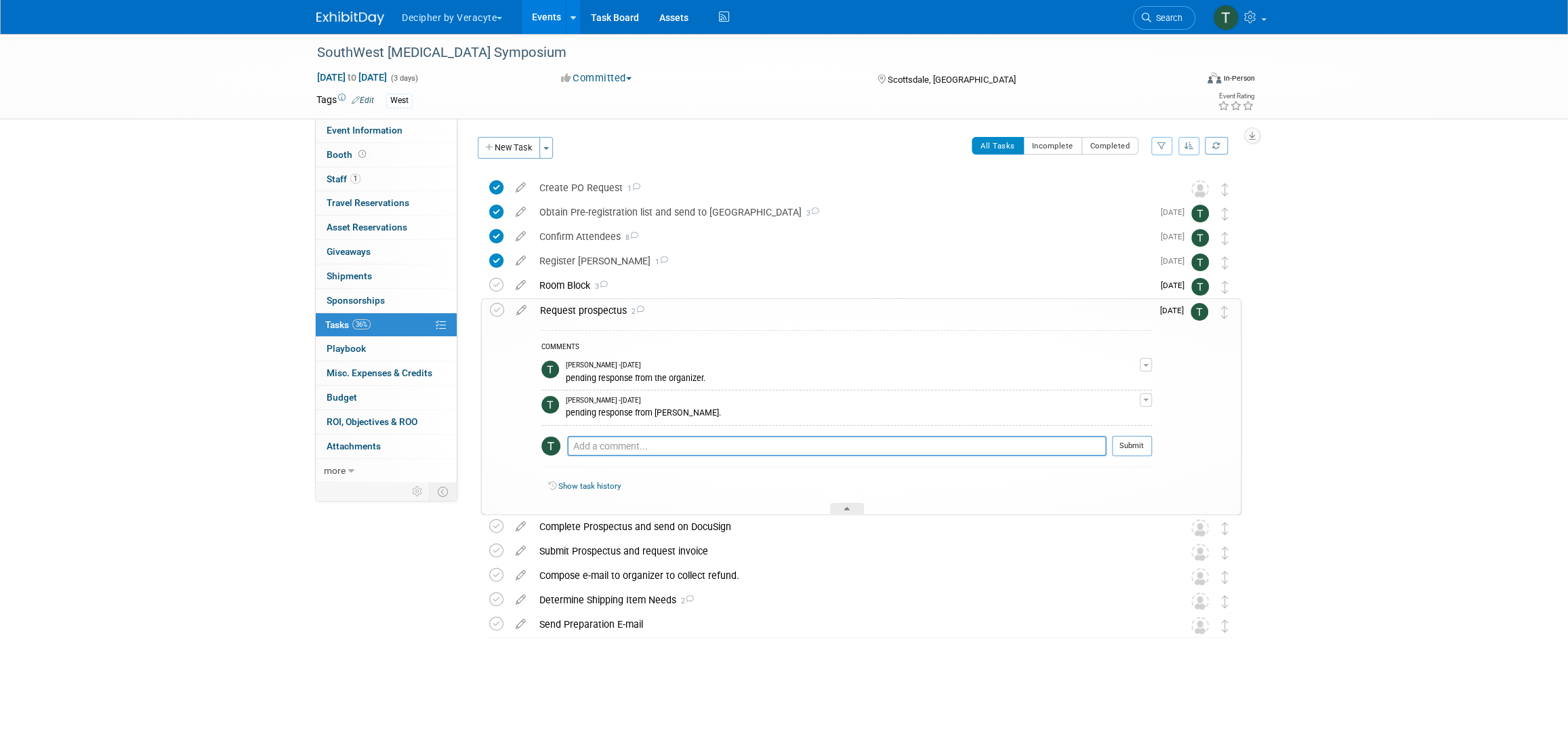
click at [597, 315] on div "Request prospectus 2" at bounding box center [842, 310] width 619 height 23
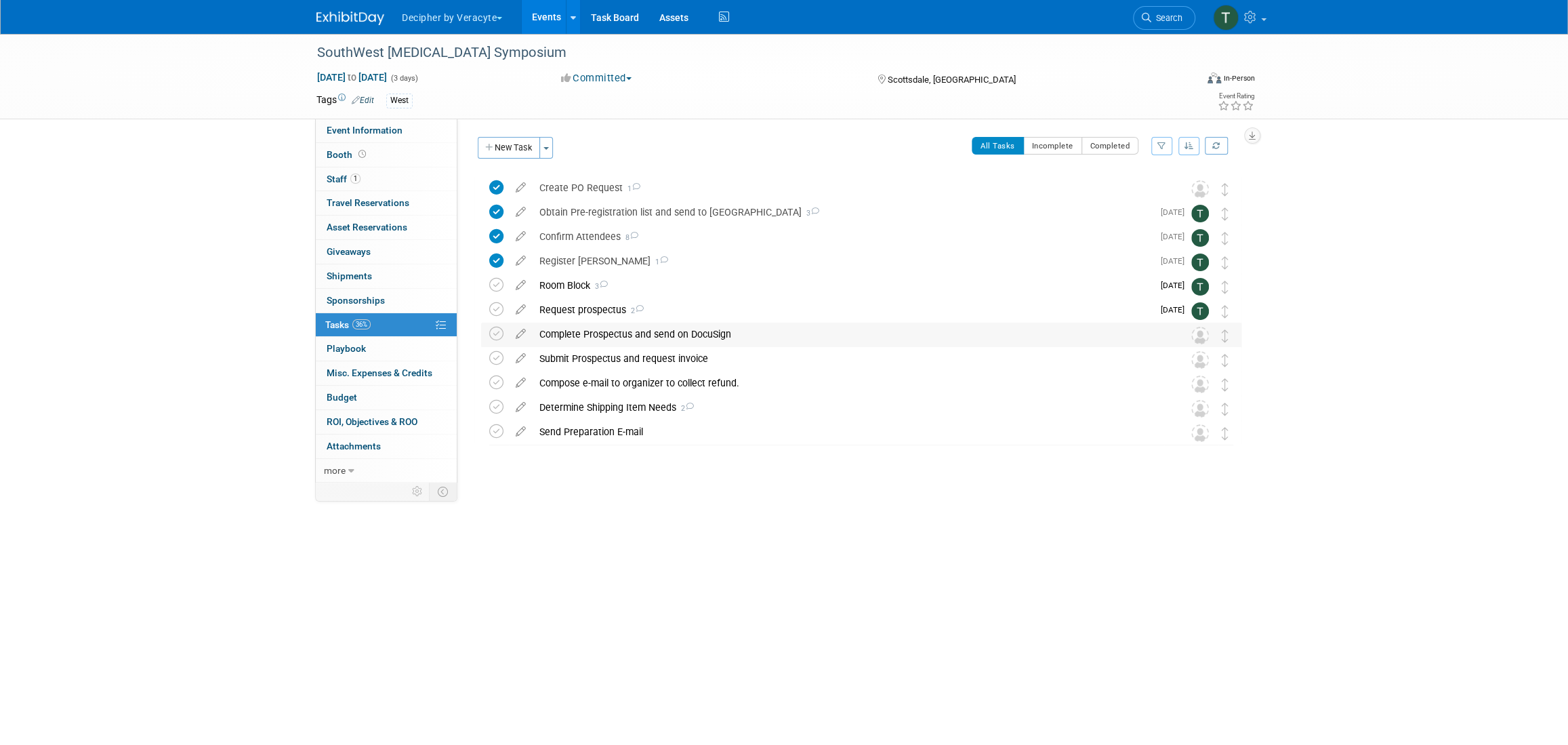
click at [595, 338] on div "Complete Prospectus and send on DocuSign" at bounding box center [849, 334] width 632 height 23
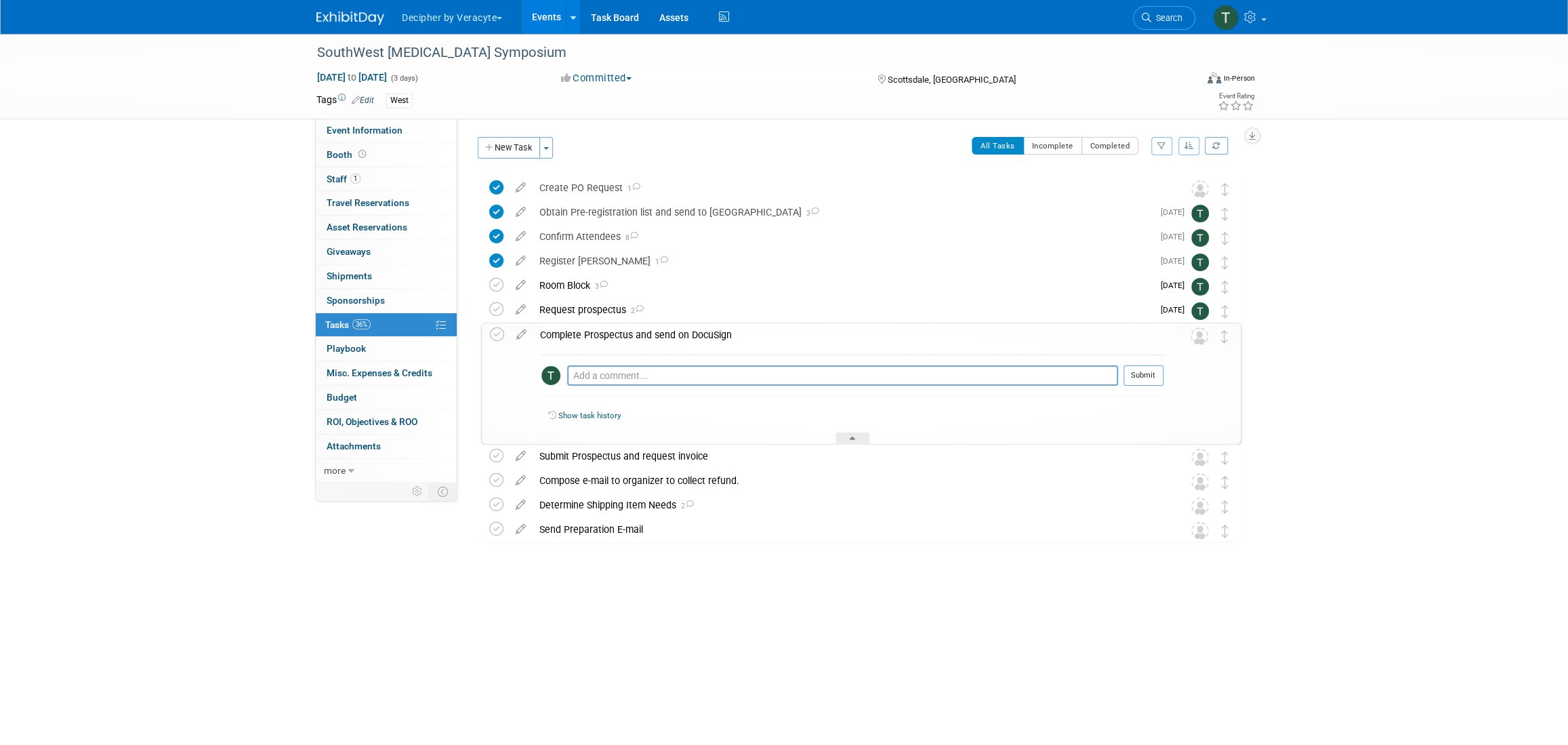
click at [594, 341] on div "Complete Prospectus and send on DocuSign" at bounding box center [848, 335] width 630 height 23
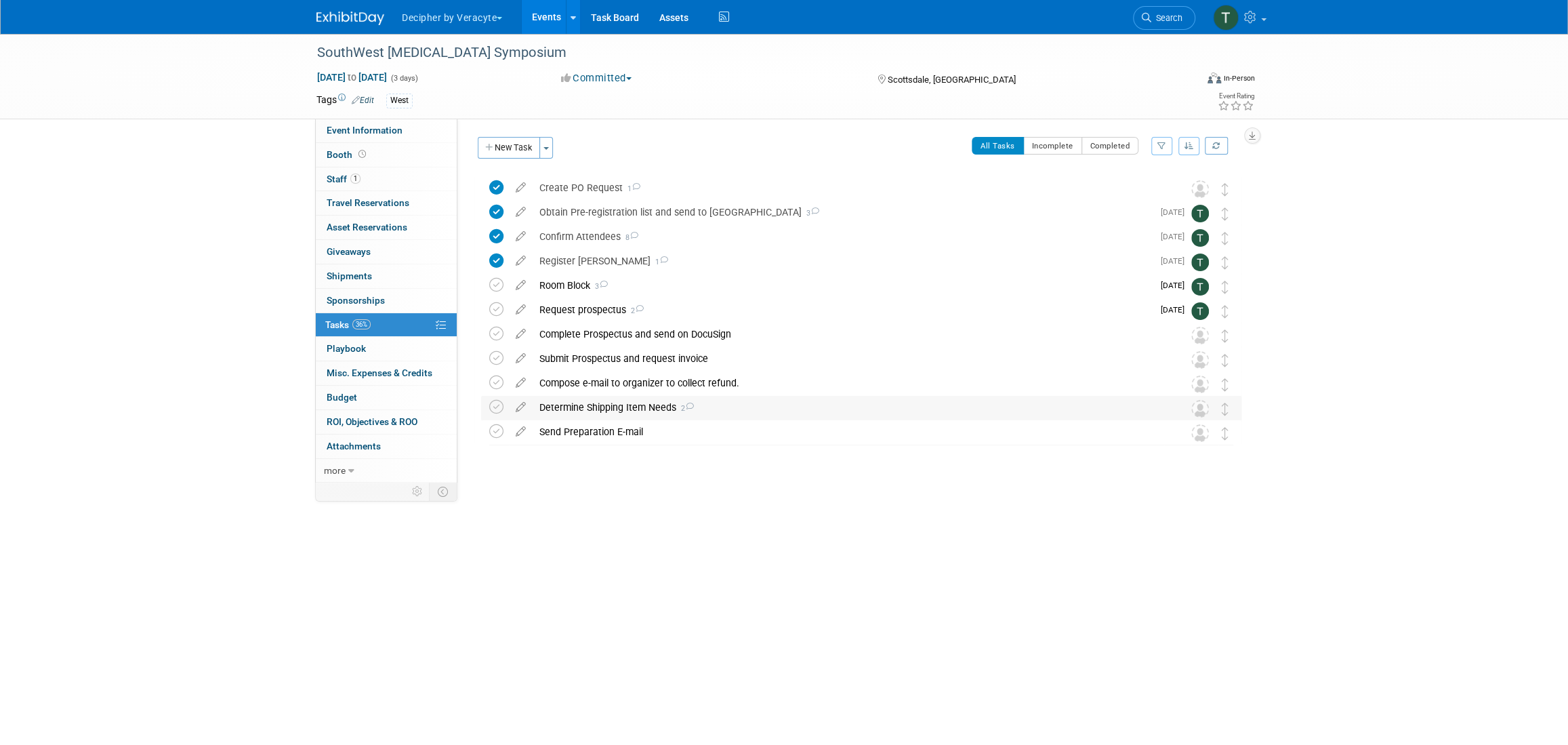
click at [581, 398] on div "Determine Shipping Item Needs 2" at bounding box center [849, 407] width 632 height 23
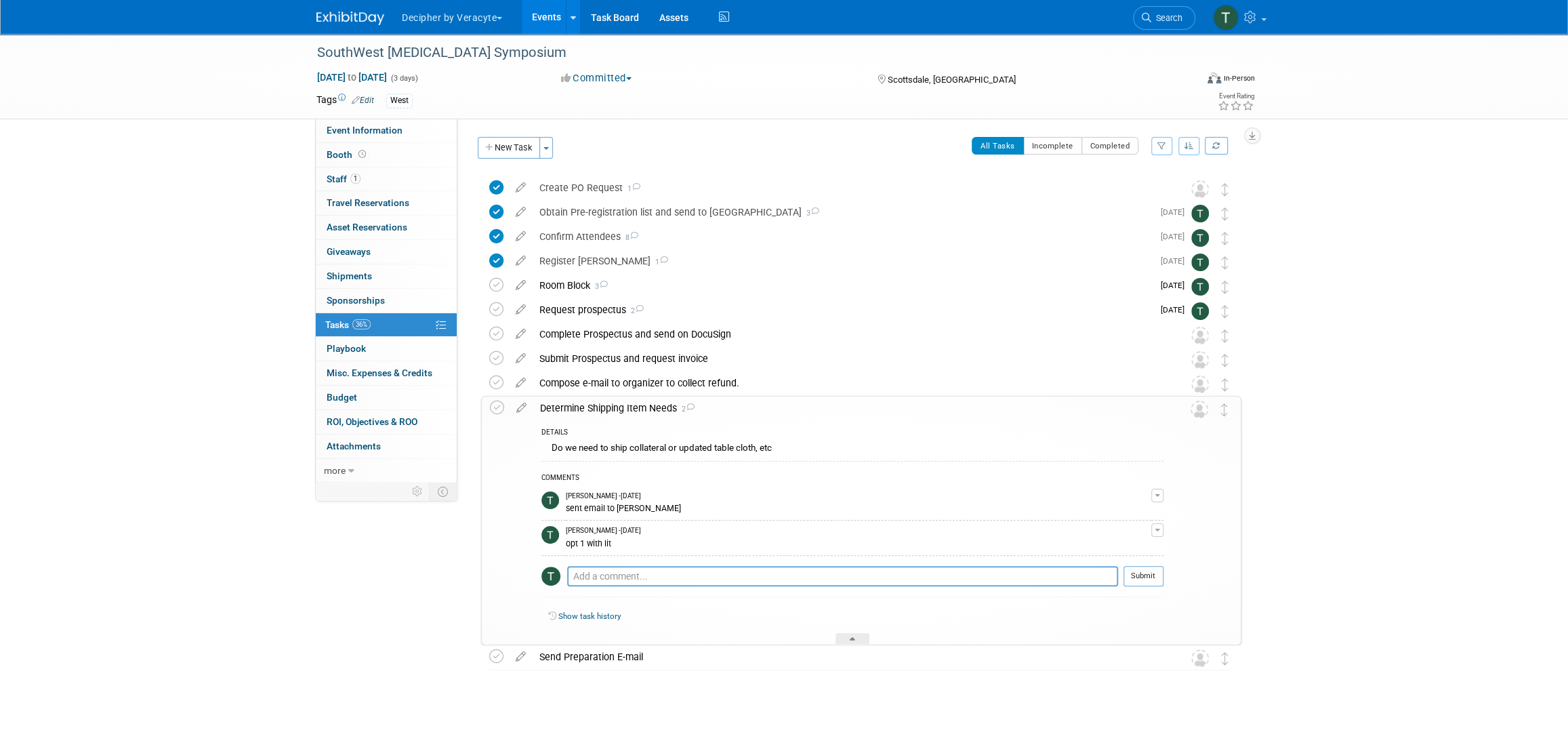
click at [581, 398] on div "Determine Shipping Item Needs 2" at bounding box center [848, 408] width 630 height 23
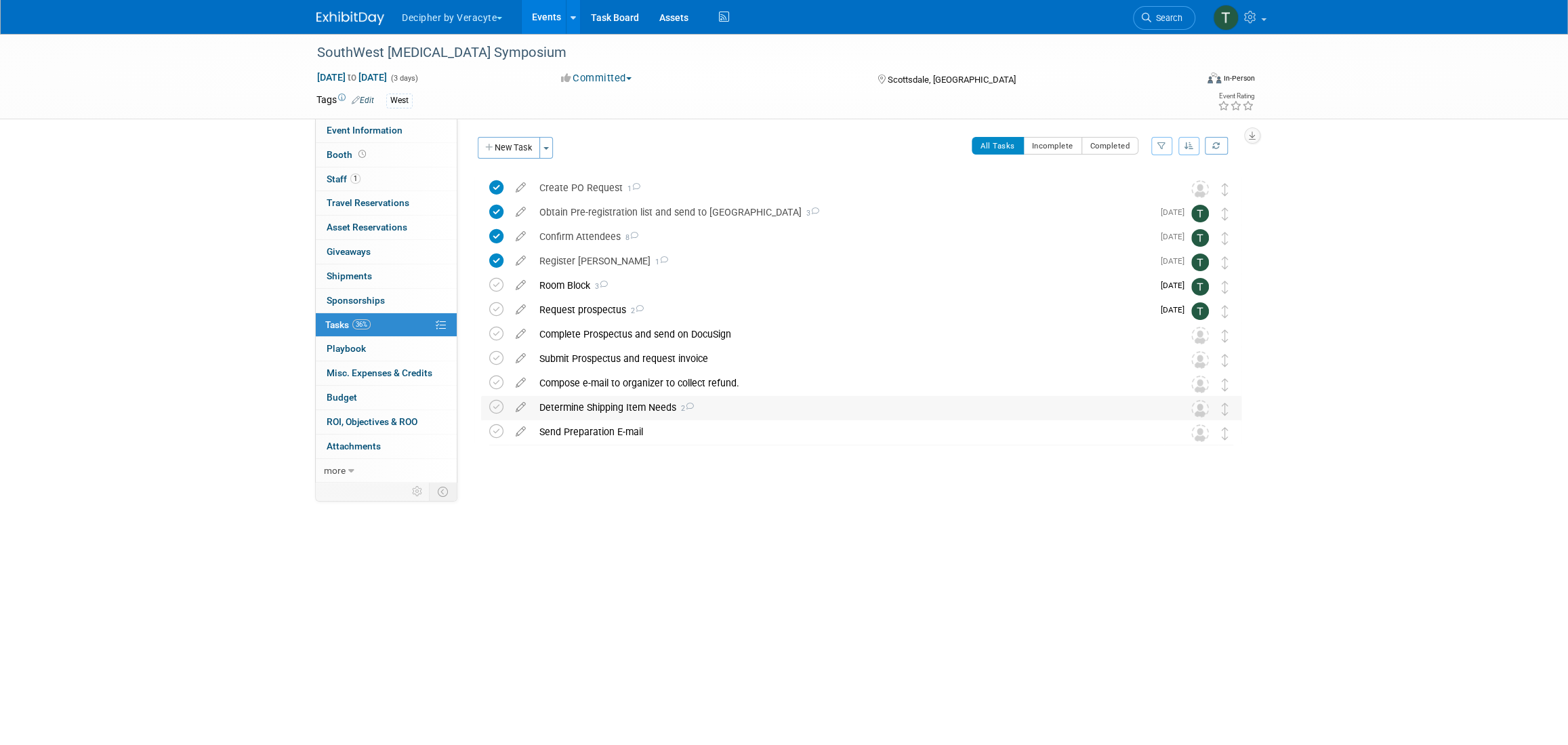
click at [581, 407] on div "Determine Shipping Item Needs 2" at bounding box center [849, 407] width 632 height 23
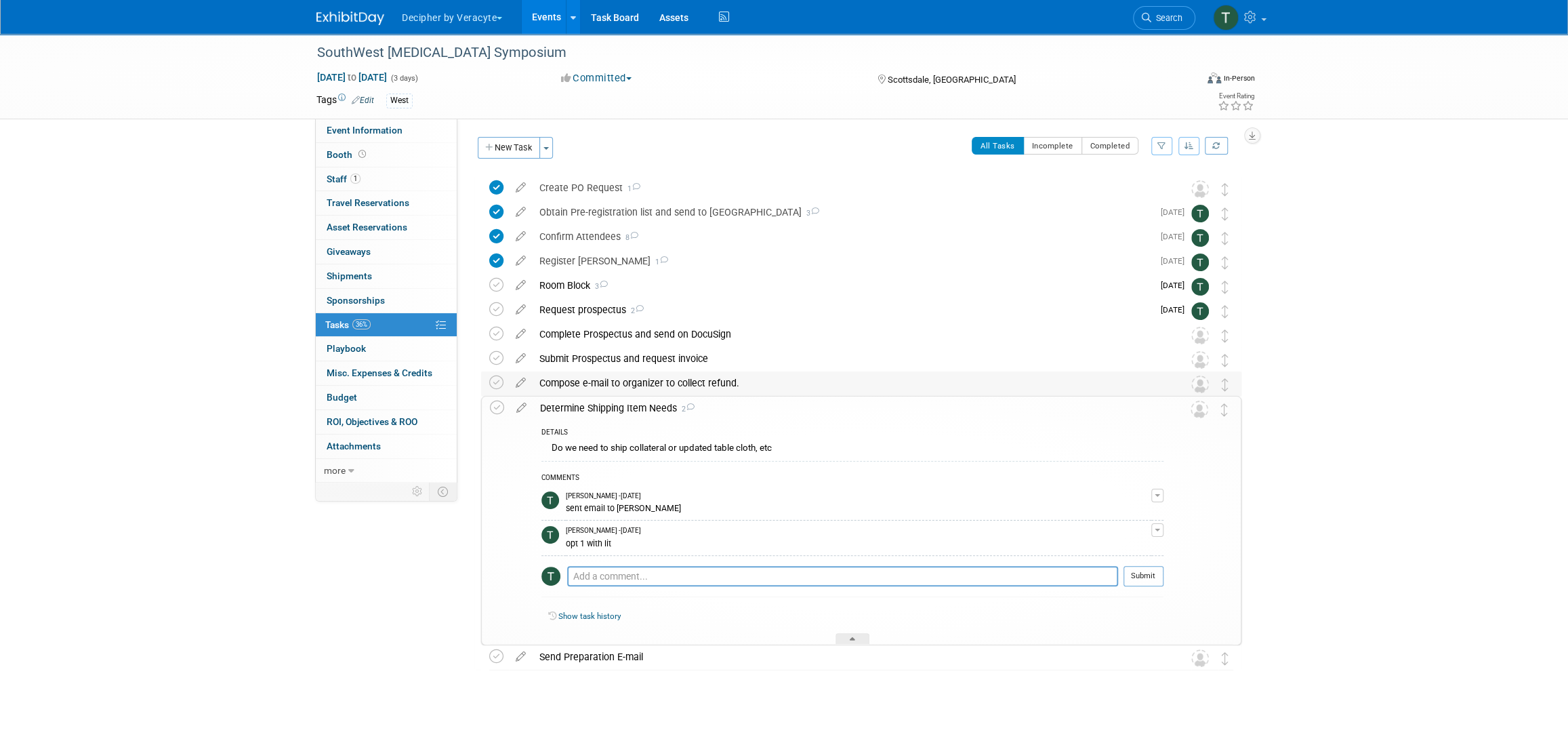
click at [583, 379] on div "Compose e-mail to organizer to collect refund." at bounding box center [849, 383] width 632 height 23
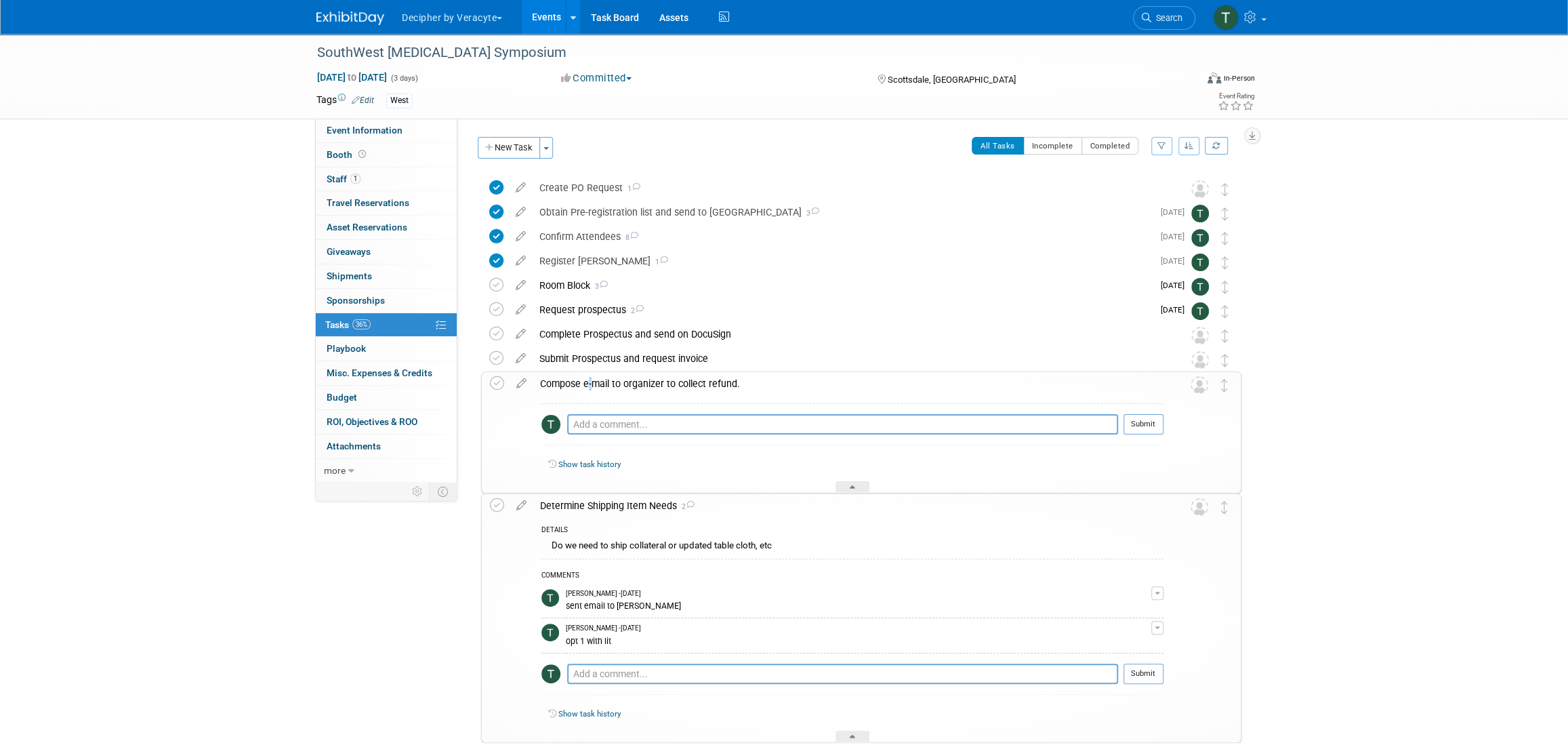
click at [583, 379] on div "Compose e-mail to organizer to collect refund." at bounding box center [848, 383] width 630 height 23
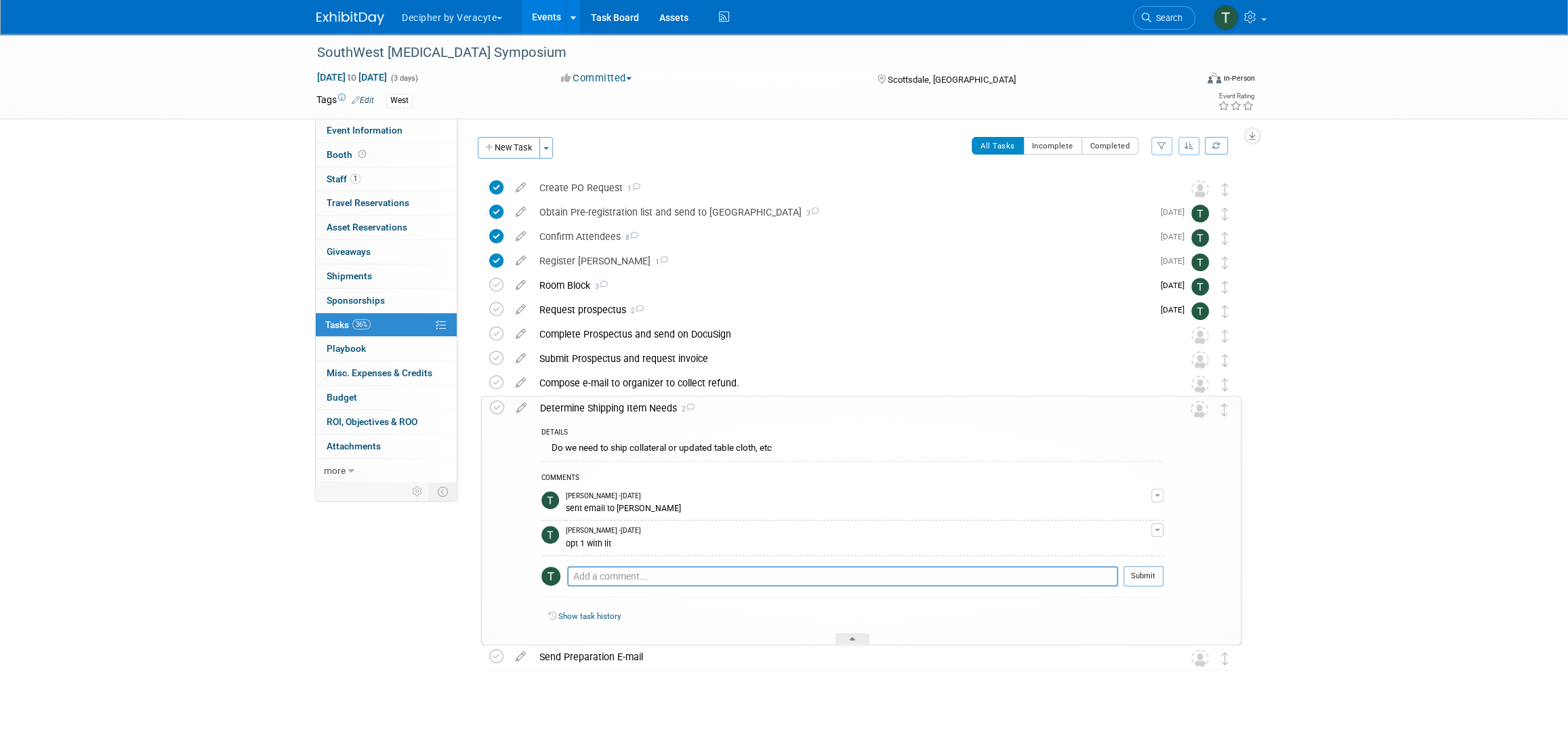
click at [579, 410] on div "Determine Shipping Item Needs 2" at bounding box center [848, 408] width 630 height 23
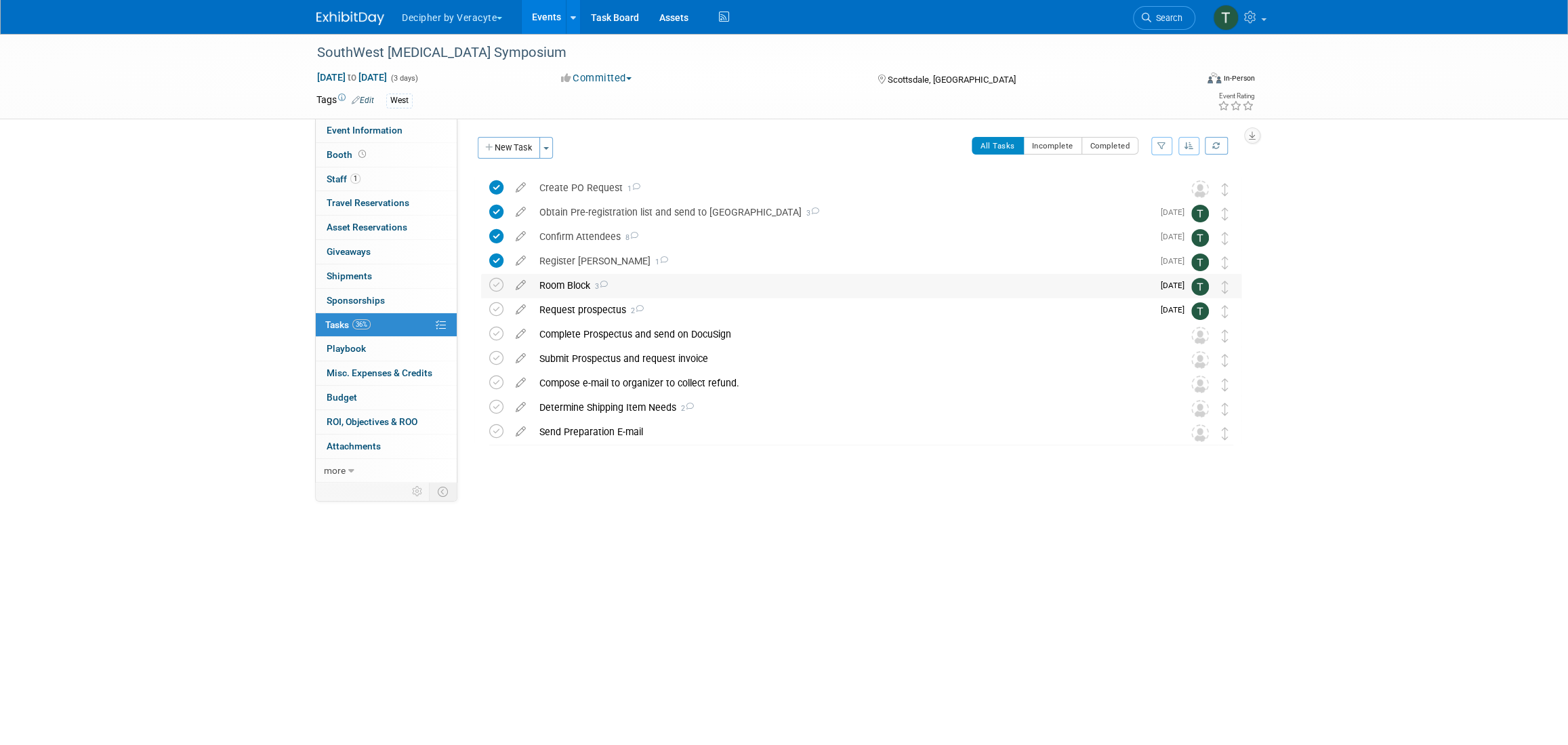
click at [577, 279] on div "Room Block 3" at bounding box center [843, 285] width 620 height 23
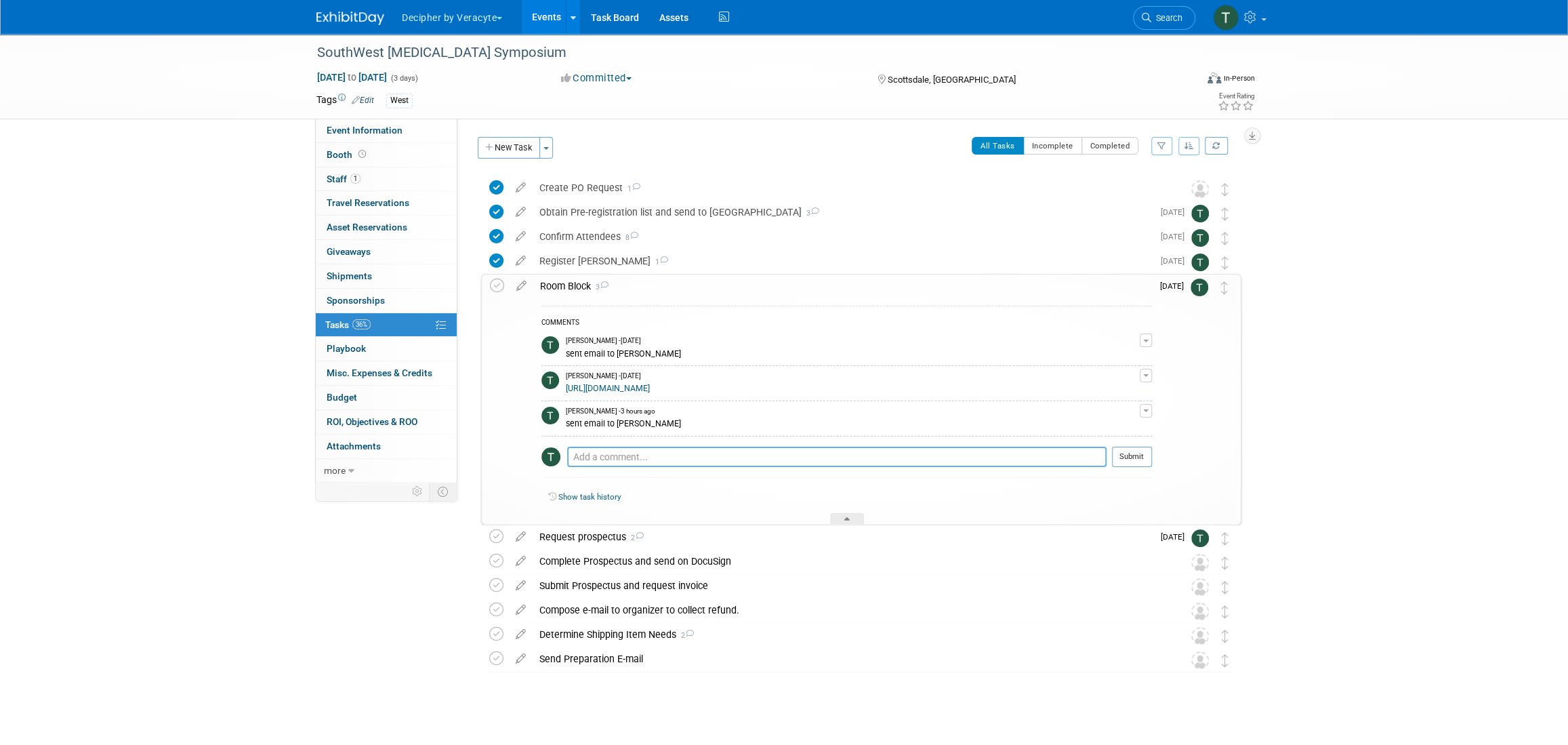
click at [626, 464] on textarea at bounding box center [836, 456] width 539 height 21
type textarea "Sam J reserved his room"
click at [1166, 456] on td "Sep 1" at bounding box center [1171, 399] width 38 height 250
click at [1130, 456] on button "Submit" at bounding box center [1132, 456] width 40 height 21
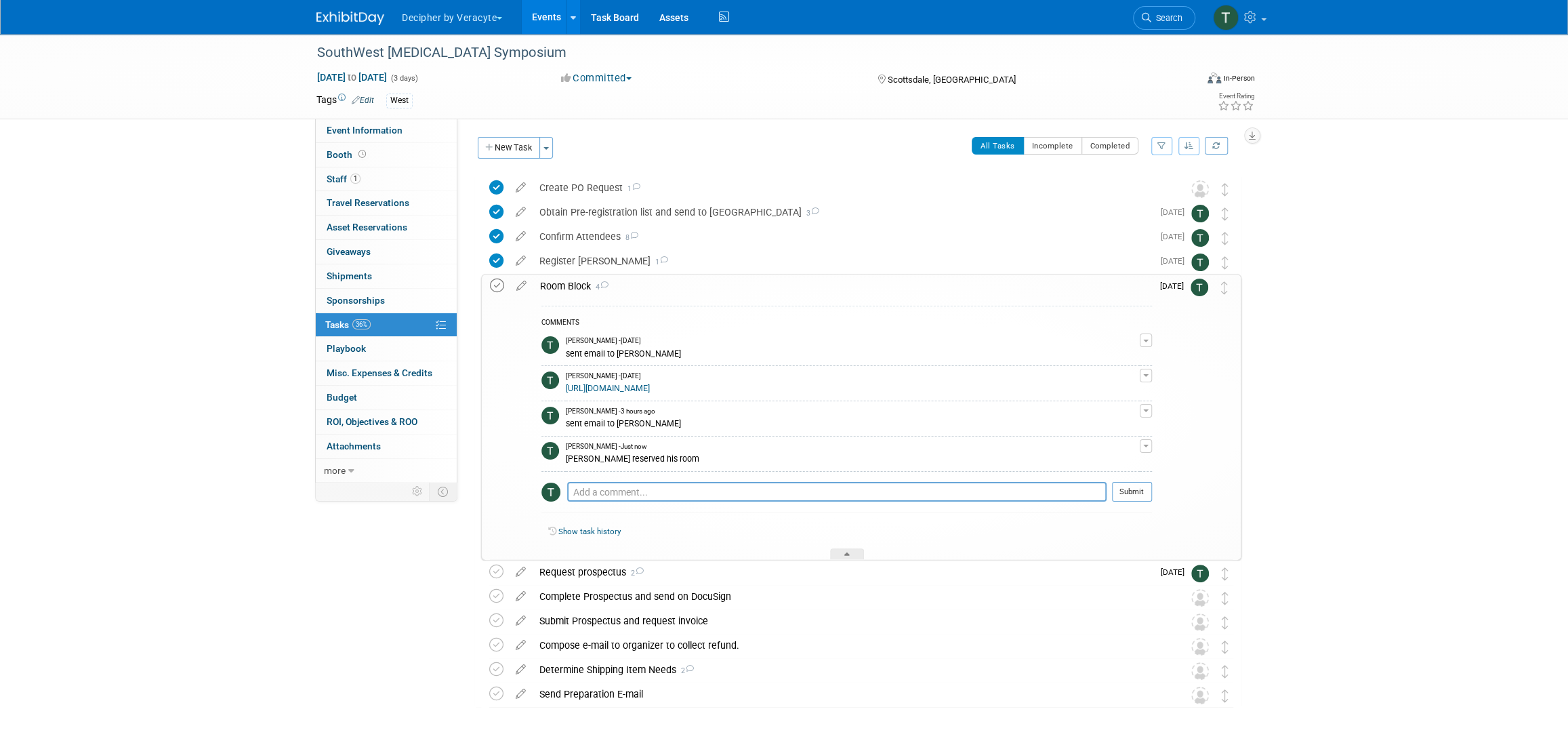
click at [493, 280] on icon at bounding box center [497, 286] width 14 height 14
click at [573, 286] on div "Room Block 4" at bounding box center [842, 286] width 619 height 23
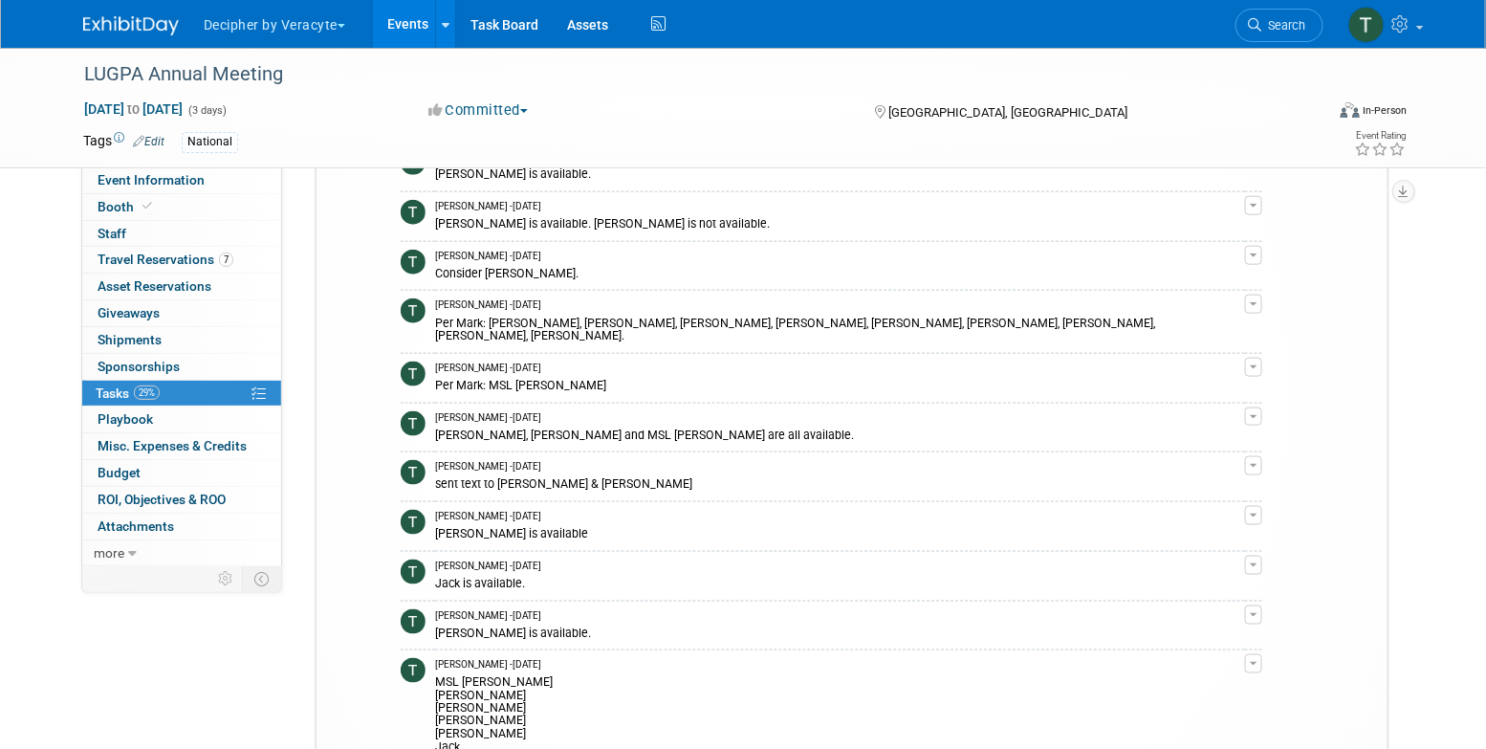
click at [376, 25] on link "Events" at bounding box center [408, 24] width 70 height 48
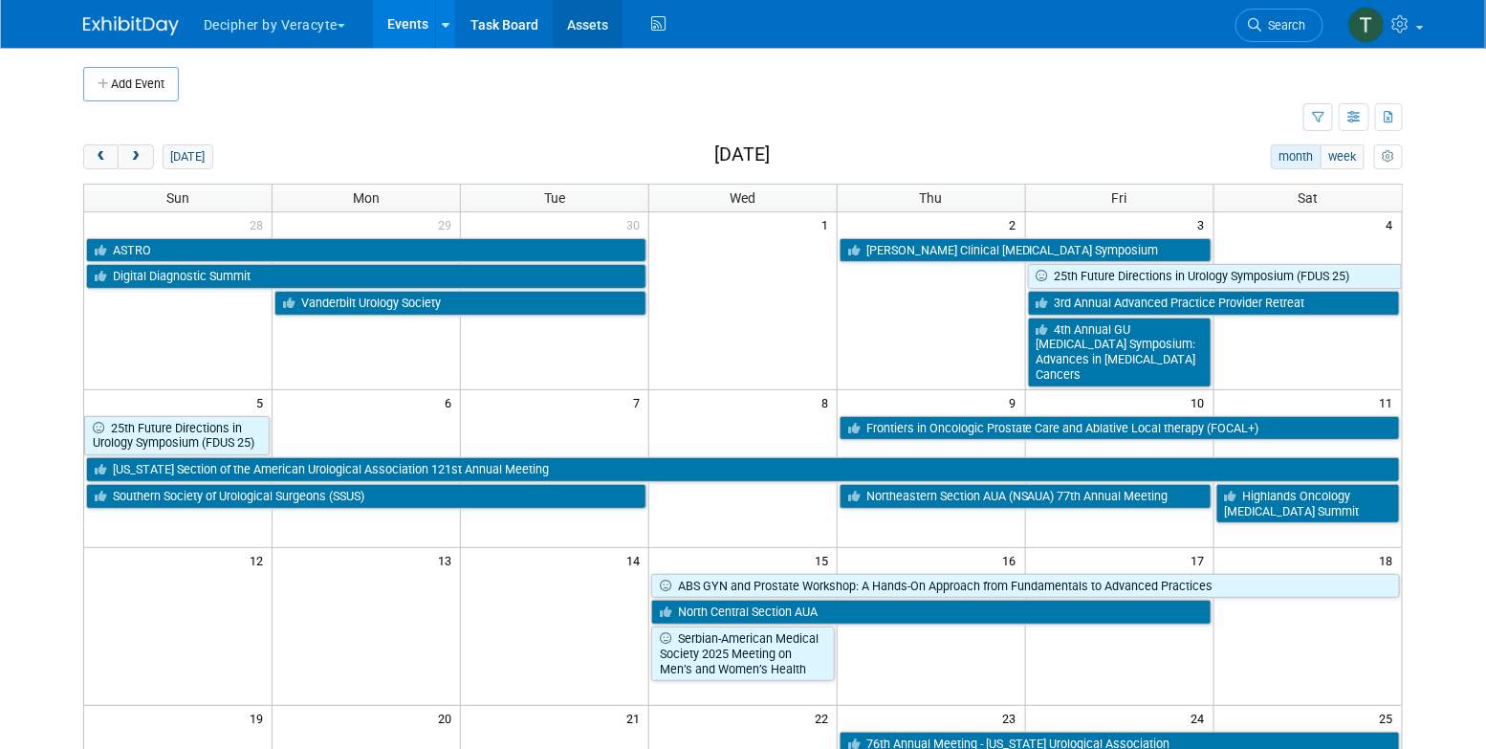
click at [569, 11] on link "Assets" at bounding box center [588, 24] width 70 height 48
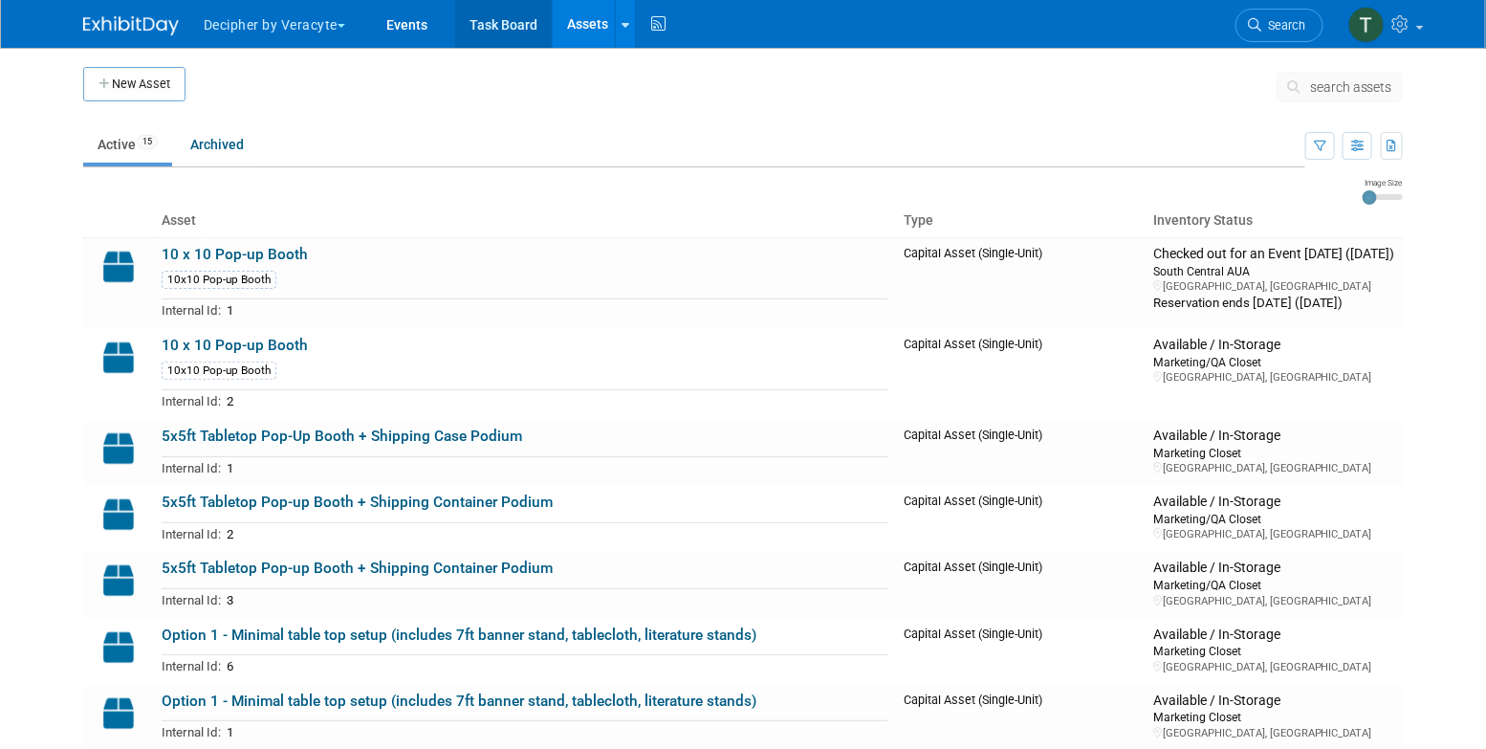
drag, startPoint x: 0, startPoint y: 0, endPoint x: 509, endPoint y: 19, distance: 509.0
click at [509, 19] on link "Task Board" at bounding box center [503, 24] width 97 height 48
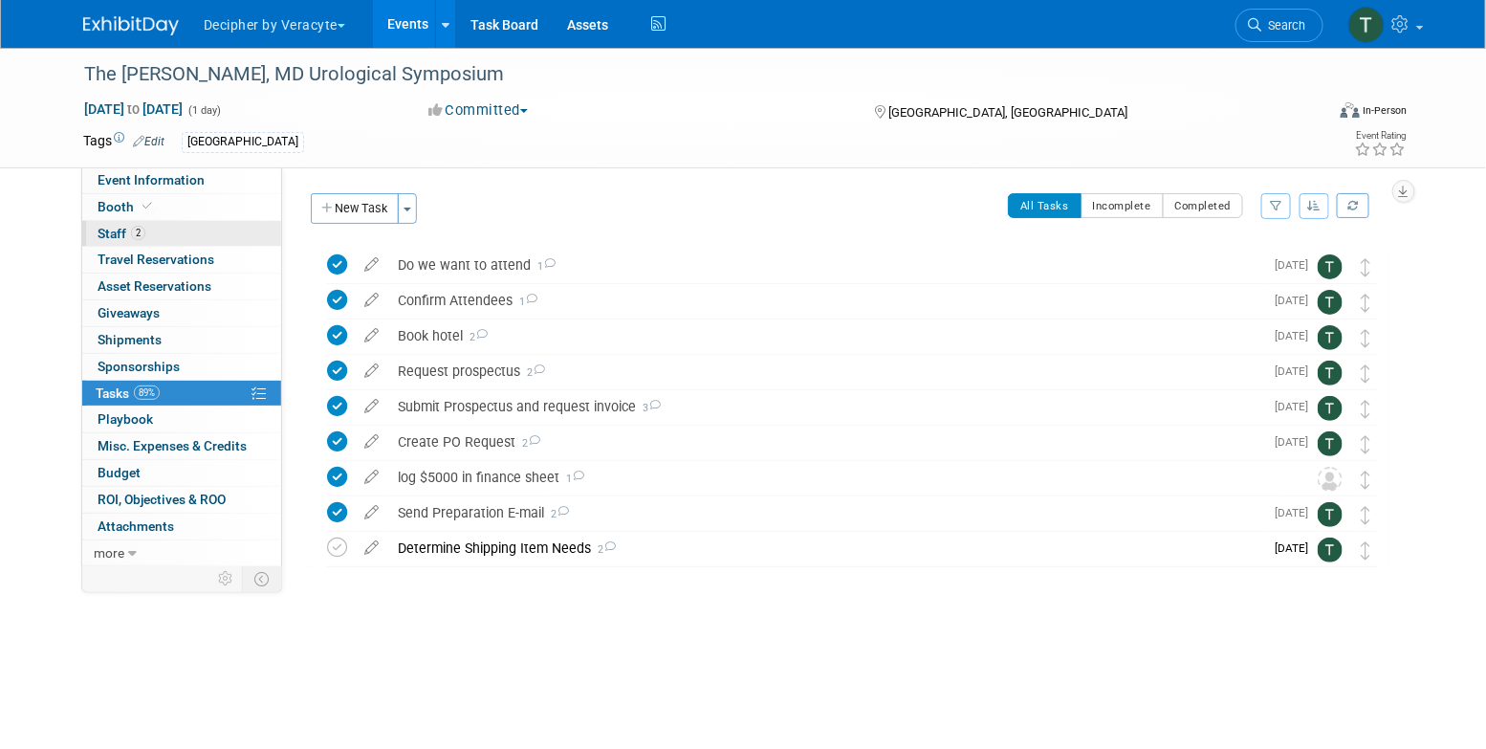
click at [227, 230] on link "2 Staff 2" at bounding box center [181, 234] width 199 height 26
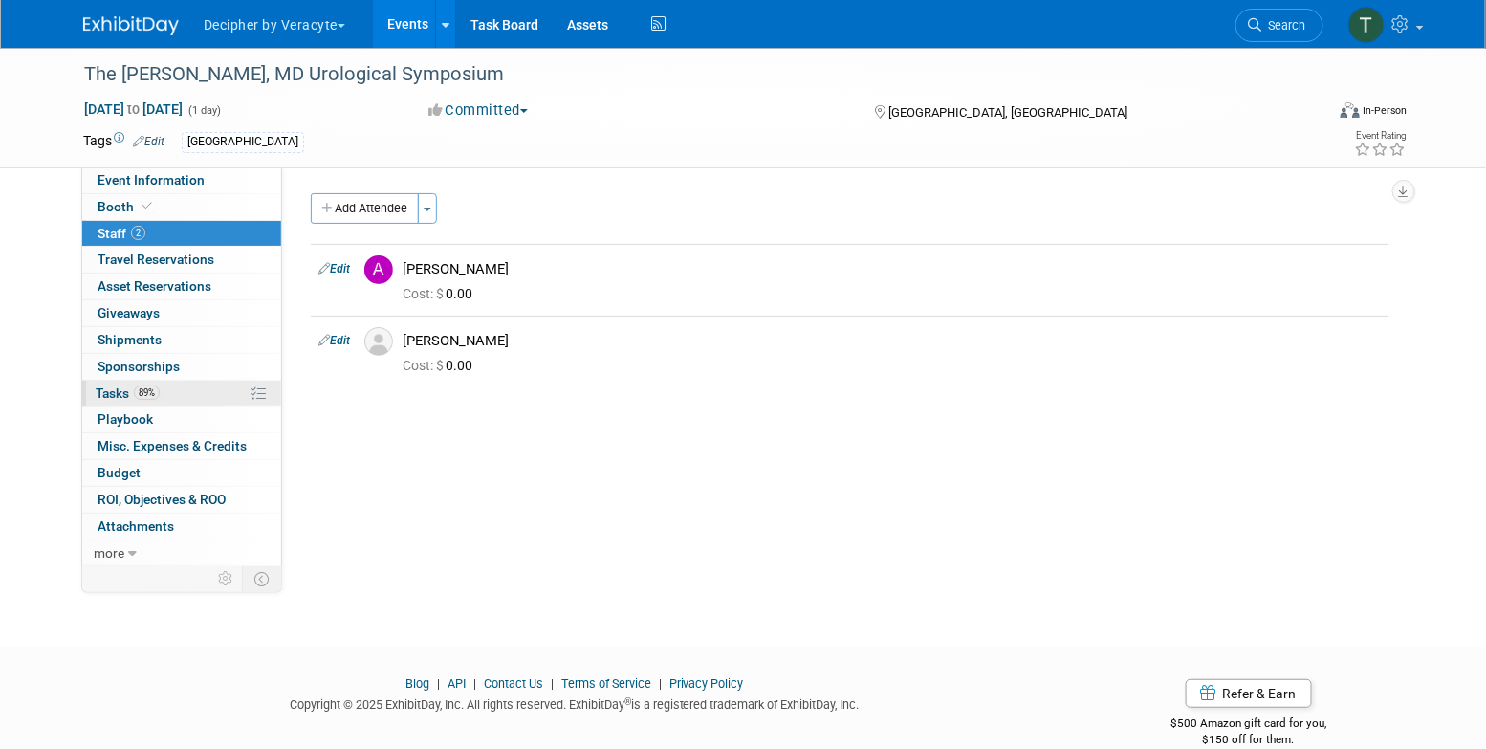
click at [190, 393] on link "89% Tasks 89%" at bounding box center [181, 394] width 199 height 26
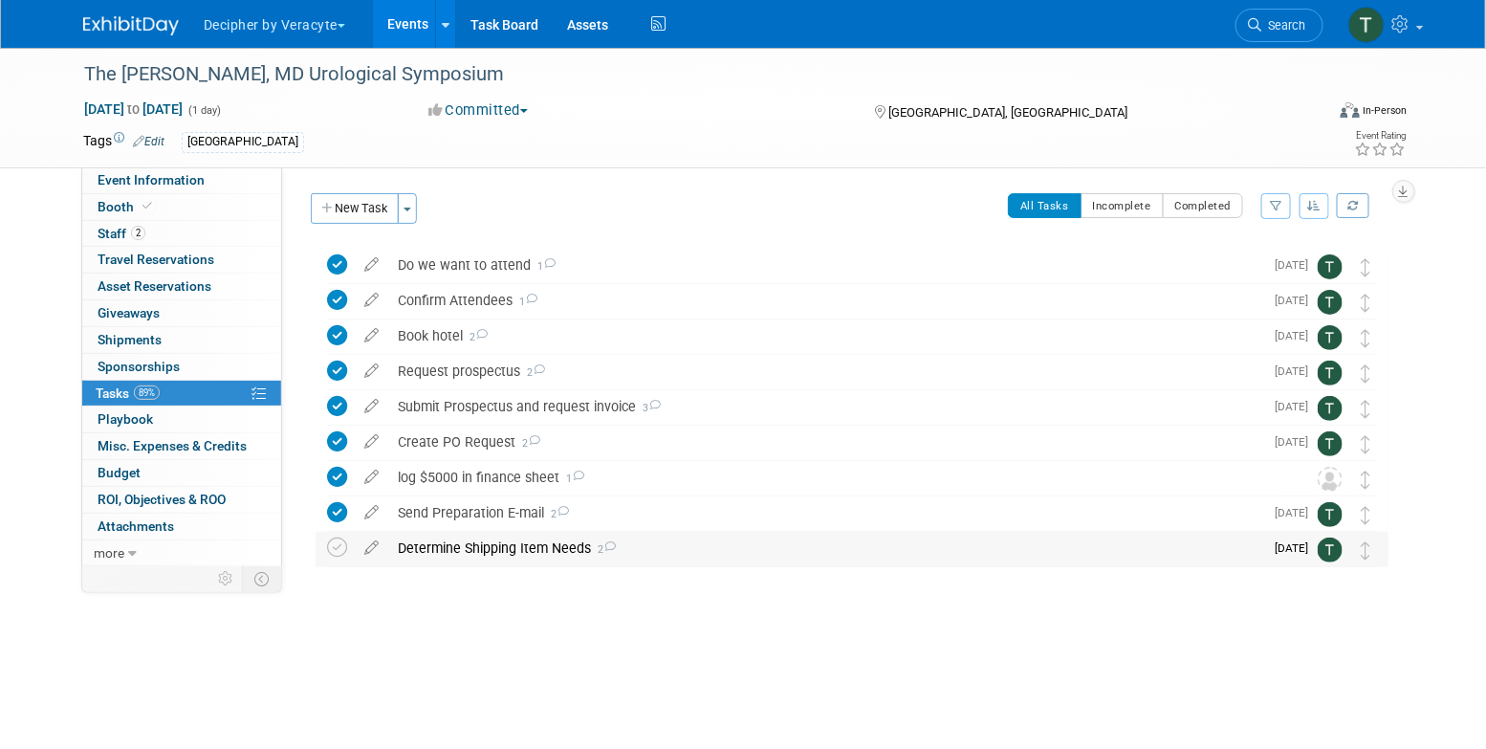
click at [466, 533] on div "Determine Shipping Item Needs 2" at bounding box center [825, 548] width 875 height 33
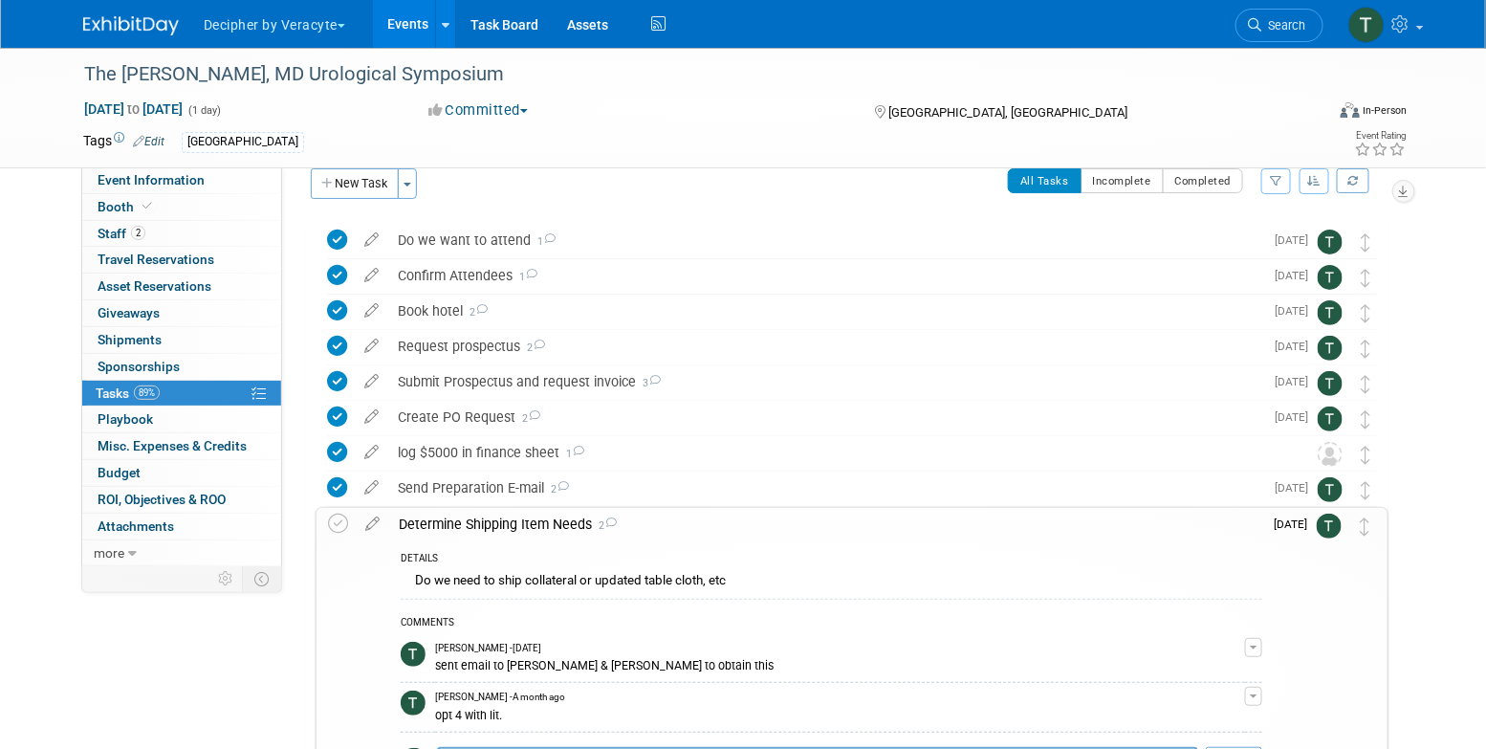
scroll to position [34, 0]
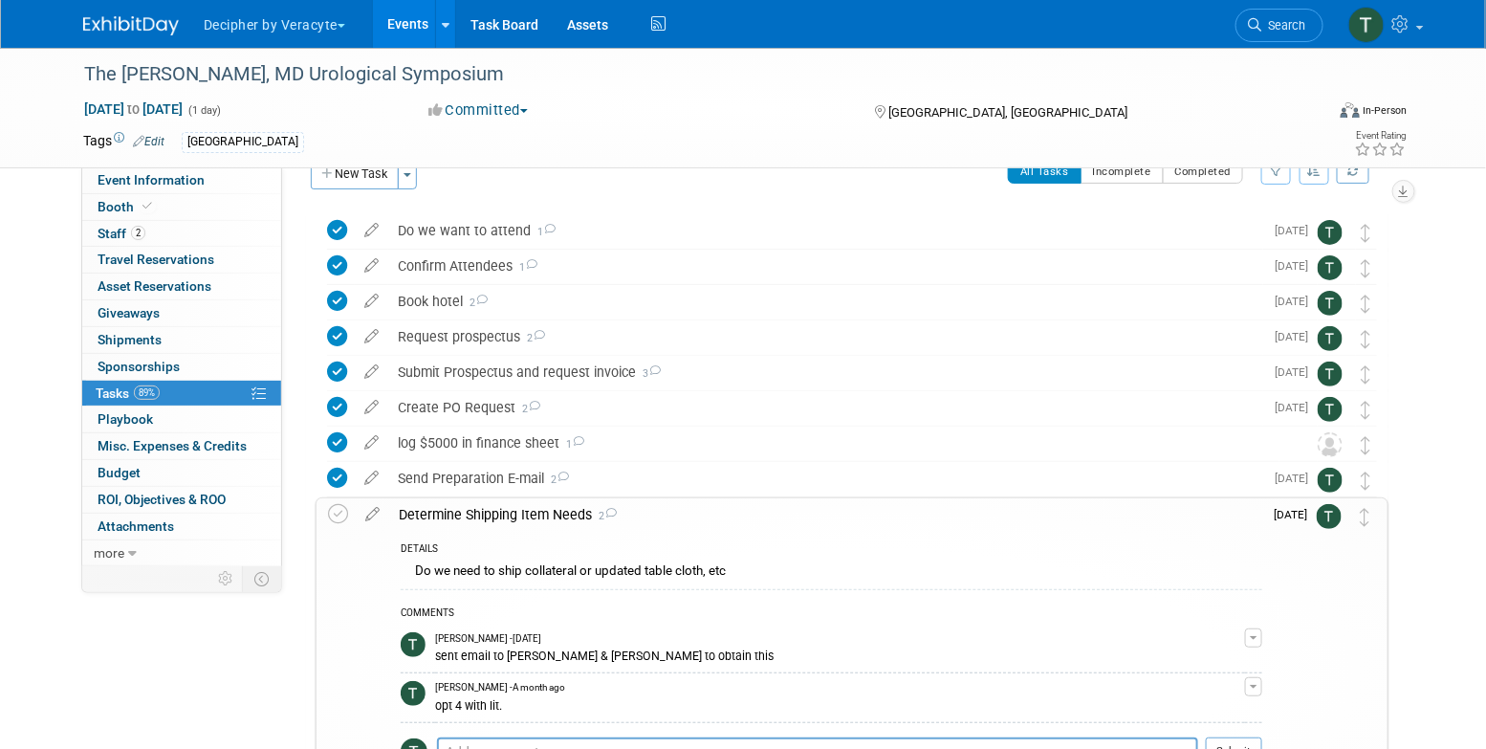
click at [381, 21] on link "Events" at bounding box center [408, 24] width 70 height 48
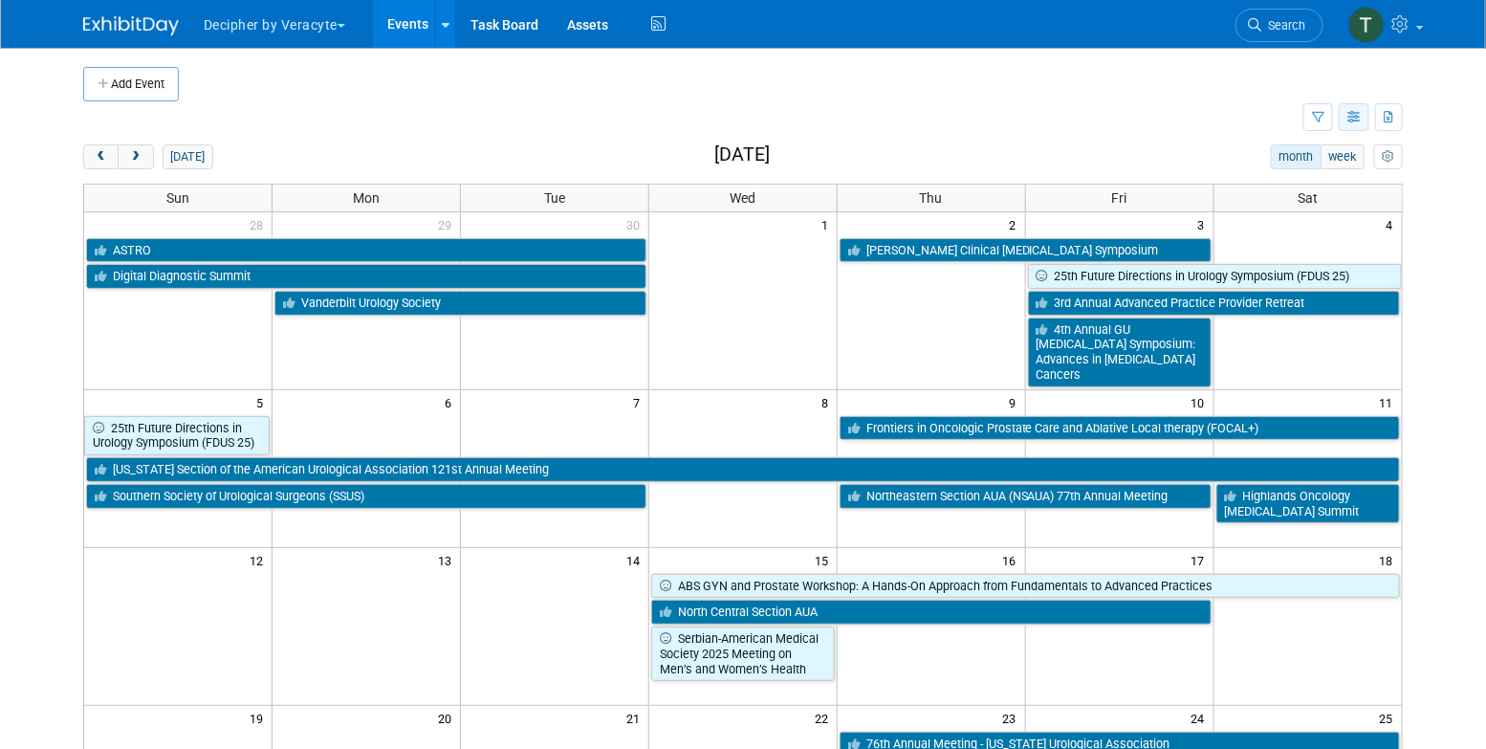
click at [1340, 126] on button "button" at bounding box center [1354, 117] width 31 height 28
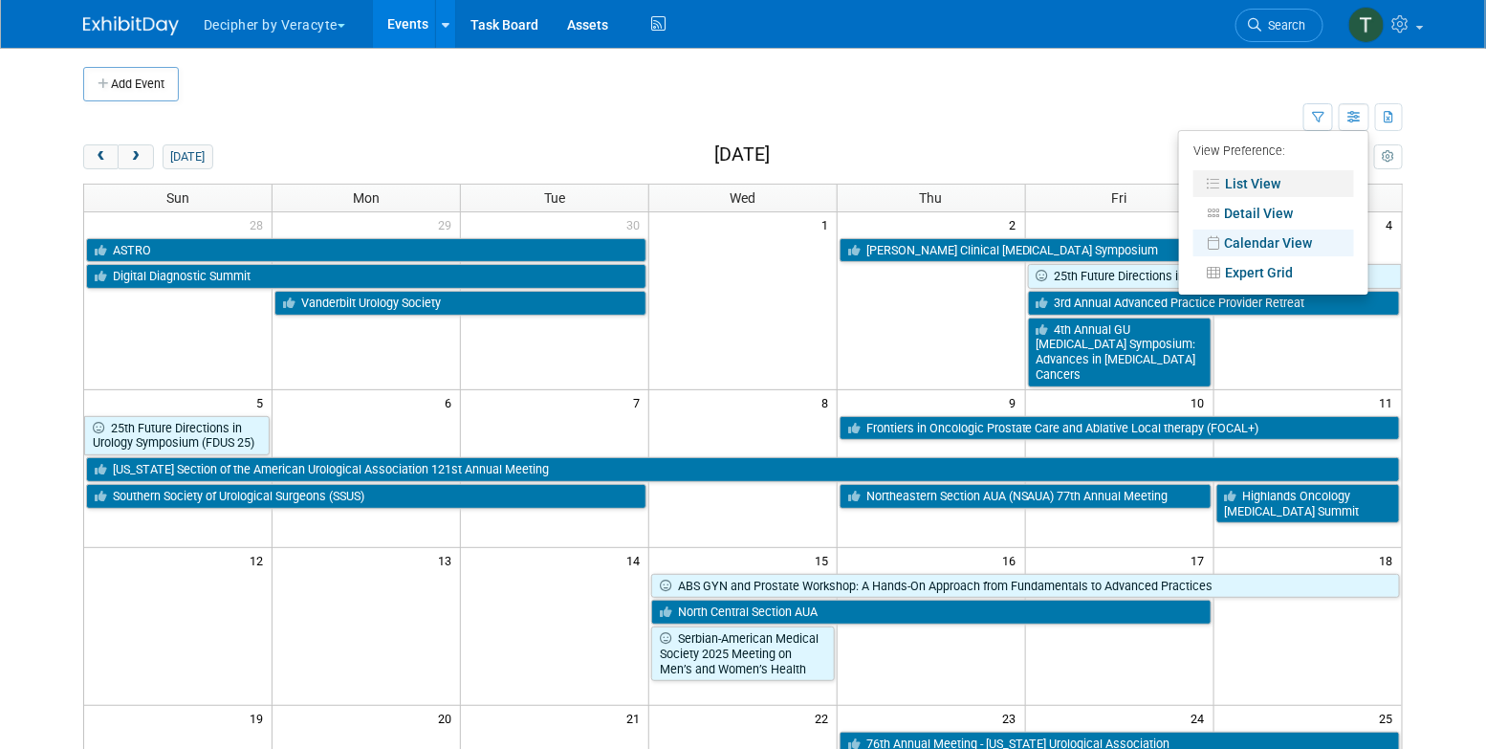
click at [1275, 175] on link "List View" at bounding box center [1273, 183] width 161 height 27
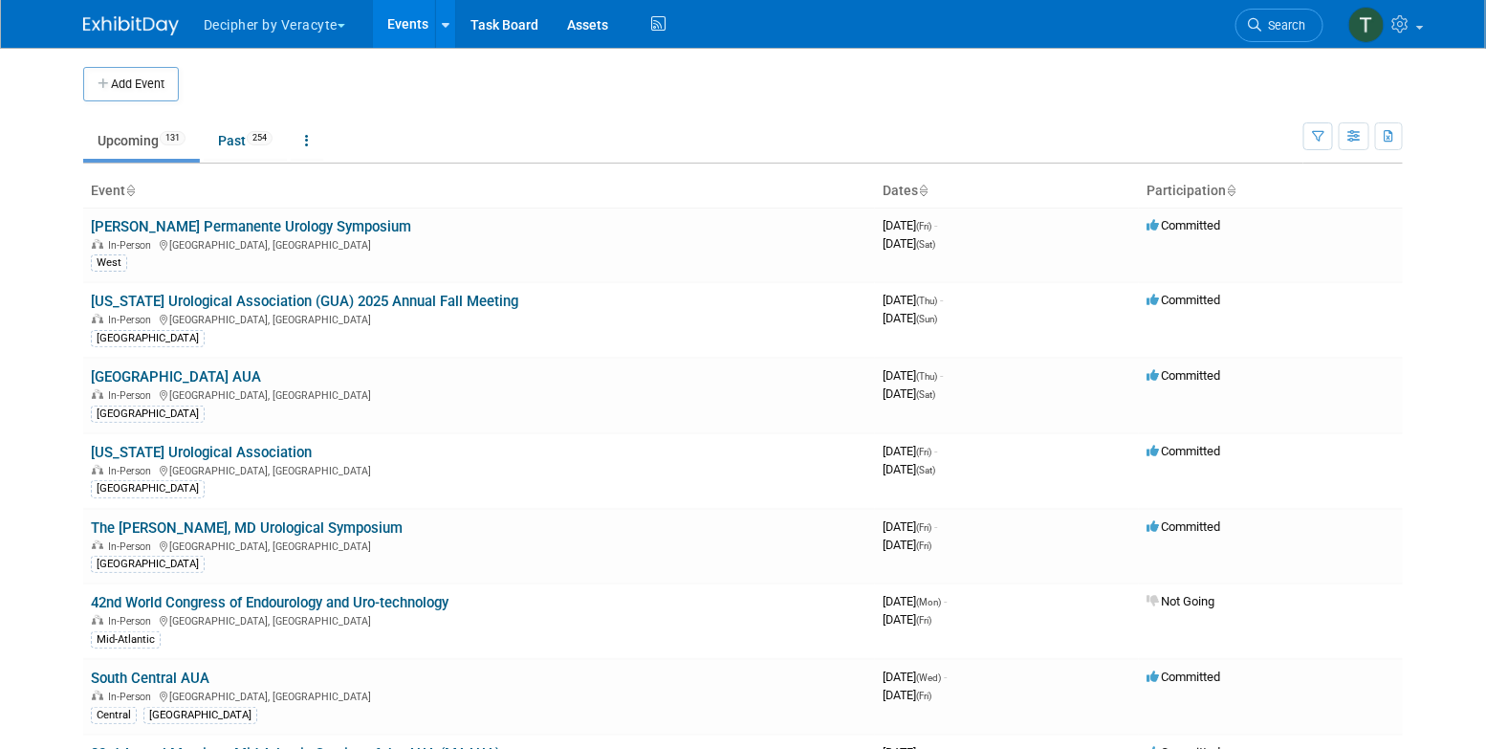
scroll to position [2936, 0]
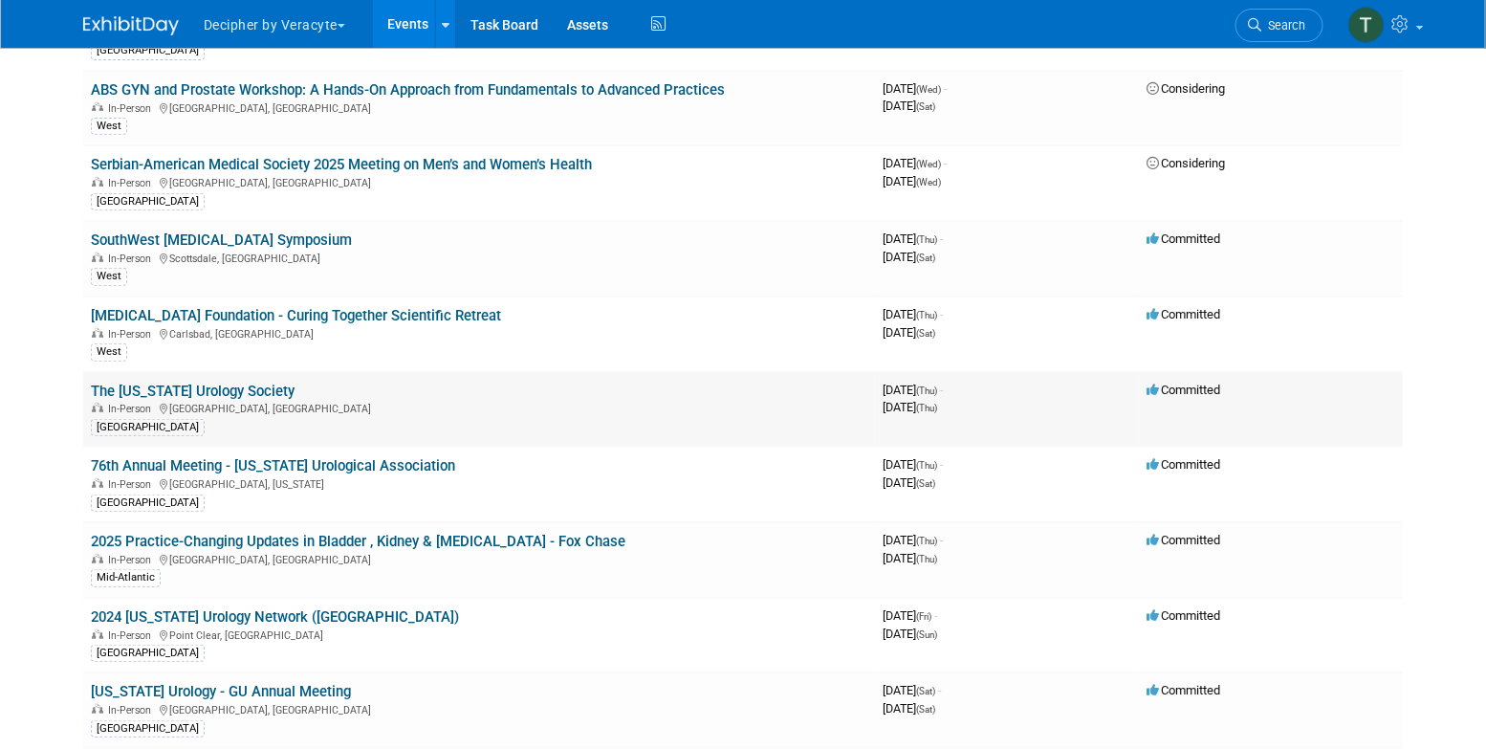
click at [270, 382] on link "The [US_STATE] Urology Society" at bounding box center [193, 390] width 204 height 17
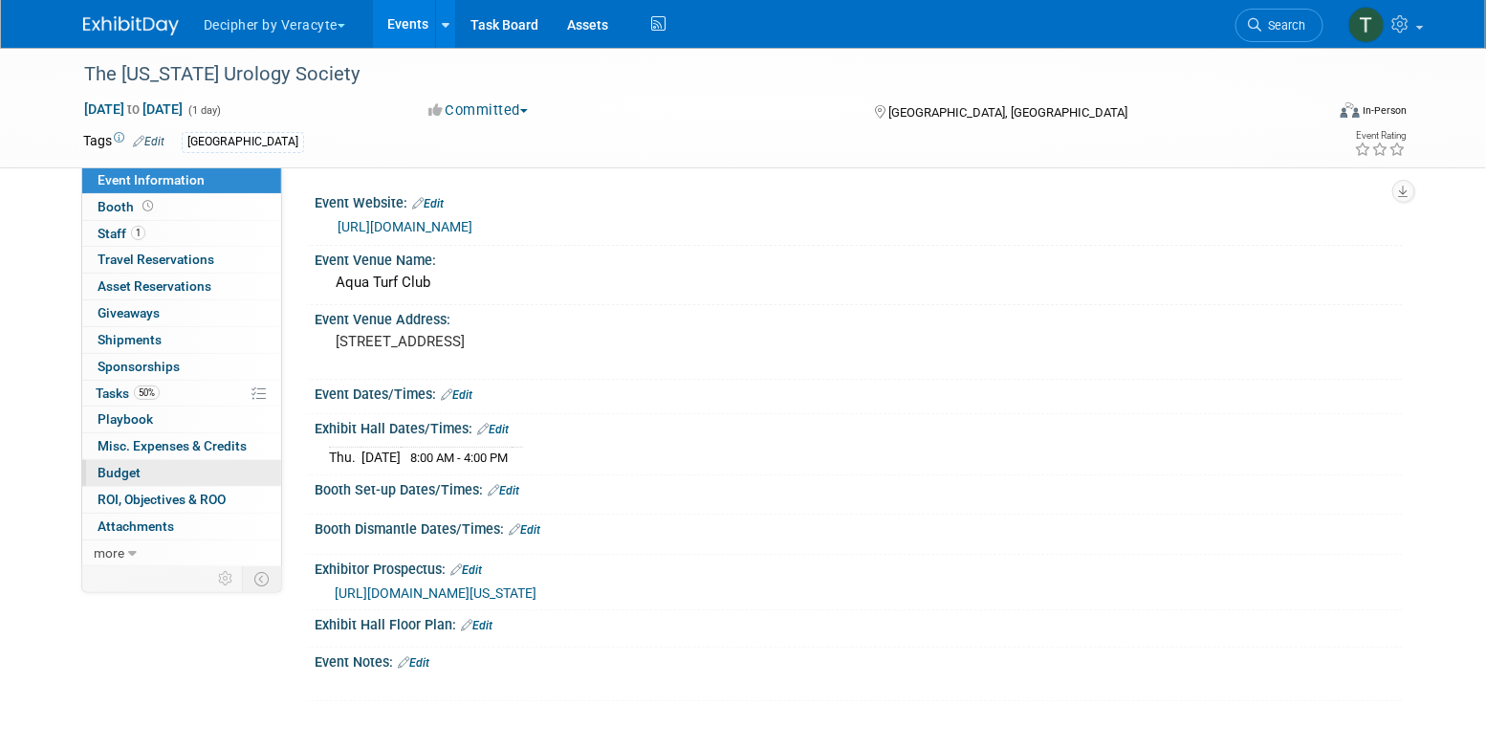
click at [191, 471] on link "Budget" at bounding box center [181, 473] width 199 height 26
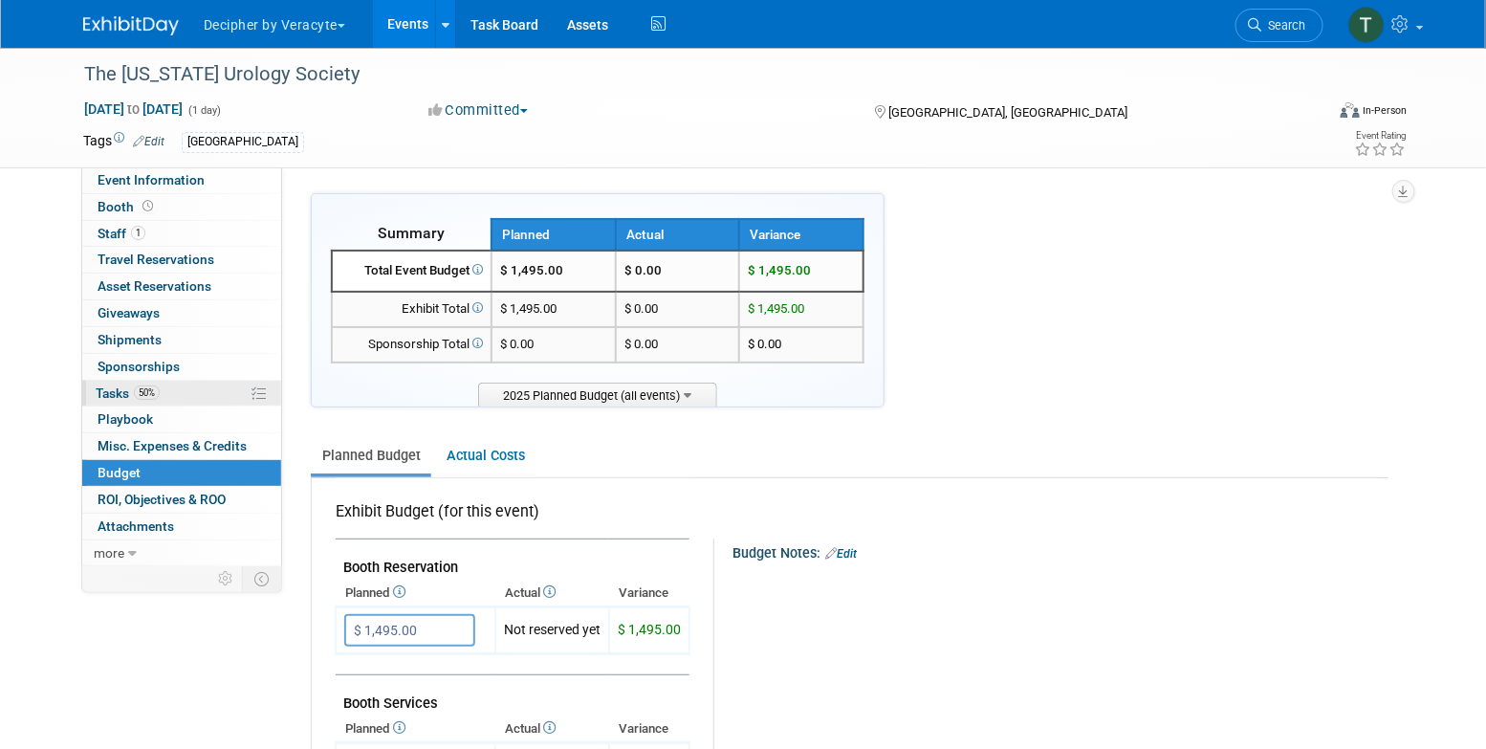
click at [243, 389] on link "50% Tasks 50%" at bounding box center [181, 394] width 199 height 26
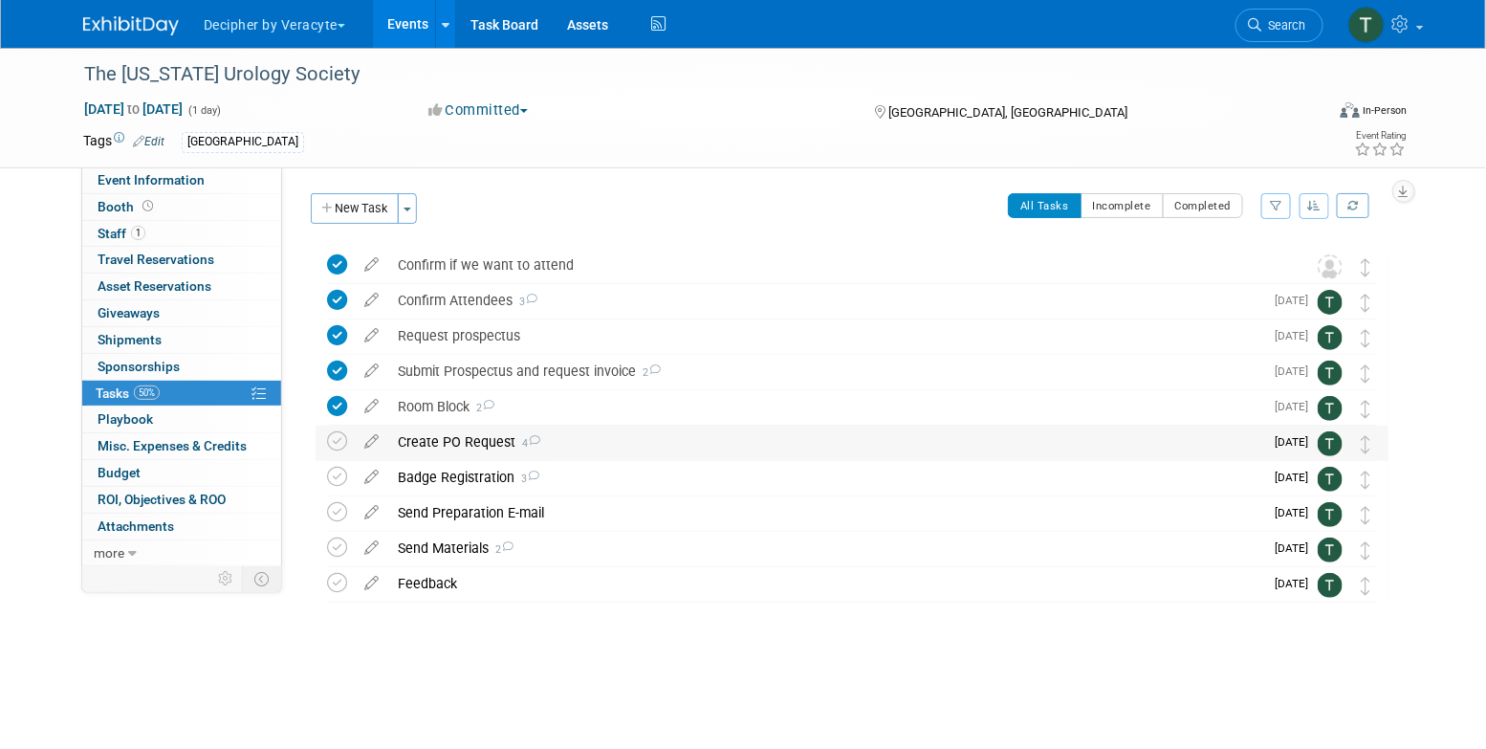
click at [456, 438] on div "Create PO Request 4" at bounding box center [825, 441] width 875 height 33
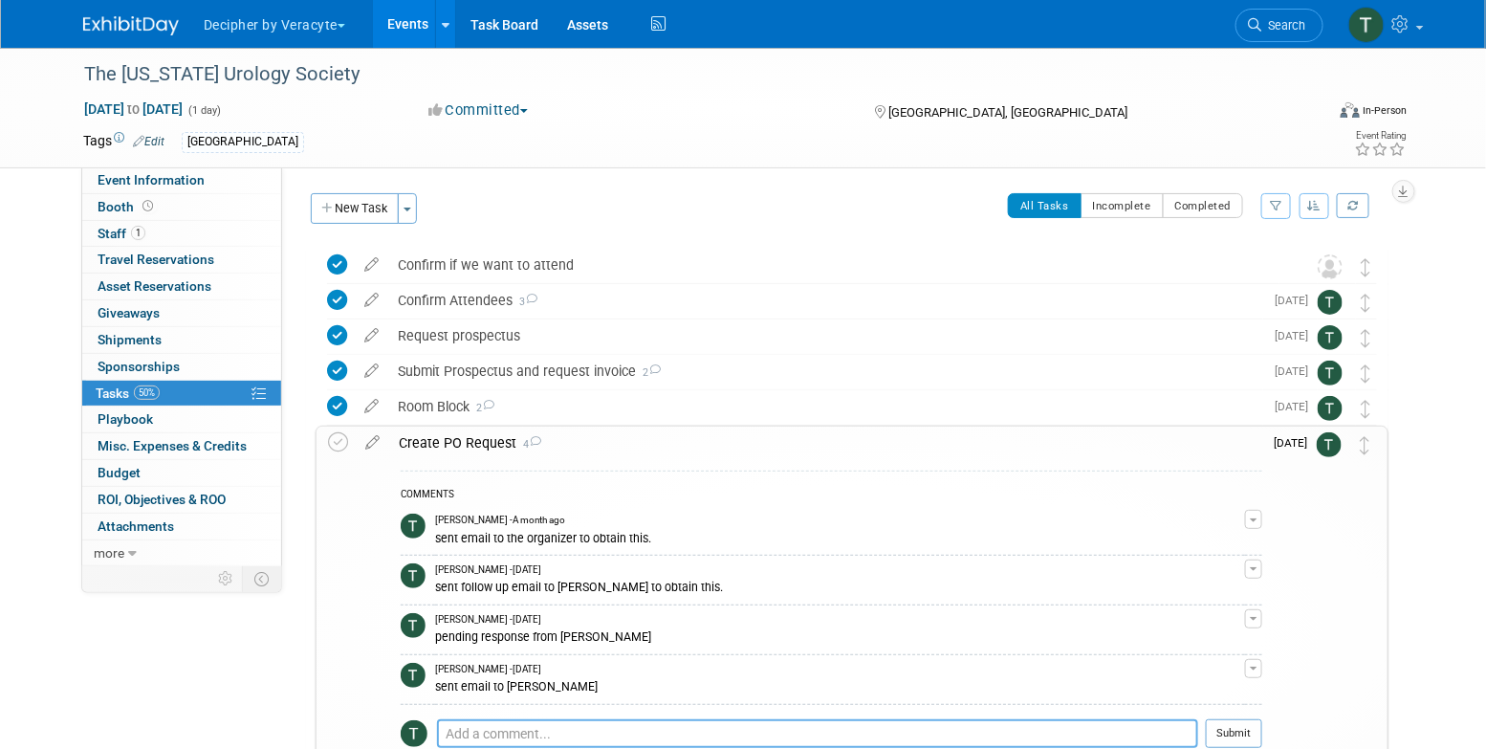
click at [522, 723] on textarea at bounding box center [817, 733] width 761 height 29
type textarea "S"
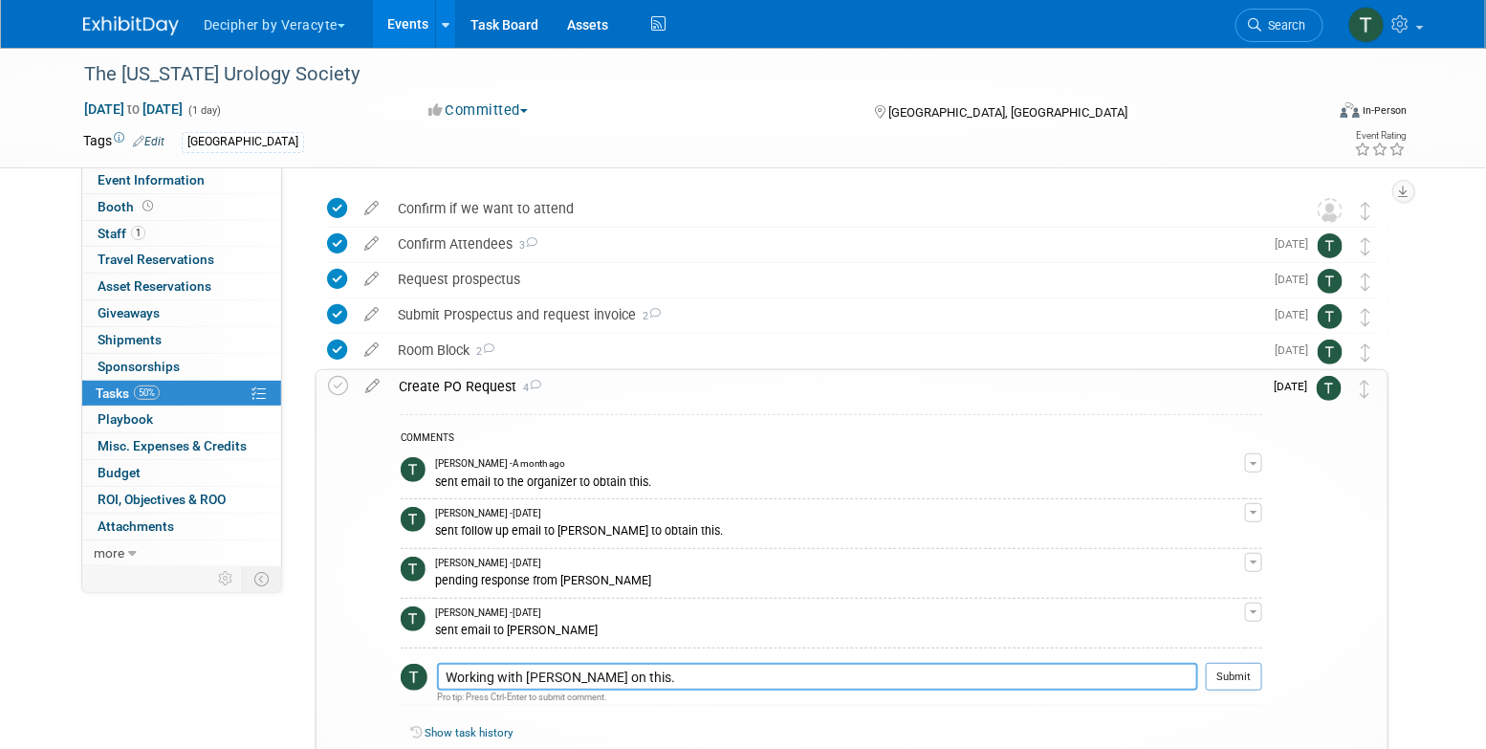
scroll to position [62, 0]
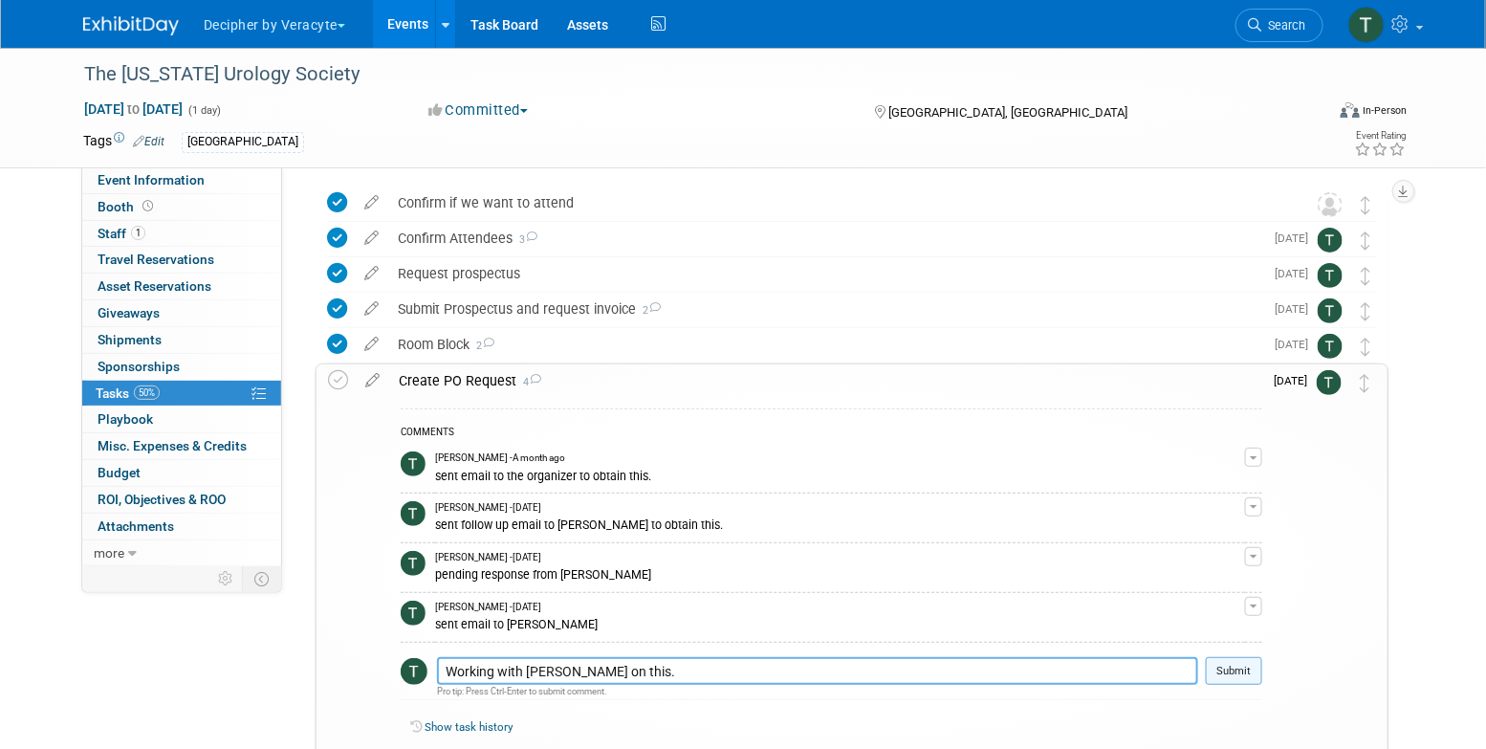
type textarea "Working with [PERSON_NAME] on this."
click at [1247, 667] on button "Submit" at bounding box center [1234, 671] width 56 height 29
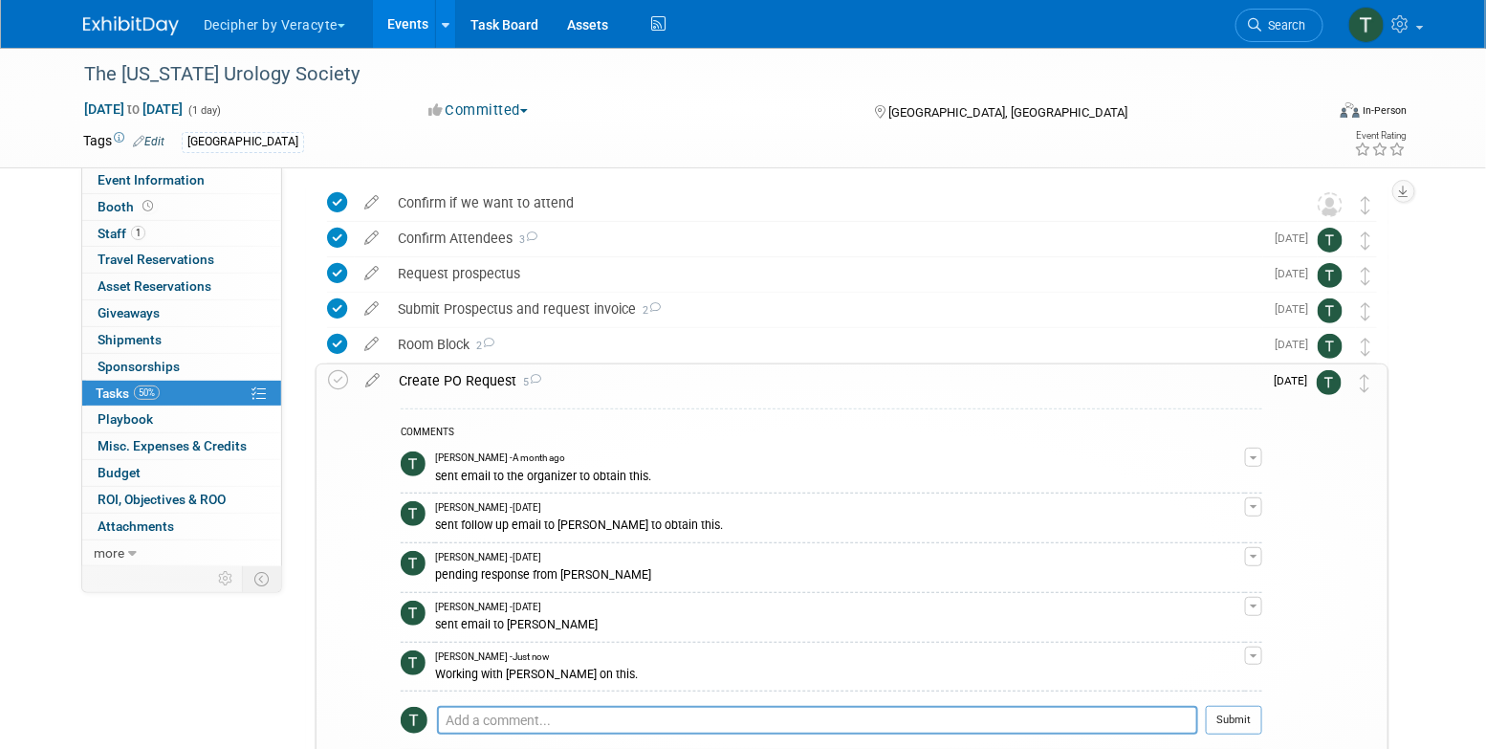
click at [649, 375] on div "Create PO Request 5" at bounding box center [825, 380] width 873 height 33
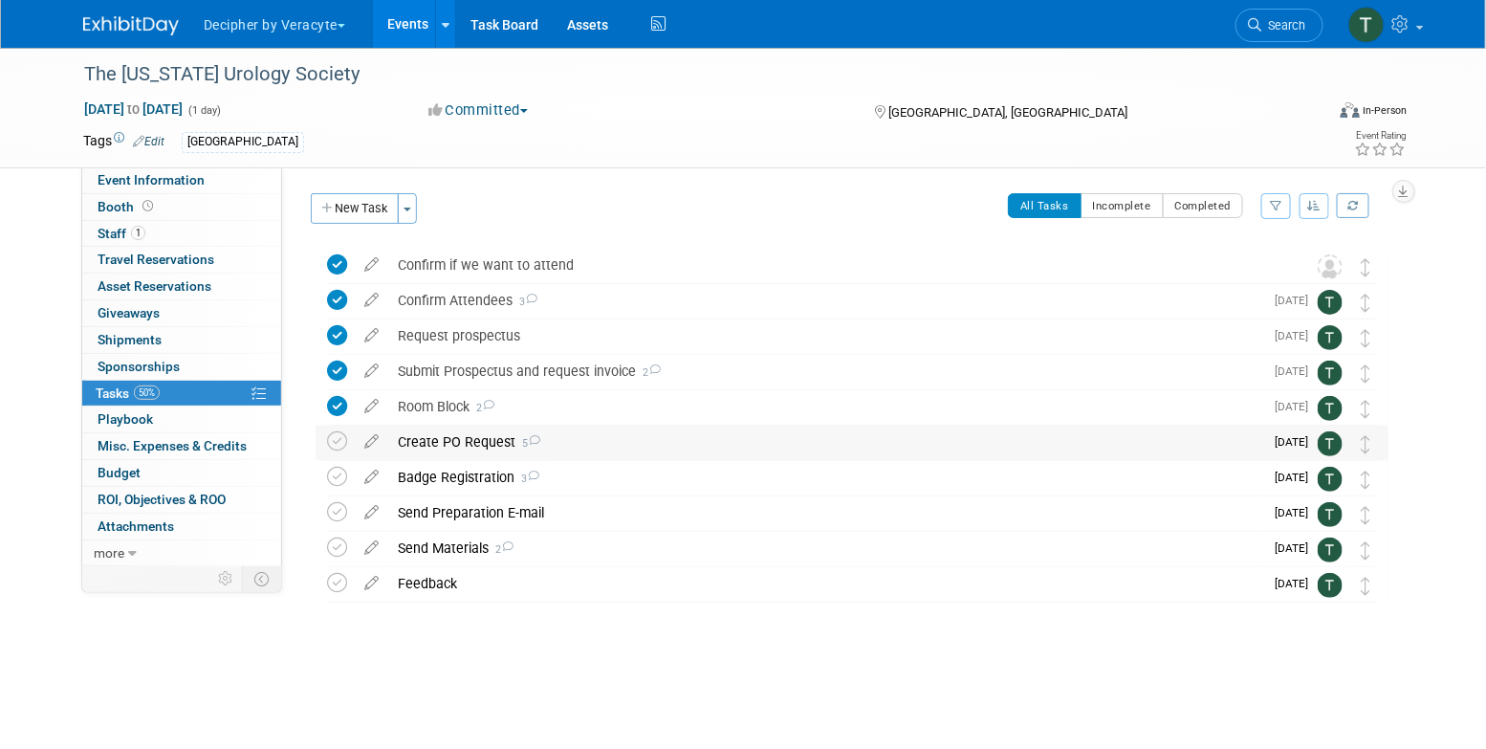
scroll to position [0, 0]
